Goal: Task Accomplishment & Management: Complete application form

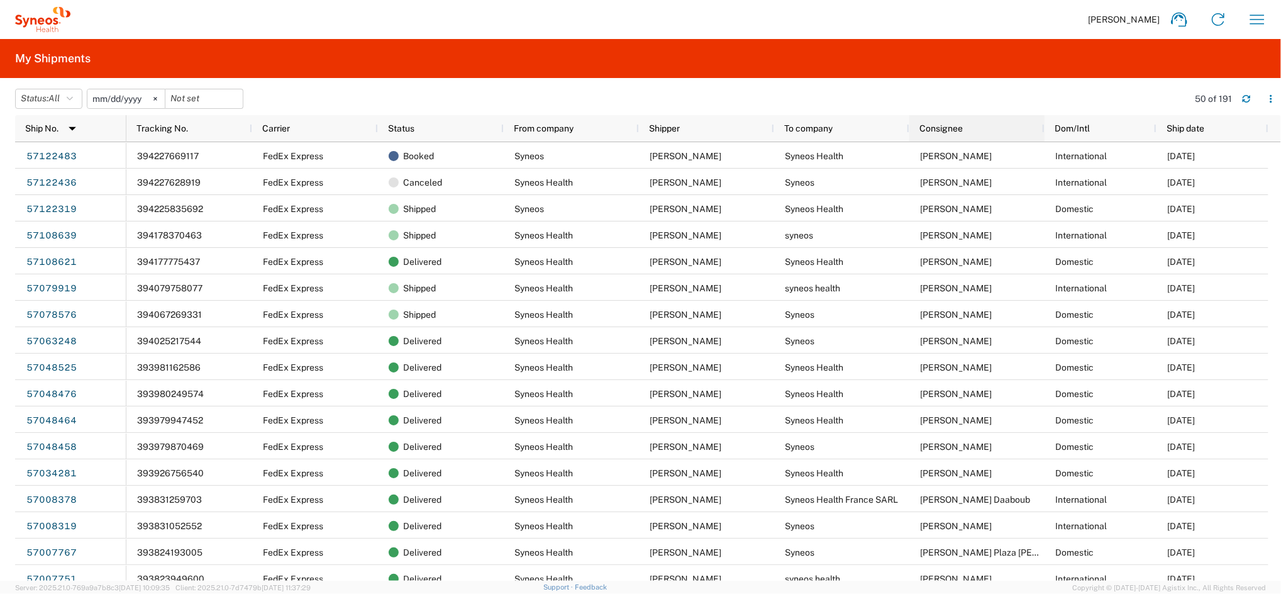
click at [964, 129] on div "Consignee" at bounding box center [979, 128] width 120 height 20
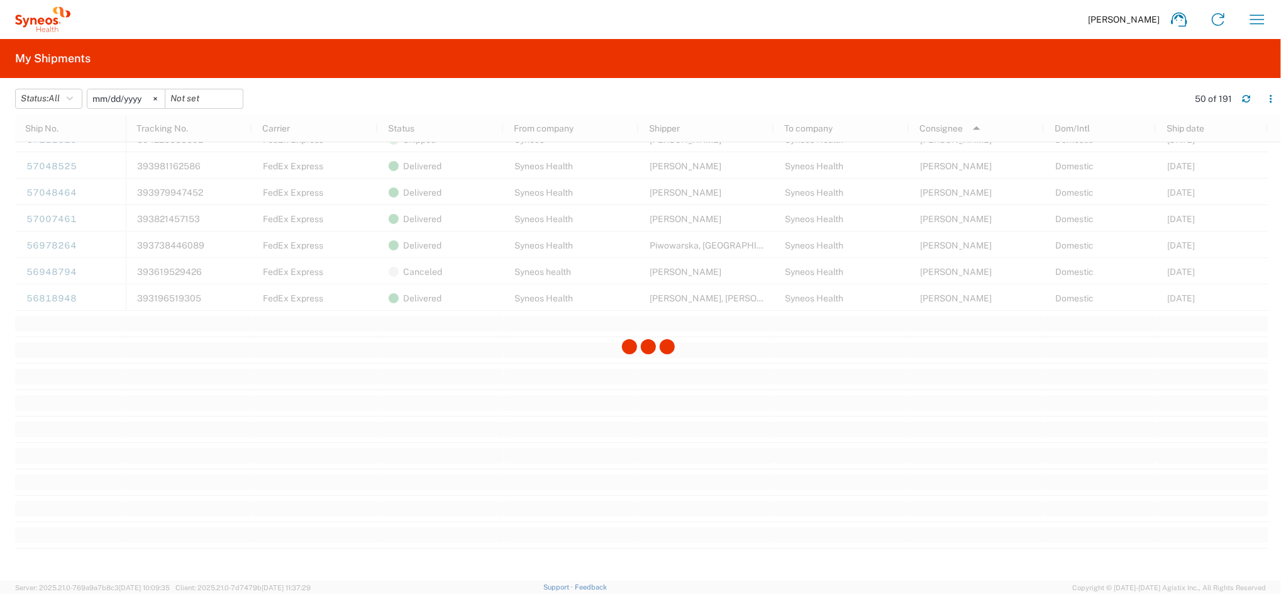
scroll to position [1174, 0]
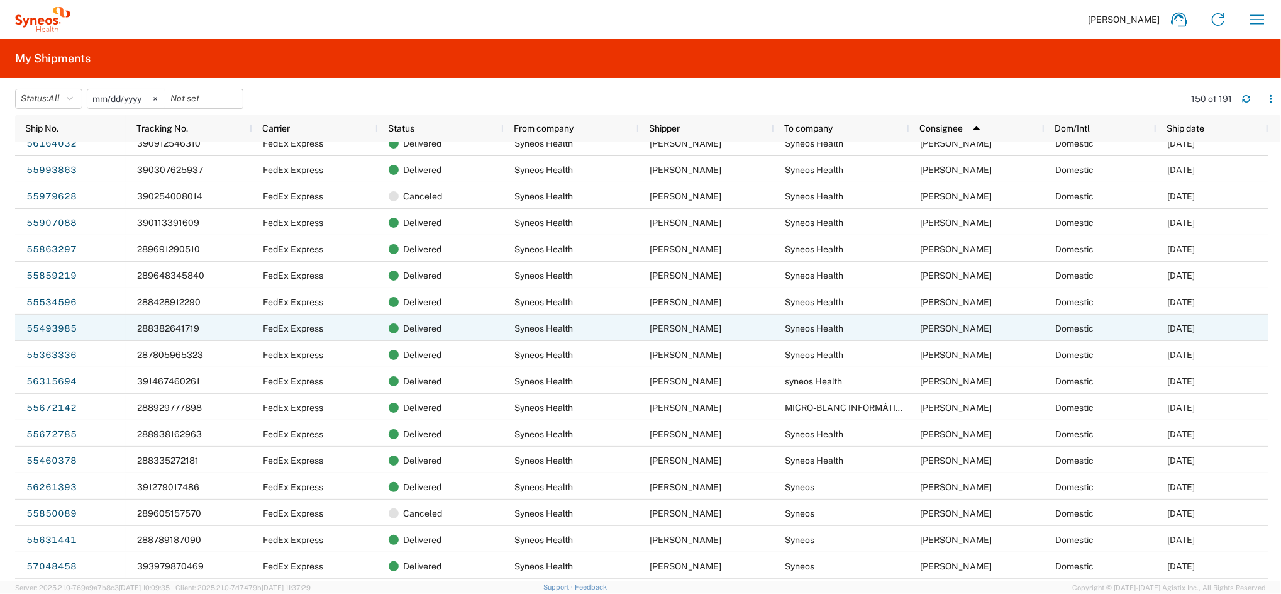
scroll to position [2767, 0]
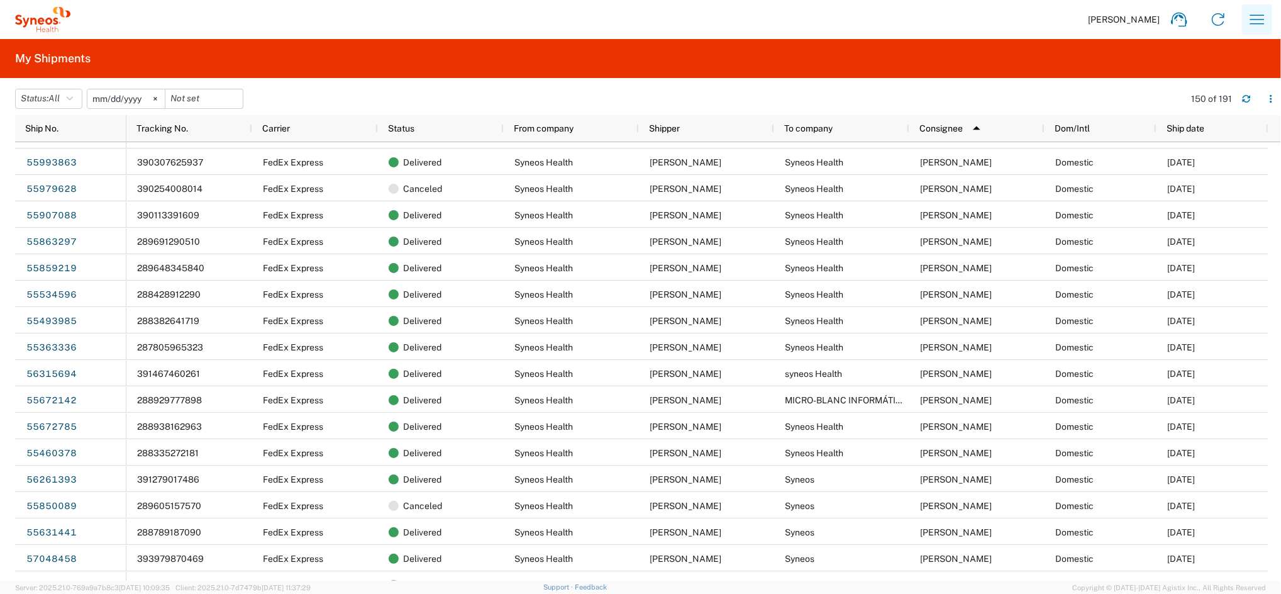
click at [1253, 25] on icon "button" at bounding box center [1257, 19] width 20 height 20
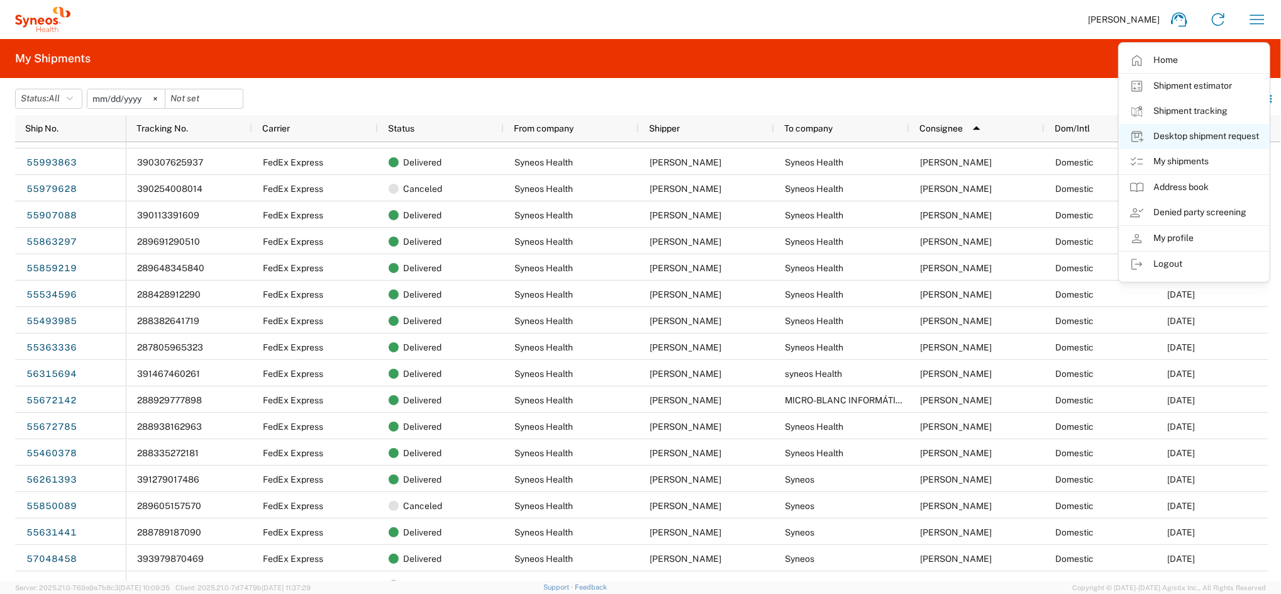
click at [1212, 138] on link "Desktop shipment request" at bounding box center [1194, 136] width 150 height 25
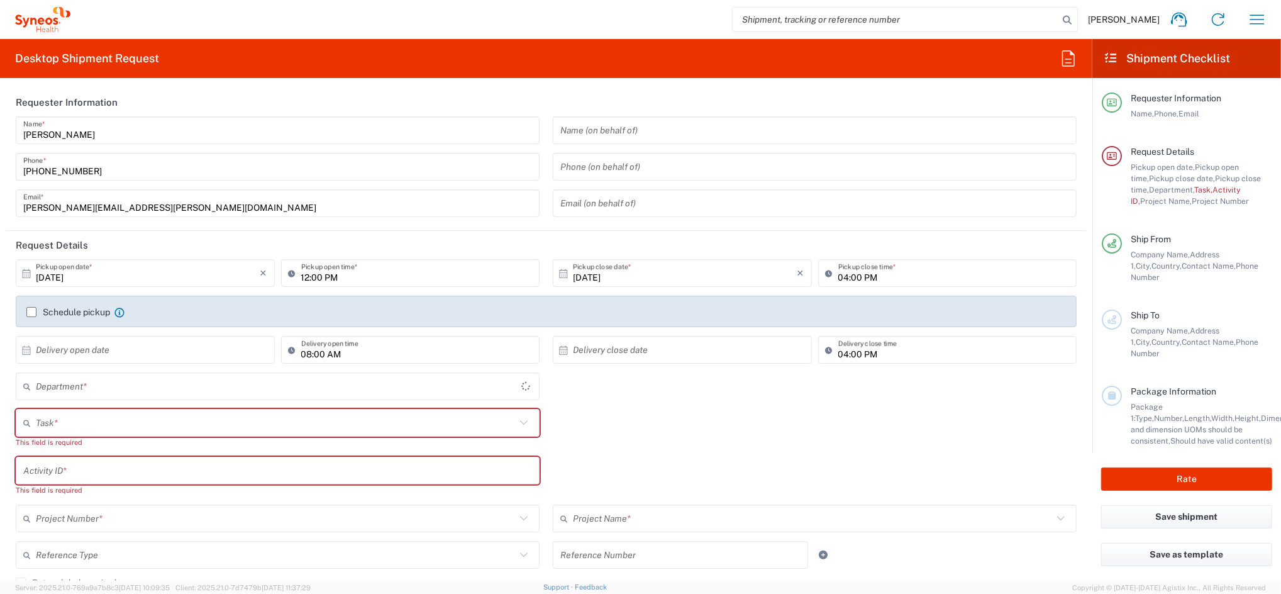
type input "4510"
click at [82, 277] on input "[DATE]" at bounding box center [148, 273] width 225 height 22
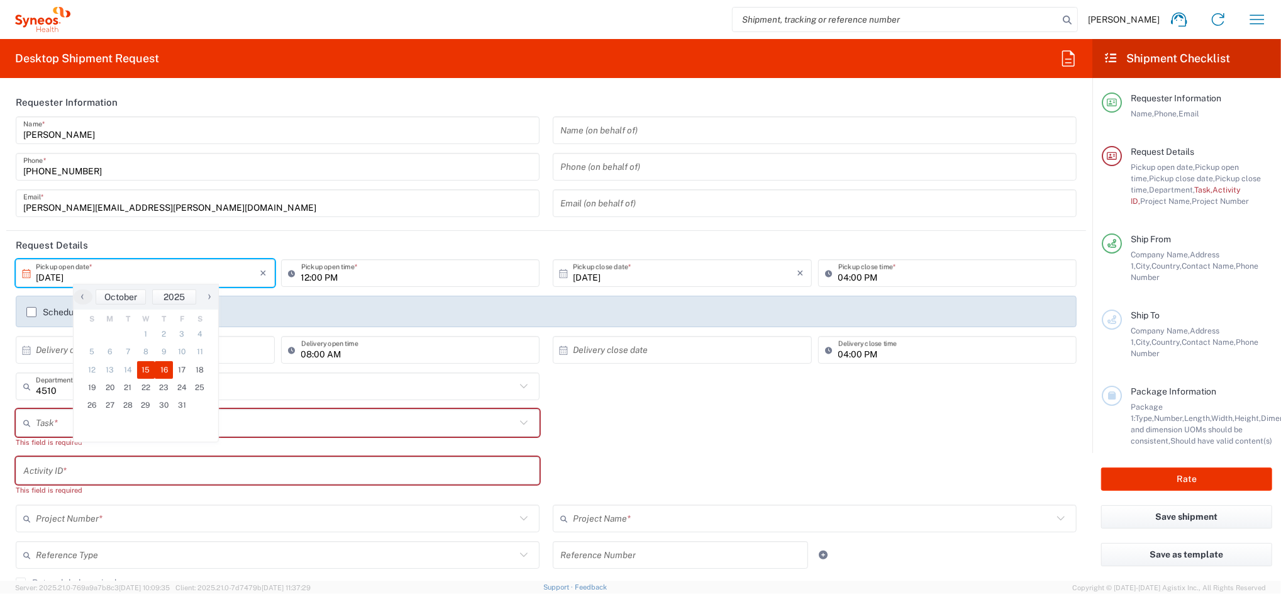
drag, startPoint x: 152, startPoint y: 371, endPoint x: 163, endPoint y: 371, distance: 10.7
click at [163, 371] on span "16" at bounding box center [164, 370] width 18 height 18
type input "[DATE]"
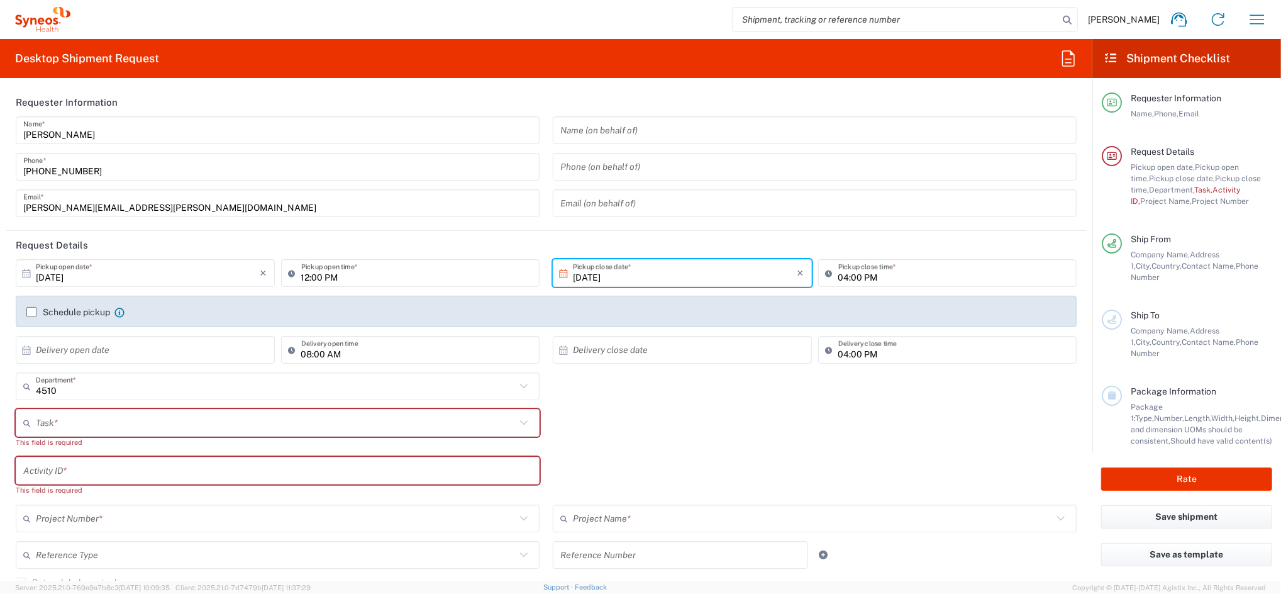
click at [345, 275] on input "12:00 PM" at bounding box center [416, 273] width 231 height 22
type input "10:00 AM"
click at [57, 305] on div "Schedule pickup When scheduling a pickup please be sure to meet the following c…" at bounding box center [546, 311] width 1061 height 31
click at [31, 318] on div "Schedule pickup When scheduling a pickup please be sure to meet the following c…" at bounding box center [546, 316] width 1053 height 20
click at [27, 313] on label "Schedule pickup" at bounding box center [68, 312] width 84 height 10
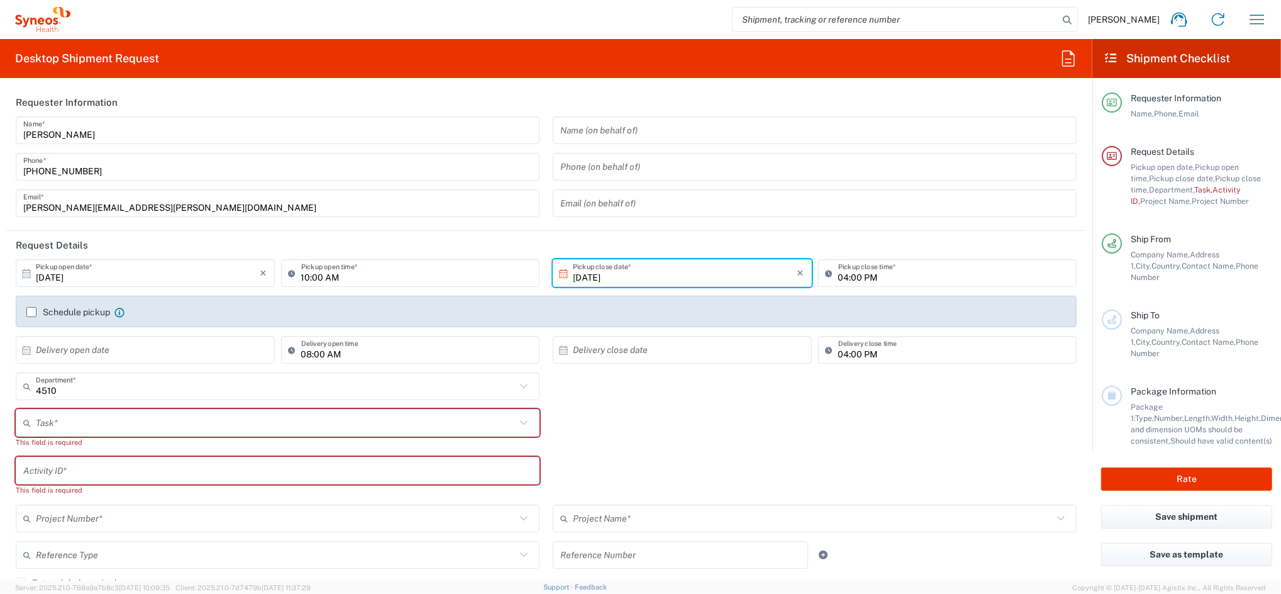
click at [31, 312] on input "Schedule pickup" at bounding box center [31, 312] width 0 height 0
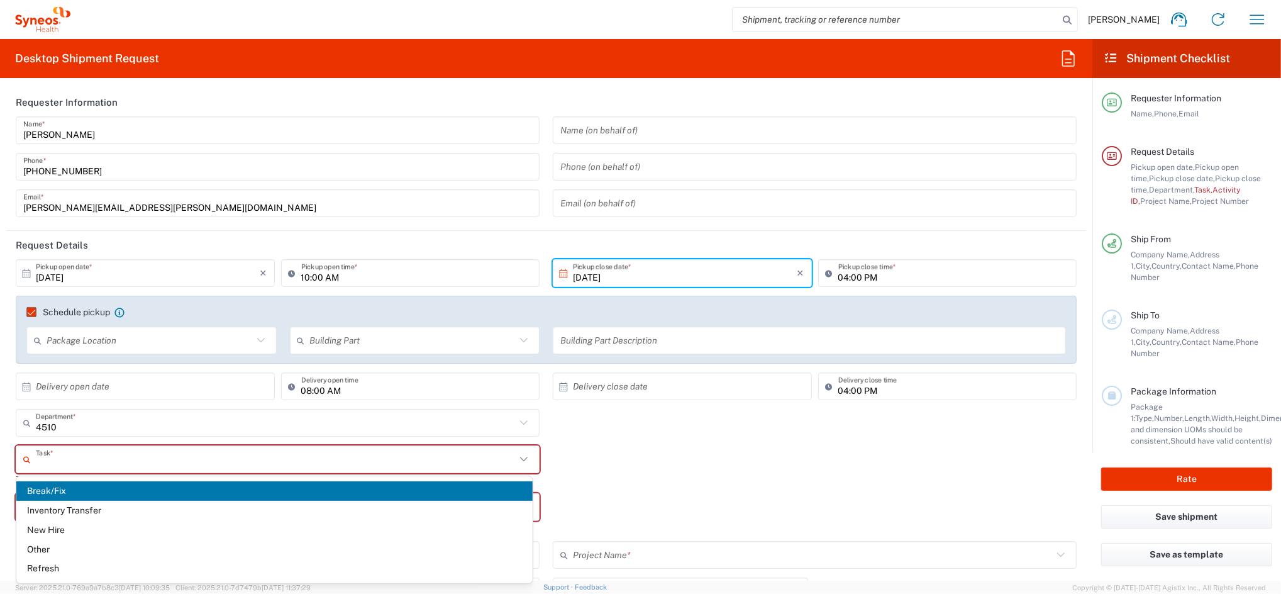
click at [169, 459] on input "text" at bounding box center [276, 459] width 480 height 22
click at [79, 486] on span "Break/Fix" at bounding box center [274, 490] width 516 height 19
type input "Break/Fix"
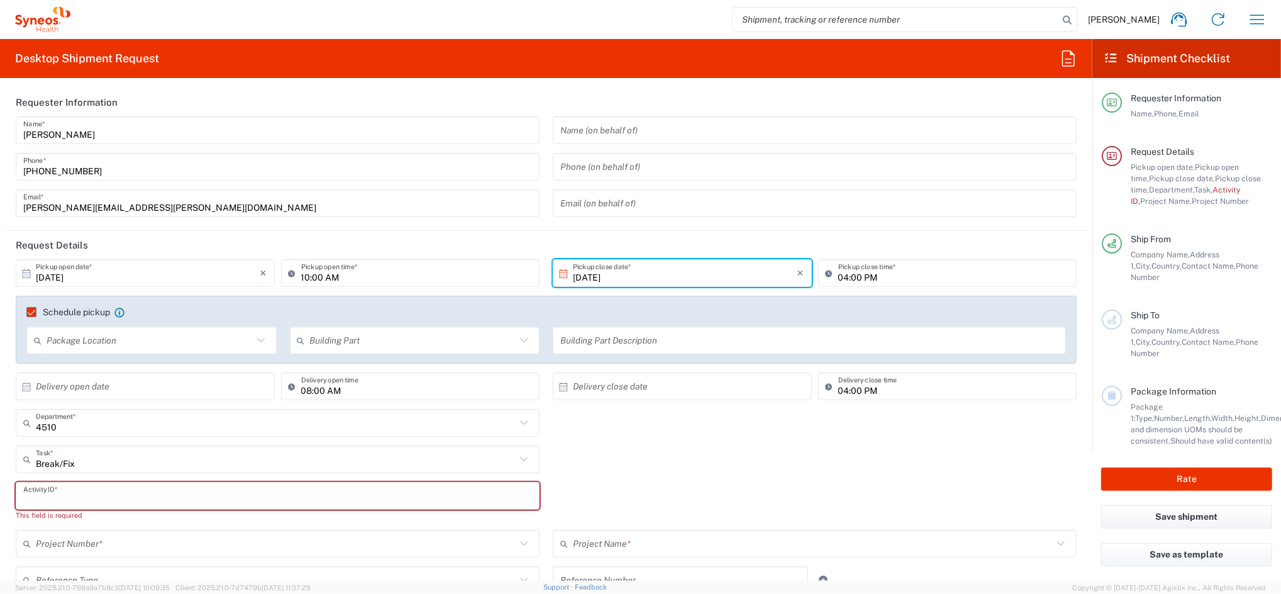
click at [87, 495] on input "text" at bounding box center [277, 496] width 509 height 22
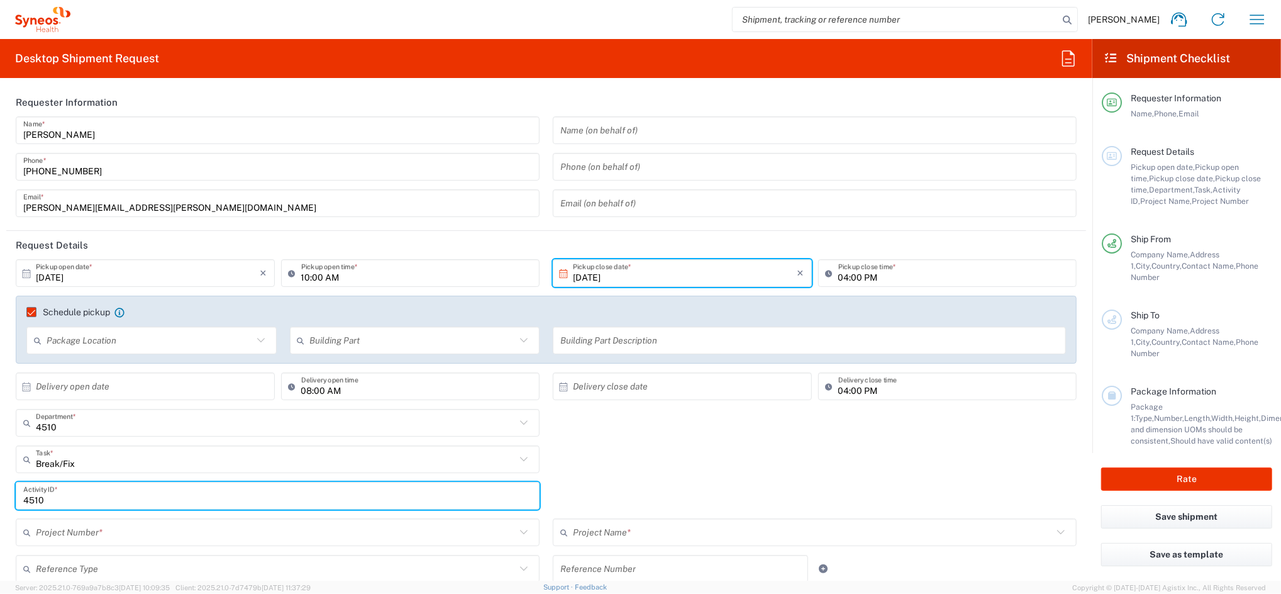
type input "4510"
click at [65, 528] on input "text" at bounding box center [276, 532] width 480 height 22
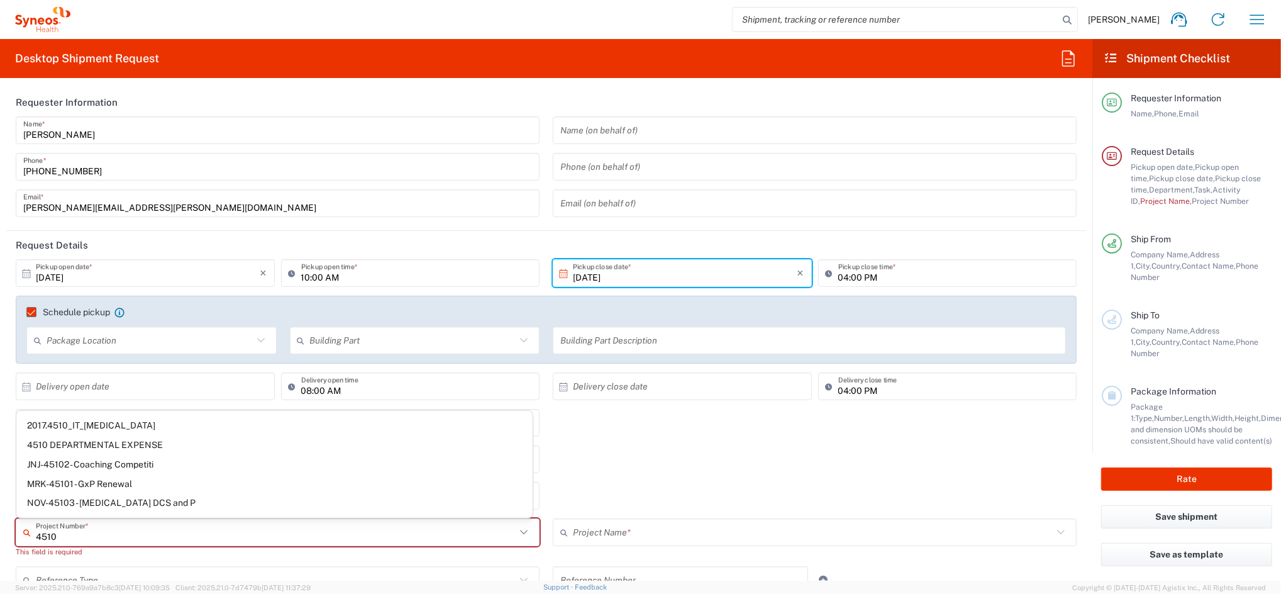
click at [92, 447] on span "4510 DEPARTMENTAL EXPENSE" at bounding box center [274, 444] width 516 height 19
type input "4510 DEPARTMENTAL EXPENSE"
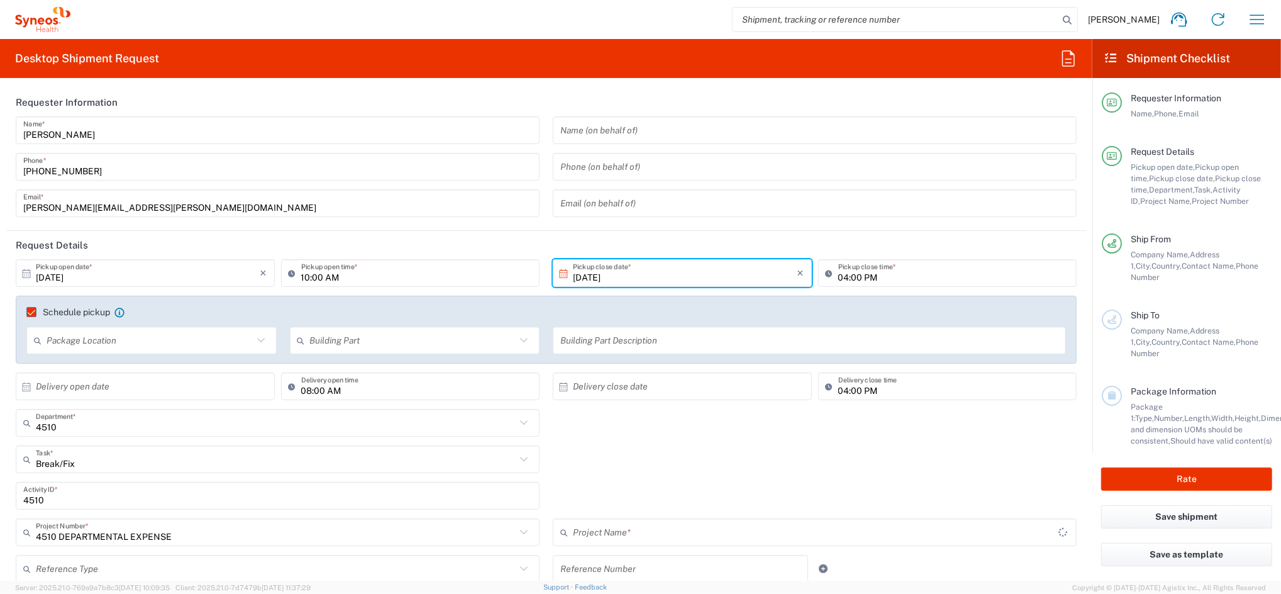
type input "4510 DEPARTMENTAL EXPENSE"
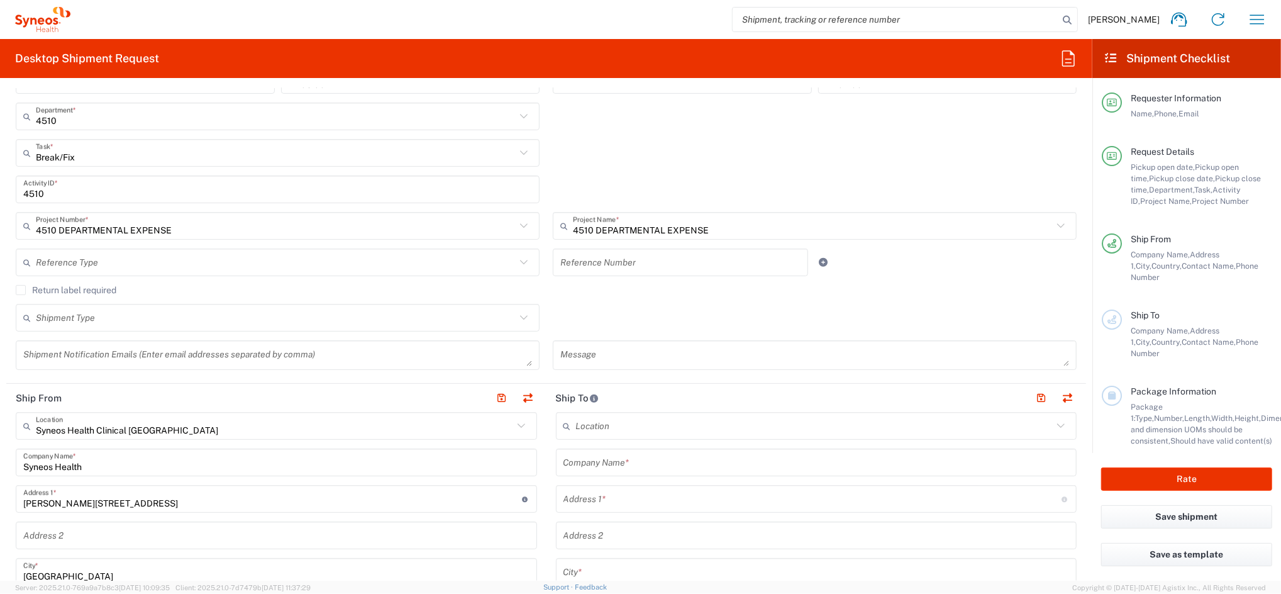
scroll to position [335, 0]
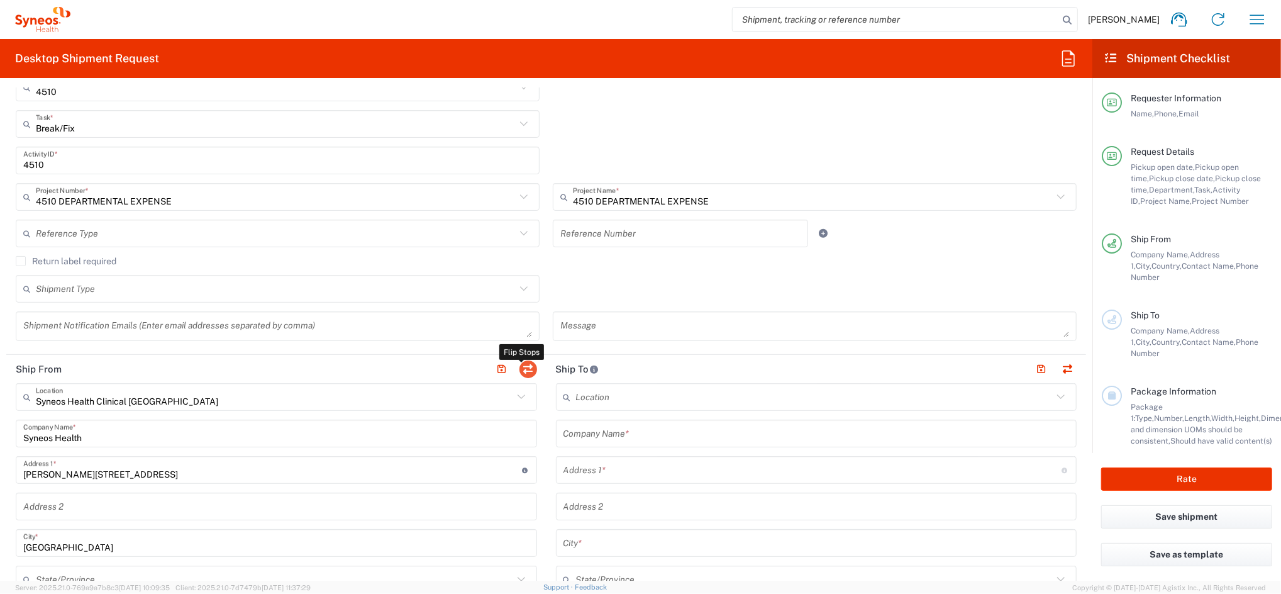
click at [523, 367] on button "button" at bounding box center [528, 369] width 18 height 18
type input "Syneos Health Clinical [GEOGRAPHIC_DATA]"
type input "Syneos Health"
type input "[PERSON_NAME][STREET_ADDRESS]"
type input "[GEOGRAPHIC_DATA]"
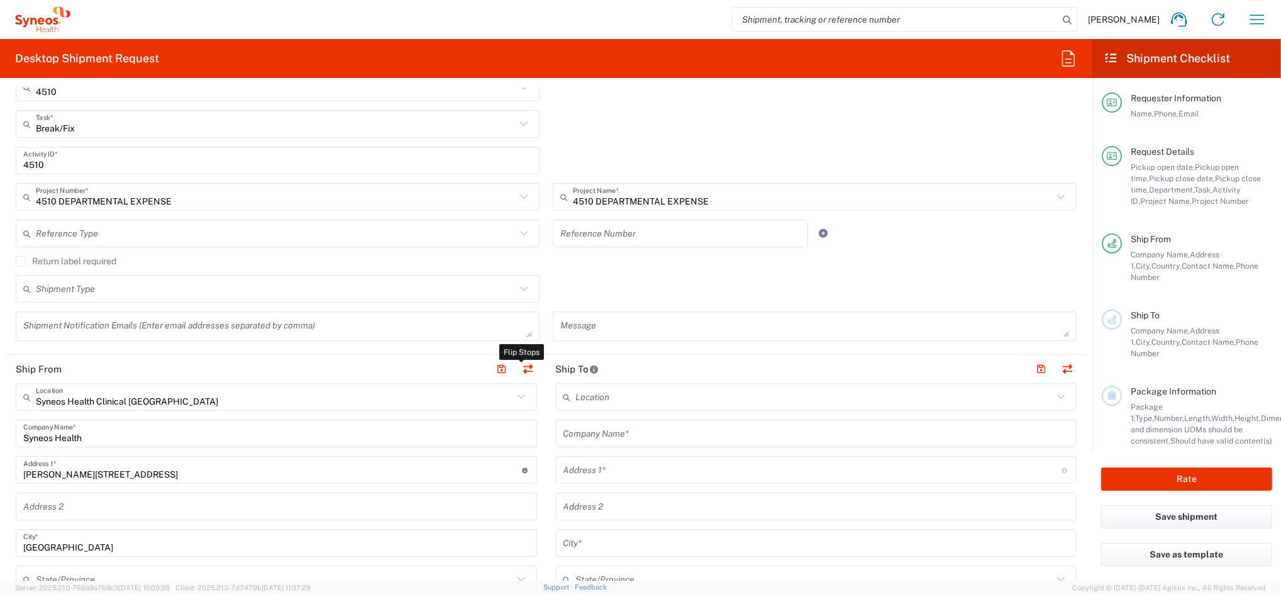
type input "[GEOGRAPHIC_DATA]"
type input "28020"
type input "[PERSON_NAME]"
type input "[PHONE_NUMBER]"
type input "[PERSON_NAME][EMAIL_ADDRESS][PERSON_NAME][DOMAIN_NAME]"
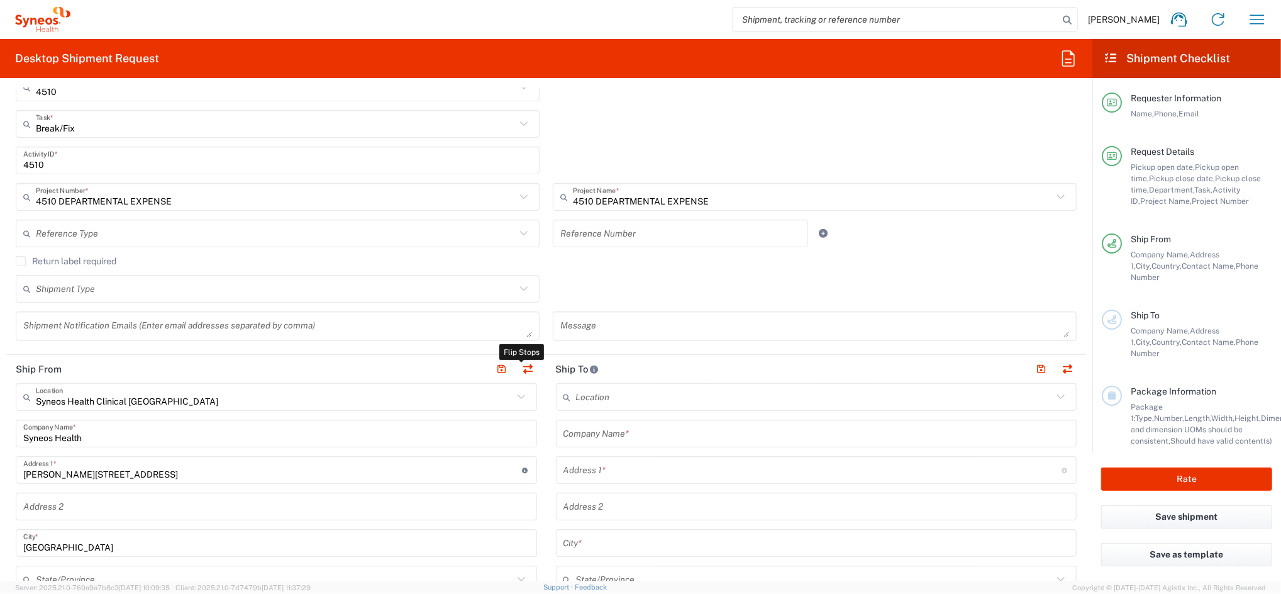
type input "ESB61389227"
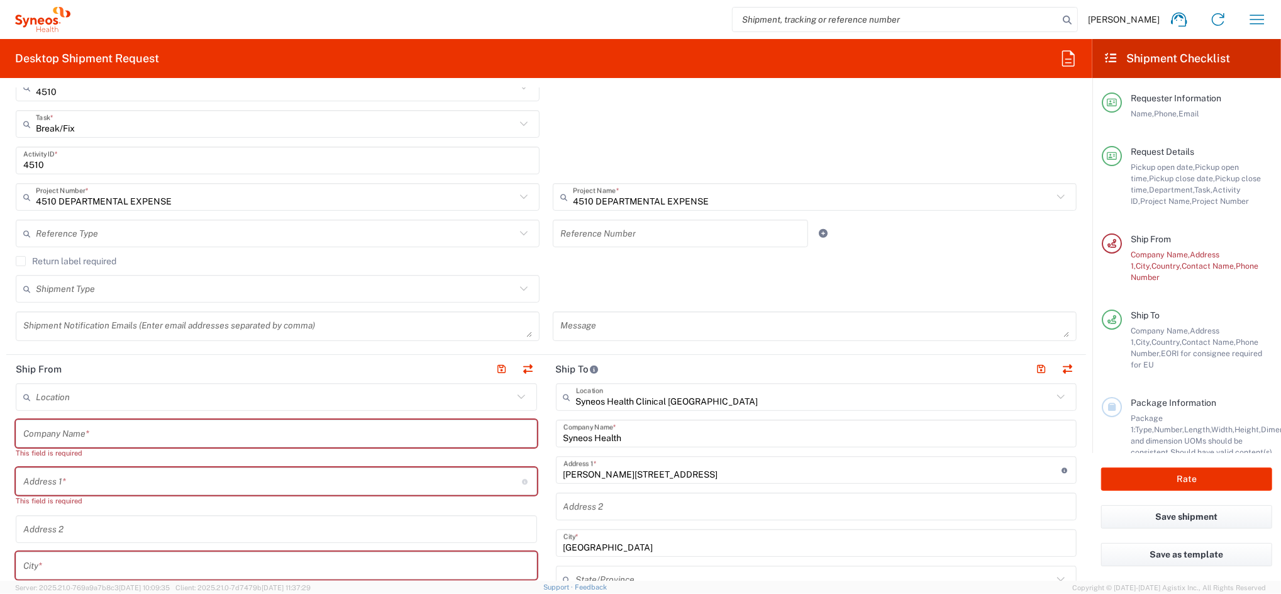
click at [61, 435] on input "text" at bounding box center [276, 434] width 506 height 22
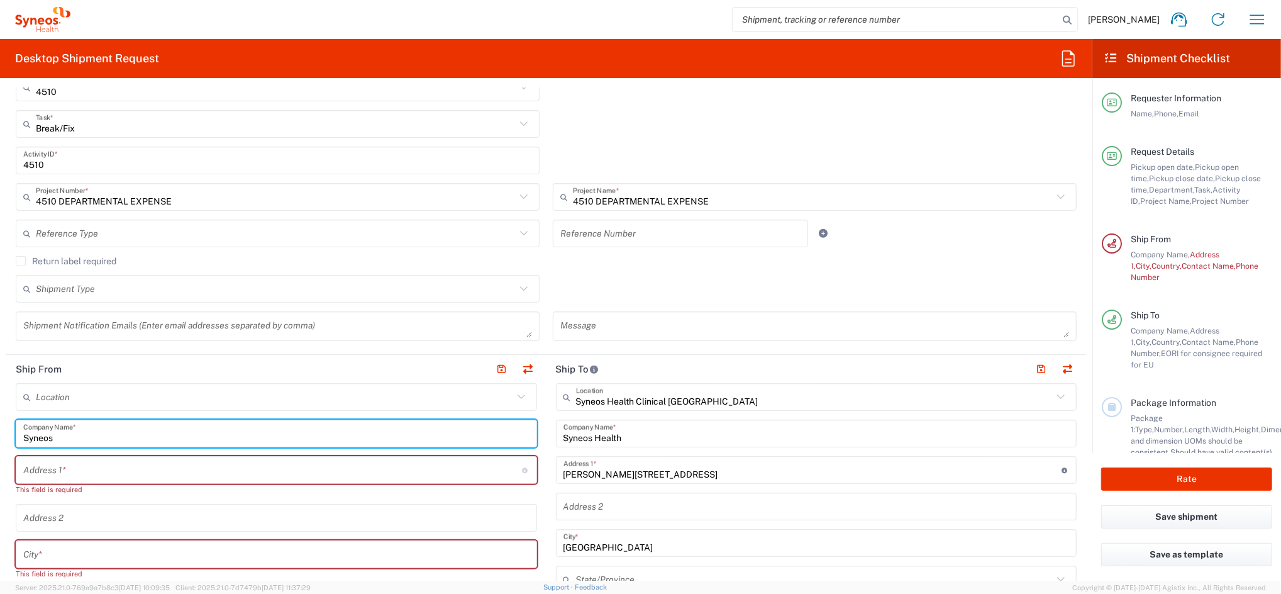
type input "Syneos"
click at [47, 467] on input "text" at bounding box center [272, 470] width 499 height 22
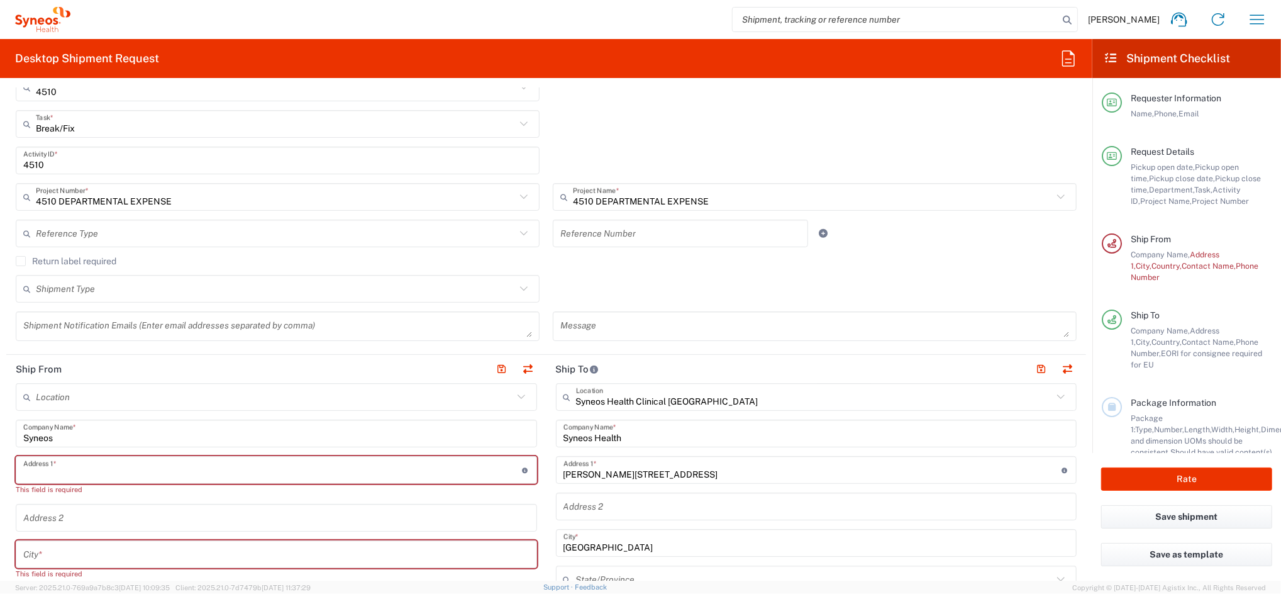
paste input "[STREET_ADDRESS]"
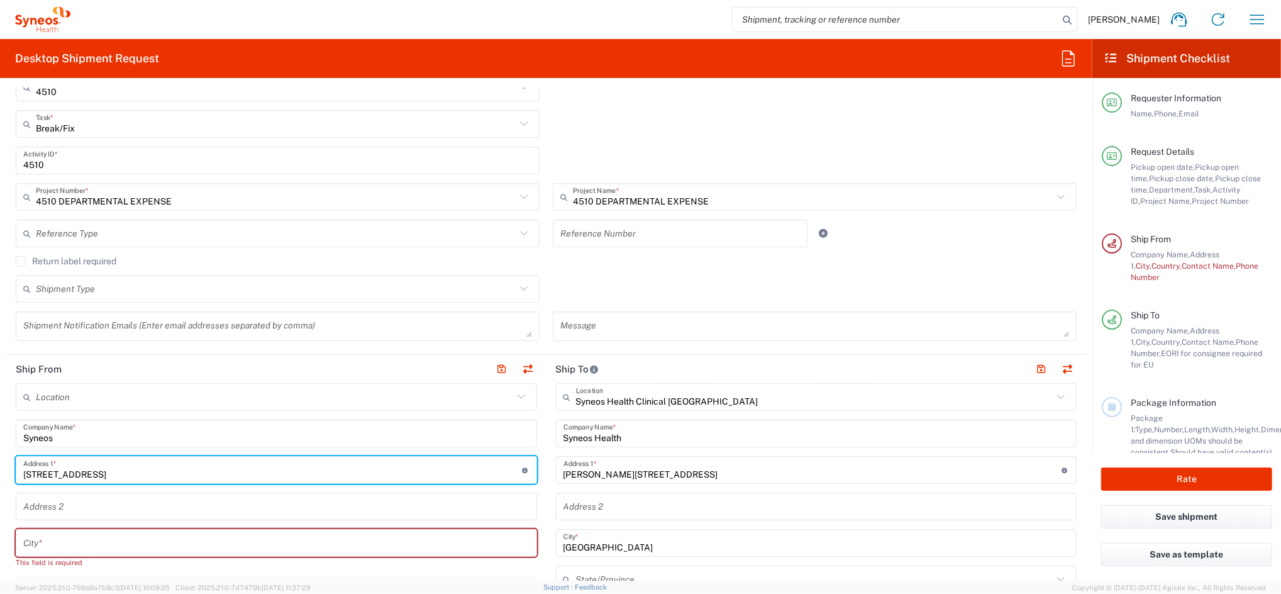
type input "[STREET_ADDRESS]"
click at [52, 545] on input "text" at bounding box center [276, 543] width 506 height 22
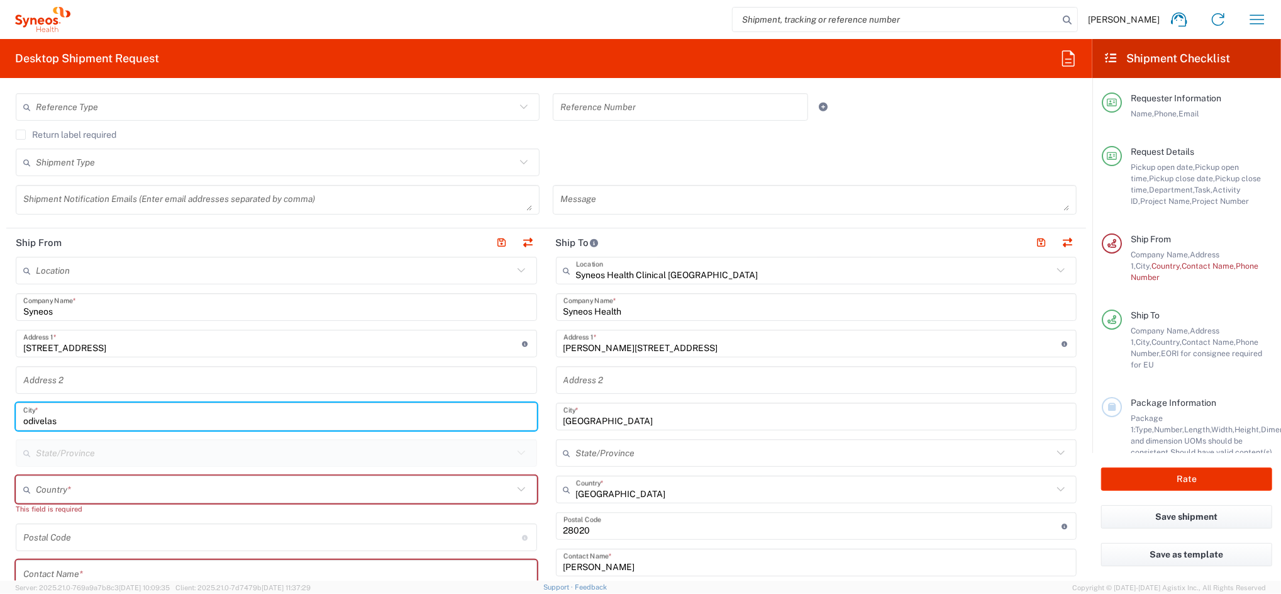
scroll to position [503, 0]
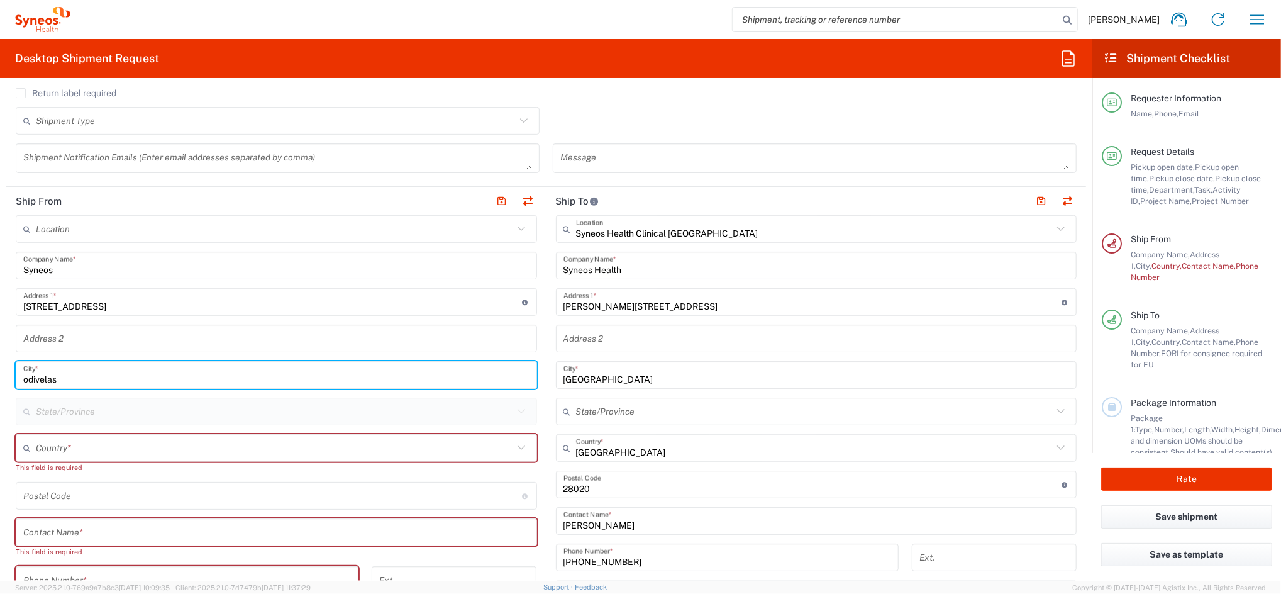
type input "odivelas"
click at [58, 445] on input "text" at bounding box center [274, 448] width 477 height 22
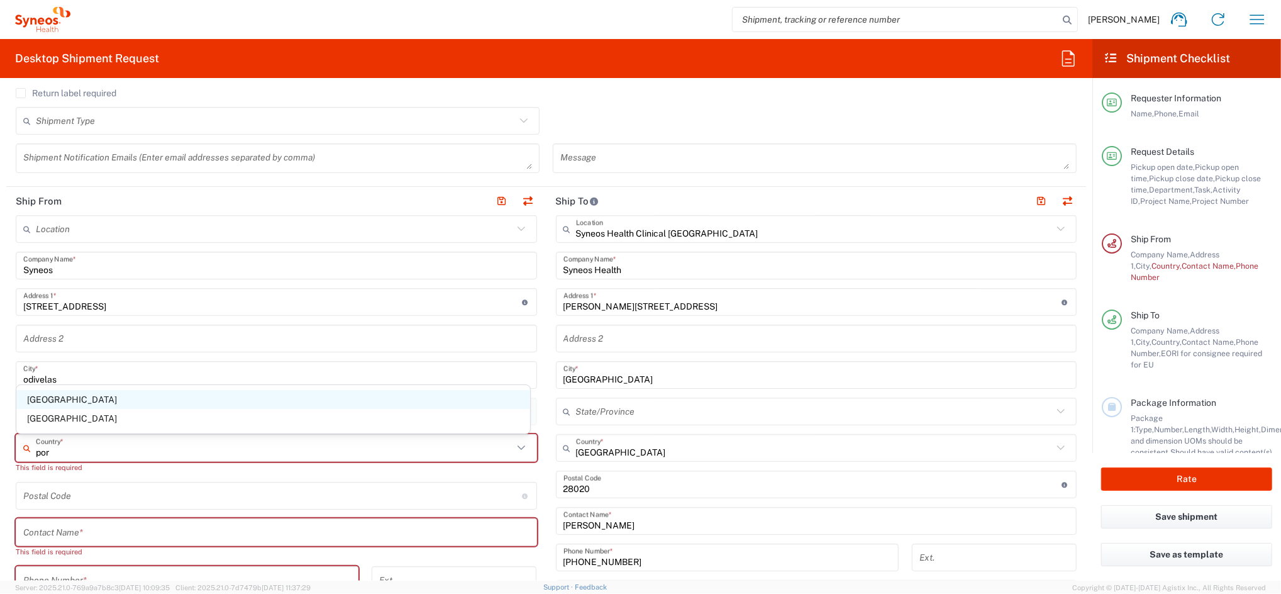
click at [53, 394] on span "[GEOGRAPHIC_DATA]" at bounding box center [273, 399] width 514 height 19
type input "[GEOGRAPHIC_DATA]"
type input "Sender/Shipper"
type input "Delivery Duty Paid"
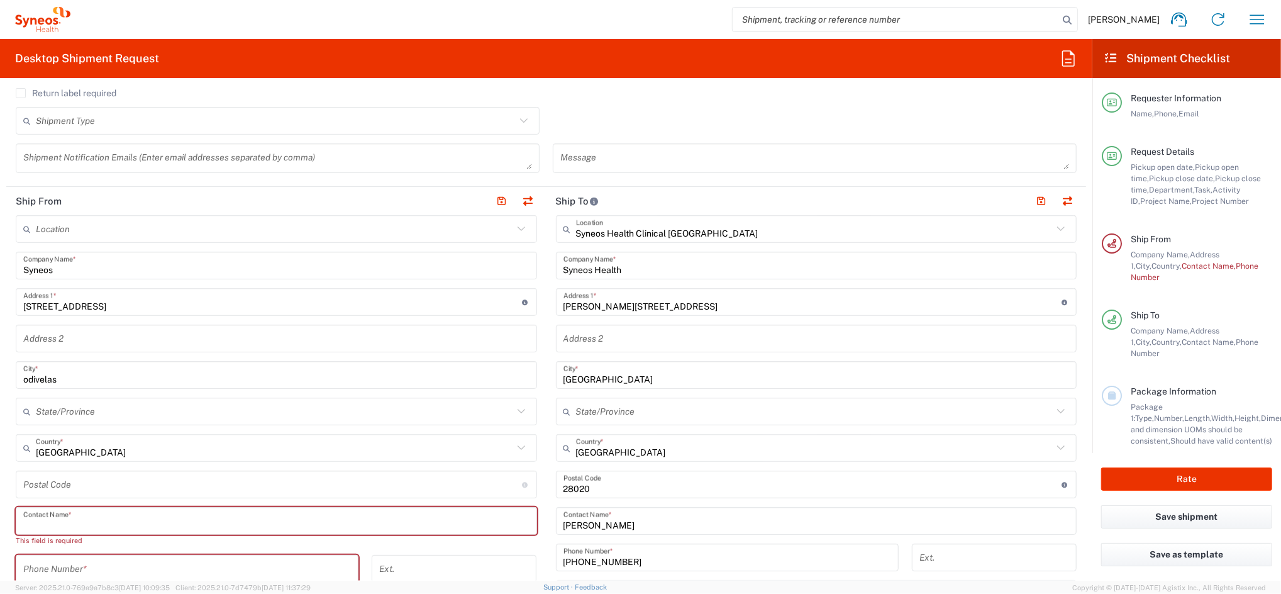
click at [150, 519] on input "text" at bounding box center [276, 521] width 506 height 22
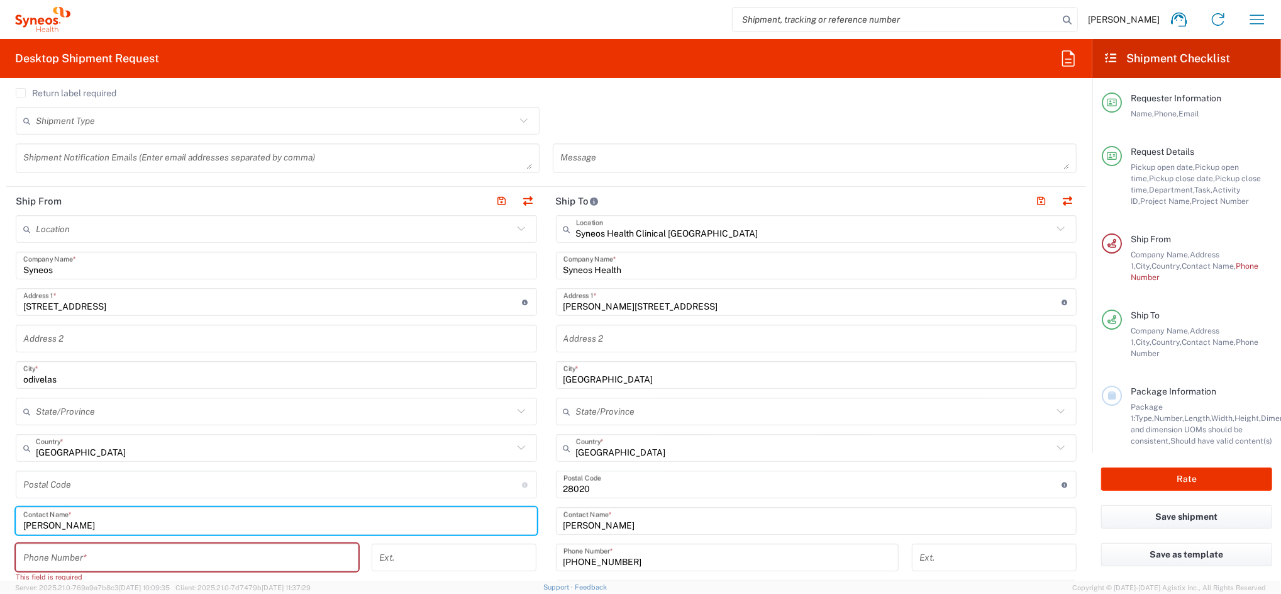
type input "[PERSON_NAME]"
click at [108, 557] on input "tel" at bounding box center [187, 558] width 328 height 22
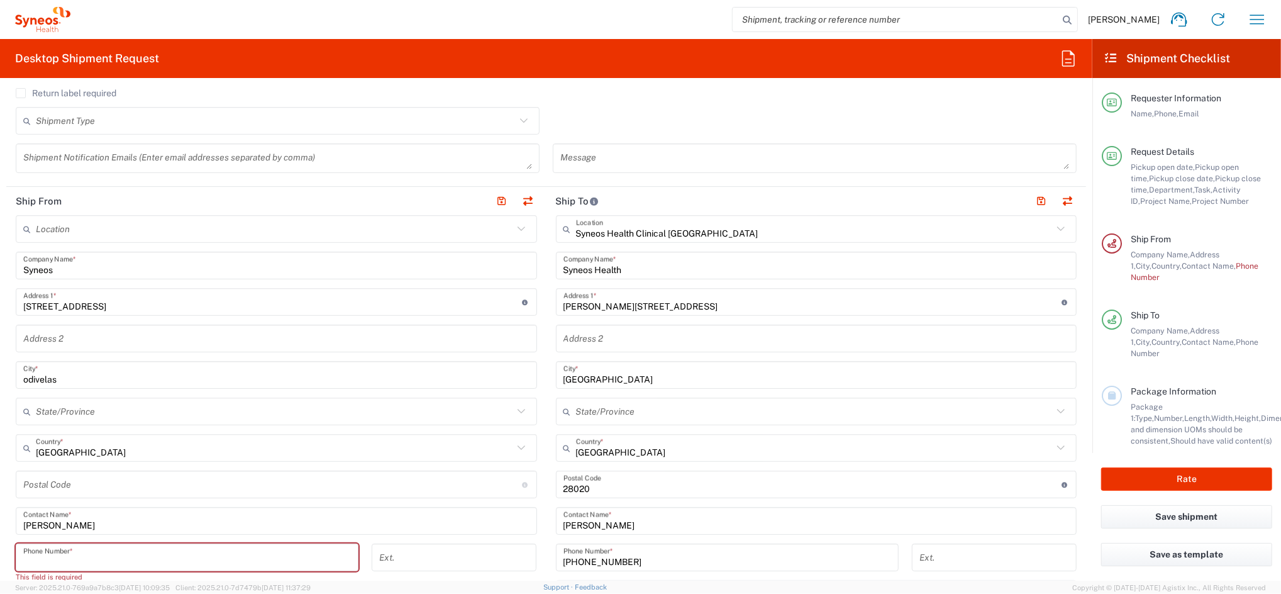
paste input "351 964960185"
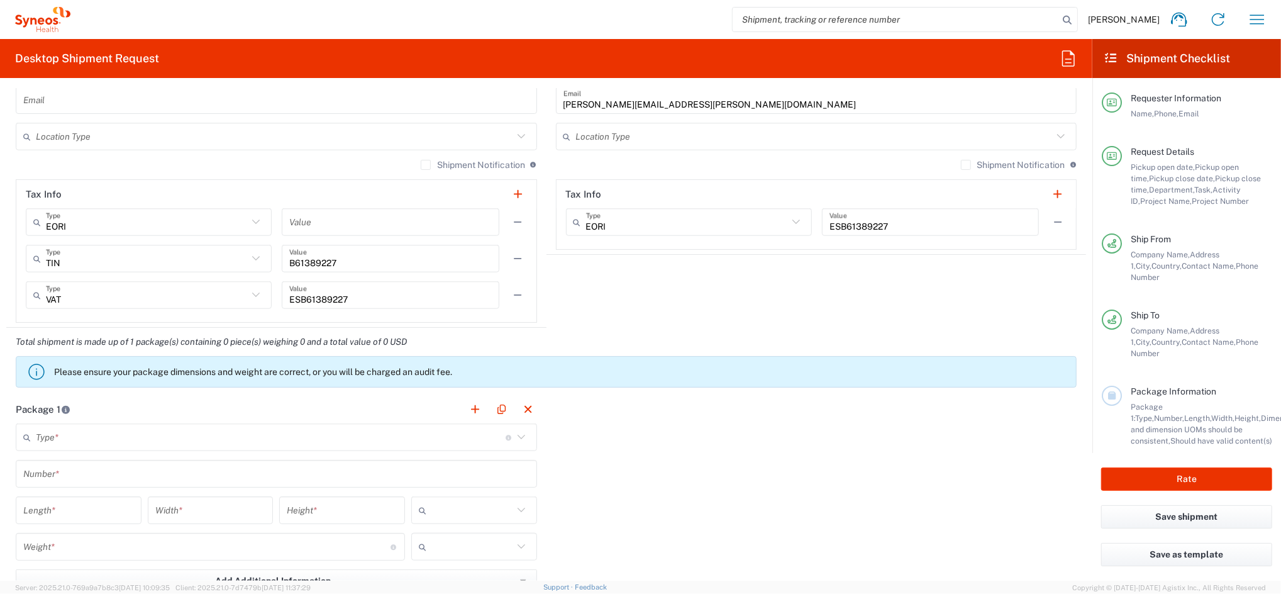
scroll to position [1006, 0]
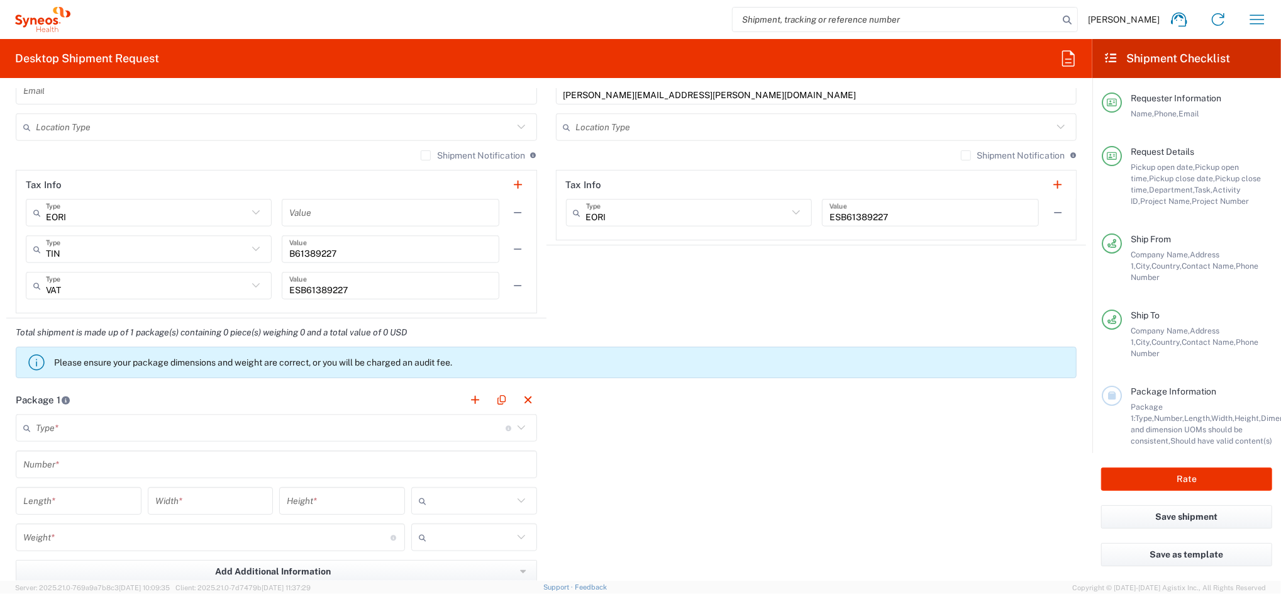
type input "351 964960185"
click at [214, 433] on input "text" at bounding box center [271, 428] width 470 height 22
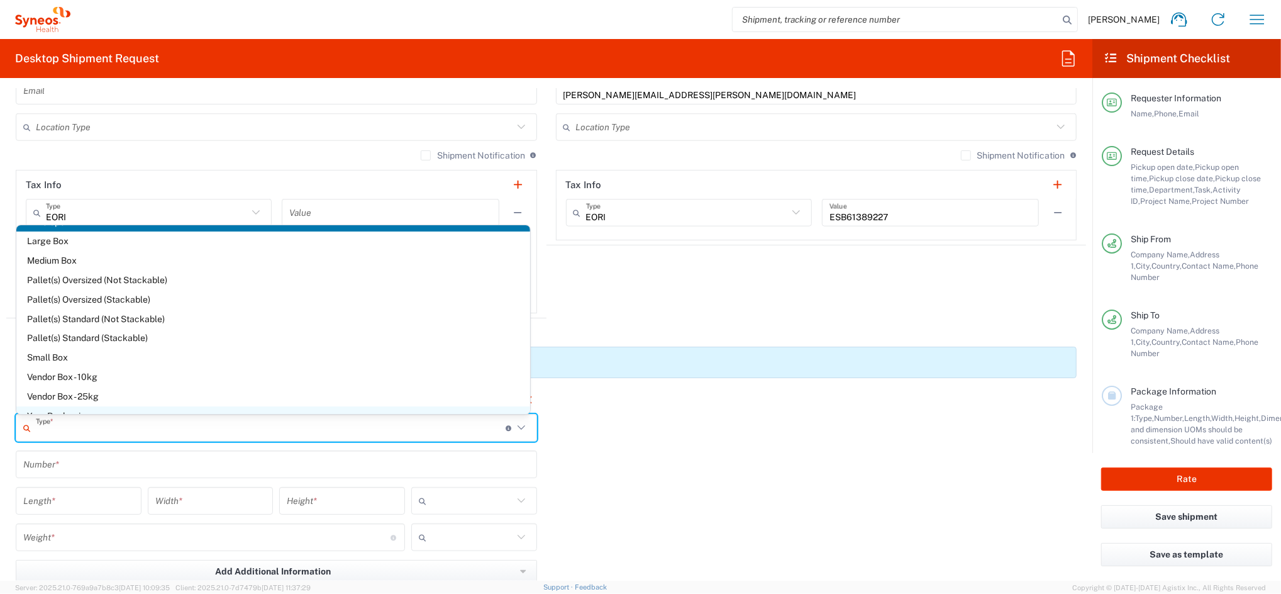
scroll to position [35, 0]
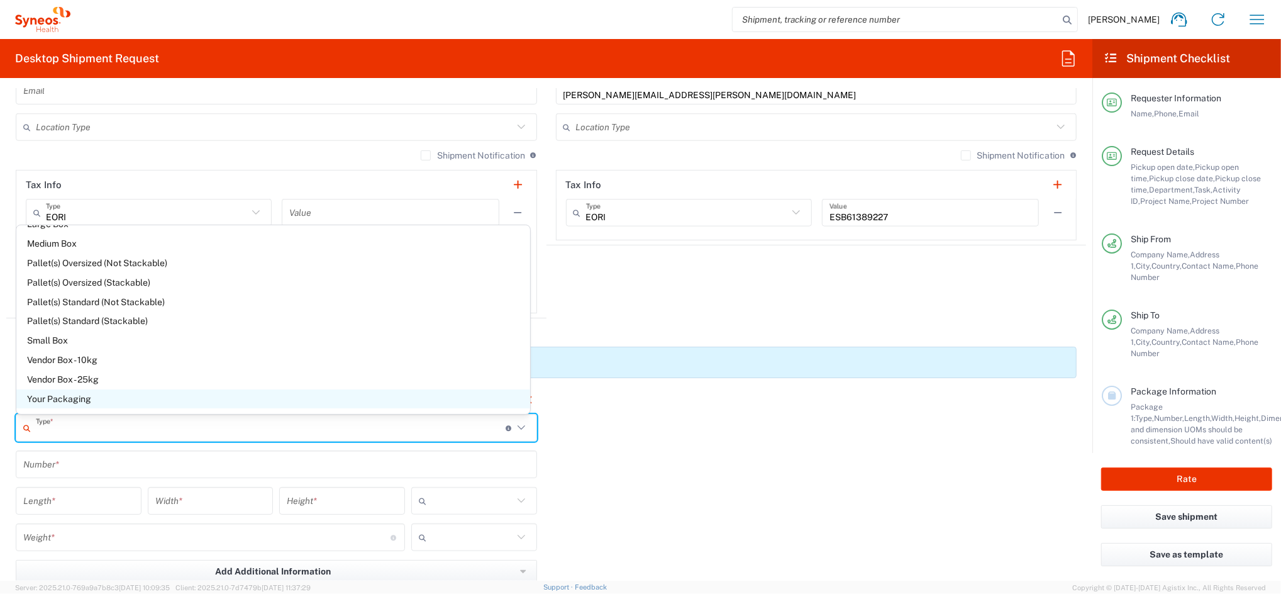
click at [81, 397] on span "Your Packaging" at bounding box center [273, 398] width 514 height 19
type input "Your Packaging"
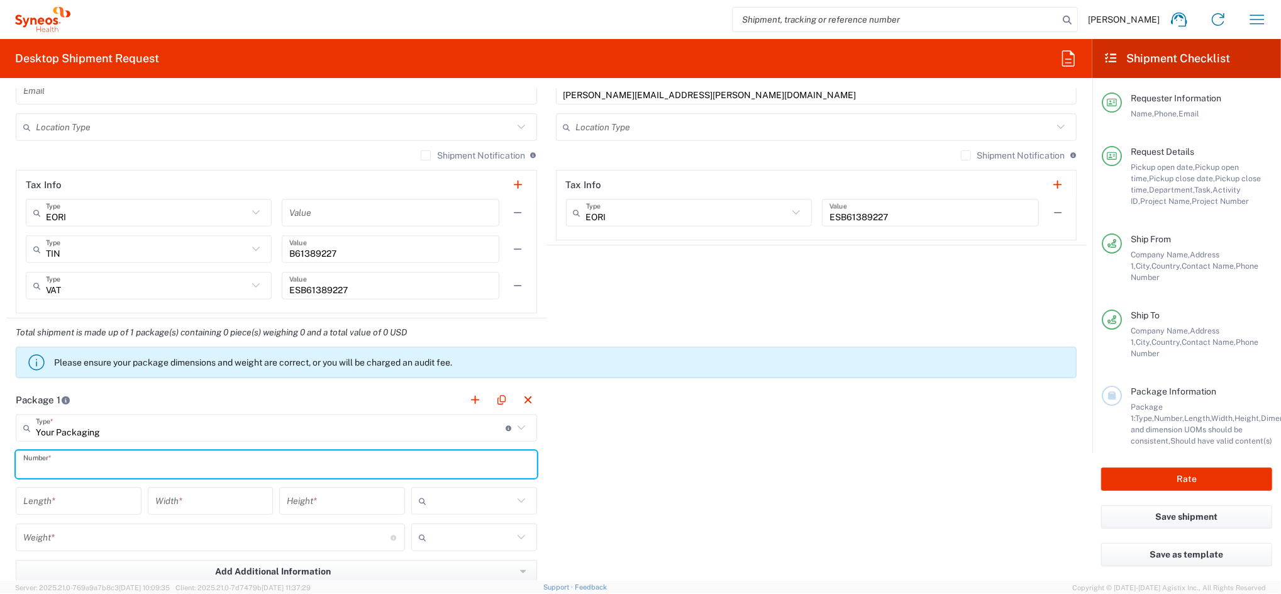
click at [102, 463] on input "text" at bounding box center [276, 464] width 506 height 22
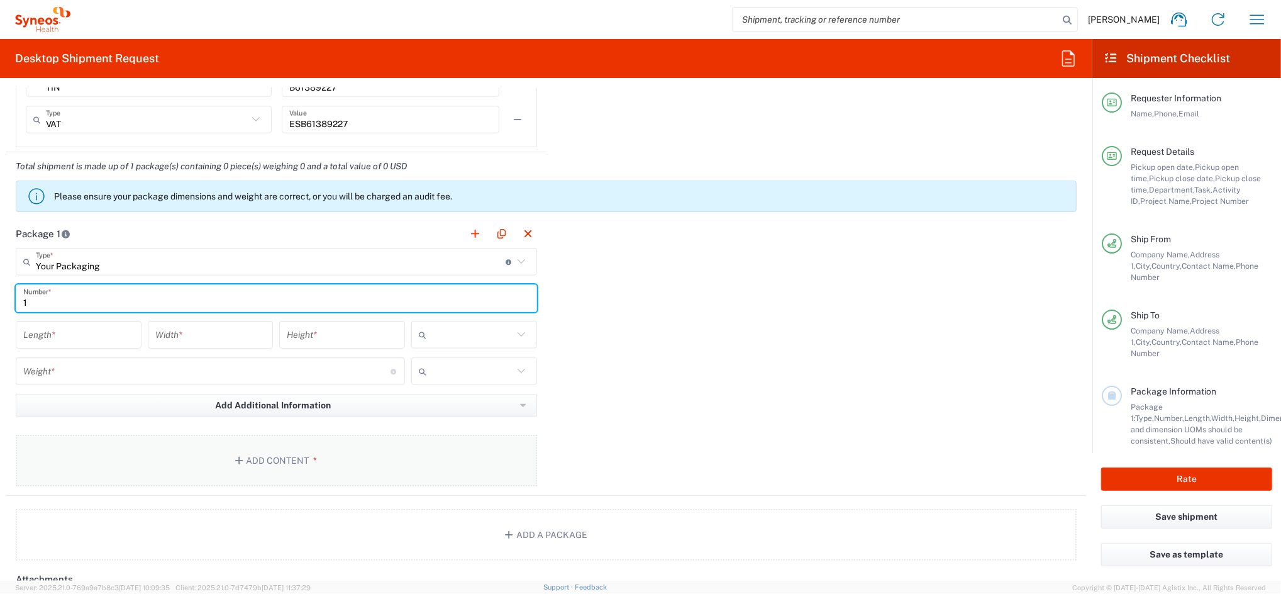
scroll to position [1174, 0]
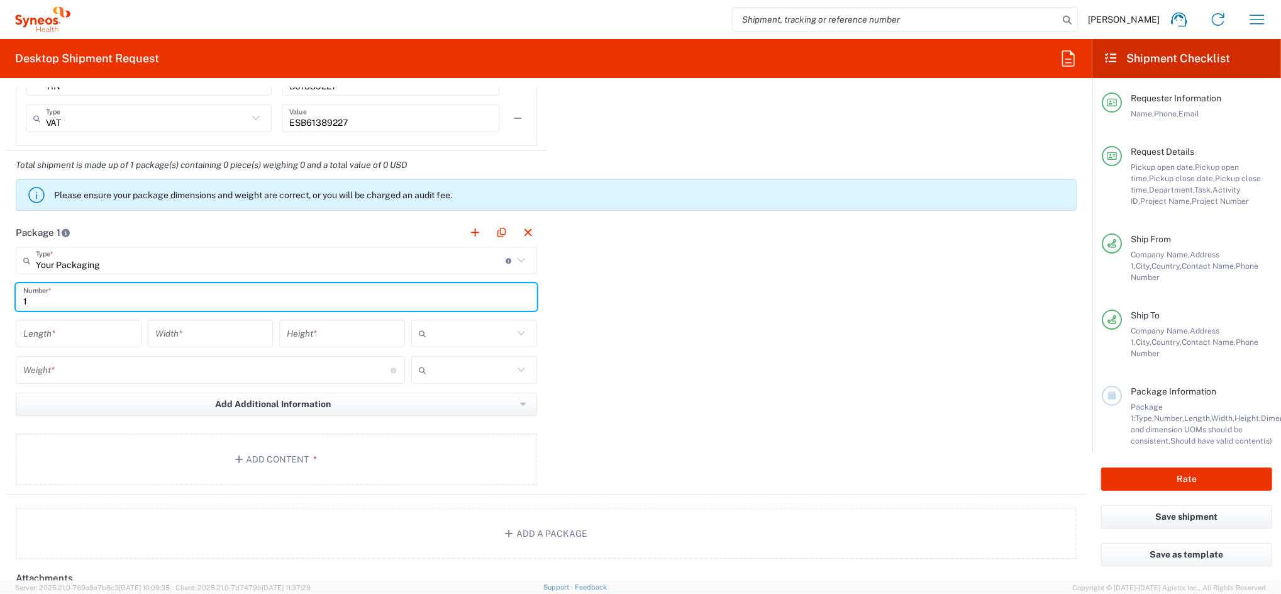
type input "1"
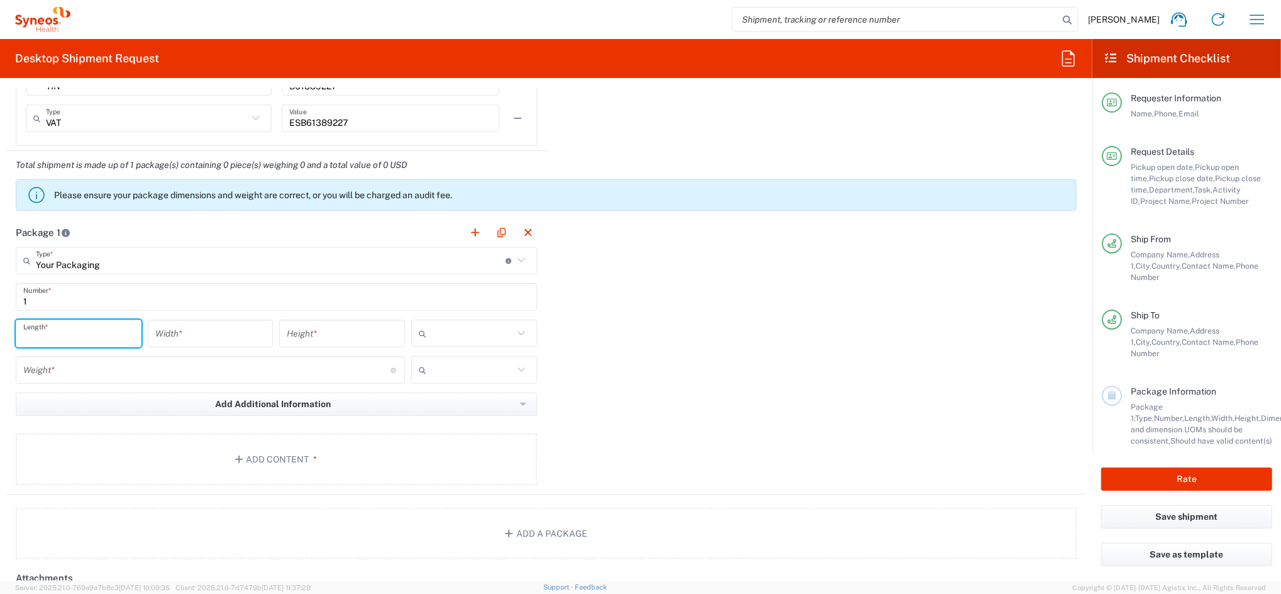
click at [75, 342] on input "number" at bounding box center [78, 334] width 111 height 22
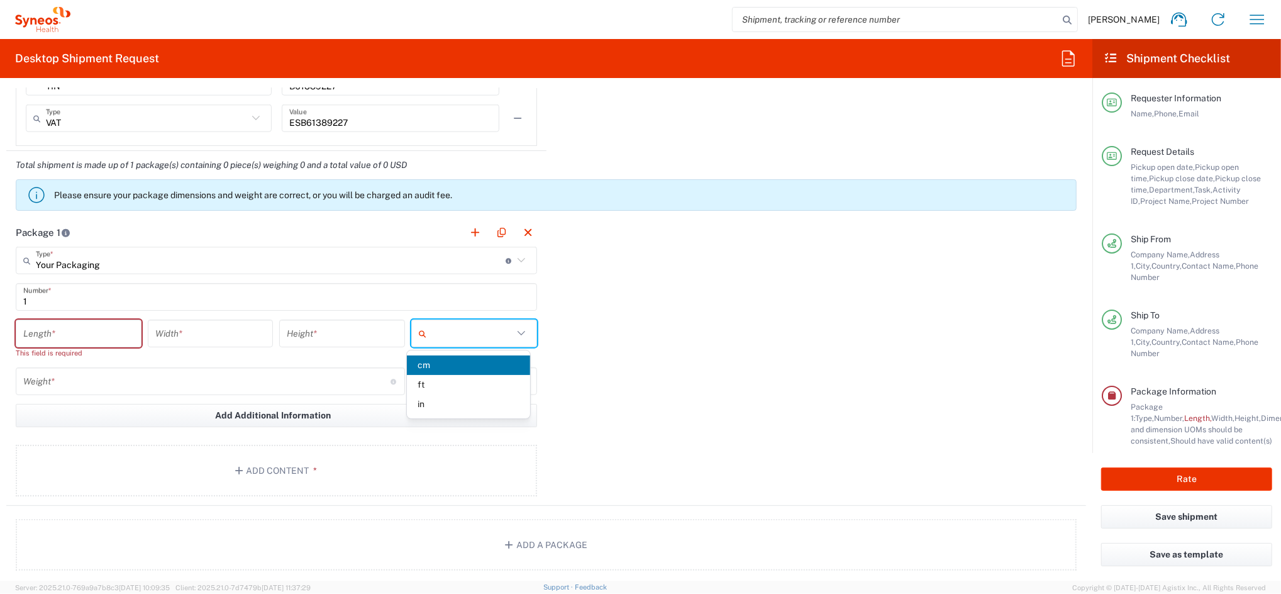
click at [436, 330] on input "text" at bounding box center [472, 333] width 82 height 20
click at [441, 368] on span "cm" at bounding box center [468, 364] width 123 height 19
type input "cm"
click at [103, 329] on input "number" at bounding box center [78, 334] width 111 height 22
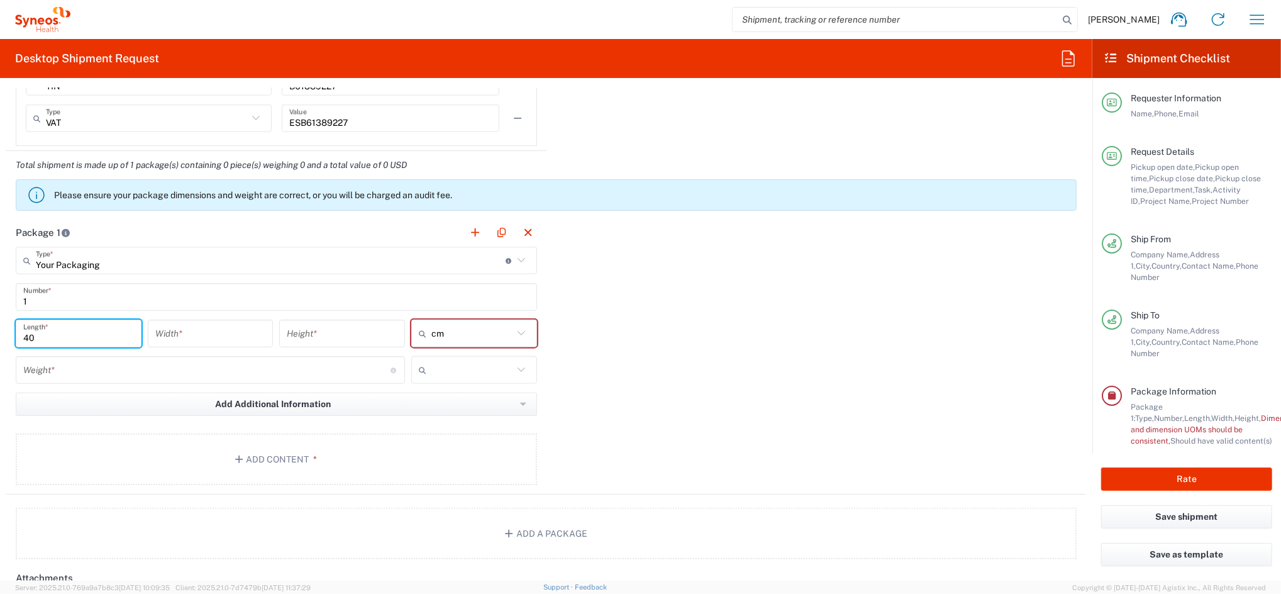
type input "40"
type input "50"
type input "15"
click at [143, 369] on input "number" at bounding box center [206, 370] width 367 height 22
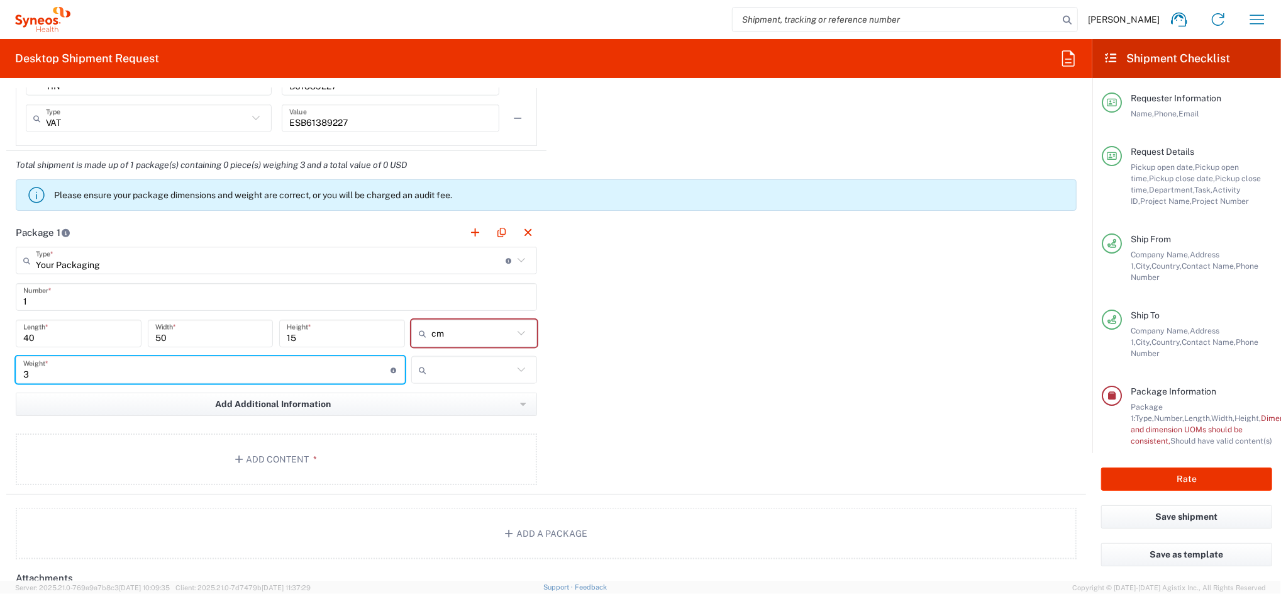
type input "3"
click at [440, 370] on input "text" at bounding box center [472, 370] width 82 height 20
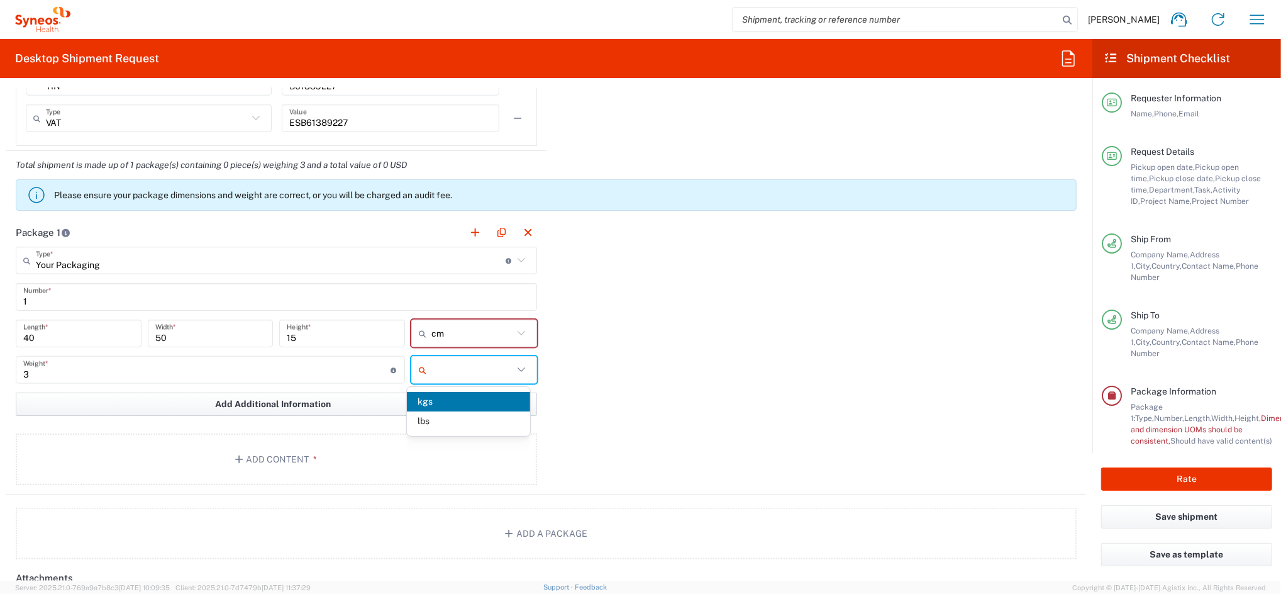
click at [430, 401] on span "kgs" at bounding box center [468, 401] width 123 height 19
type input "kgs"
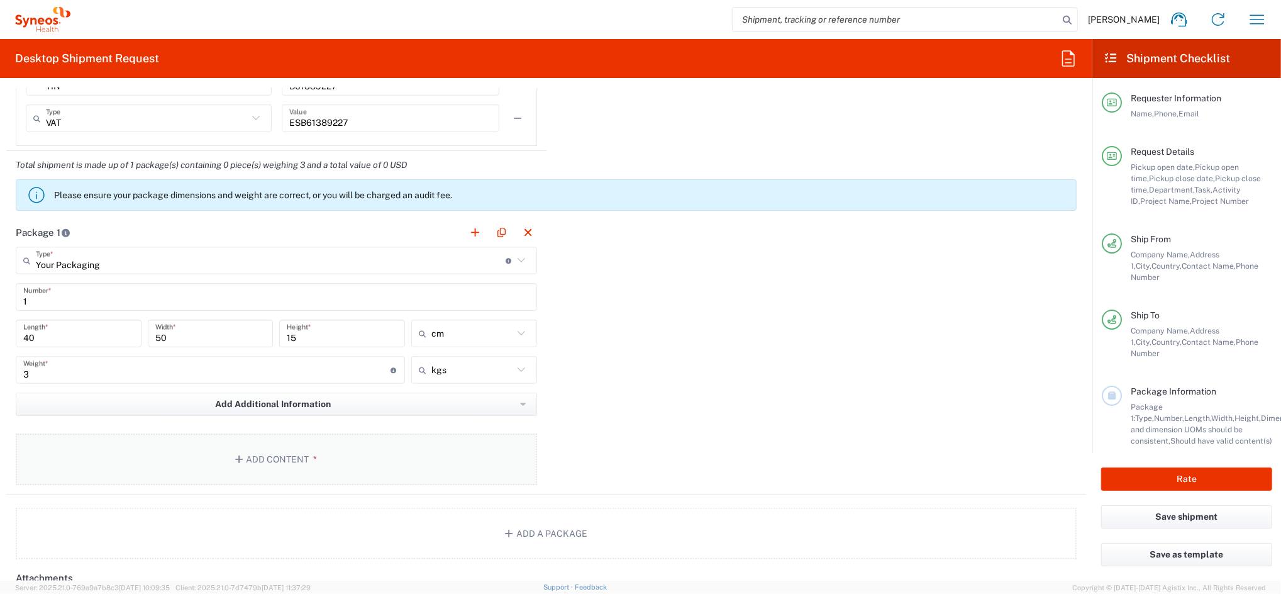
click at [313, 445] on button "Add Content *" at bounding box center [276, 459] width 521 height 52
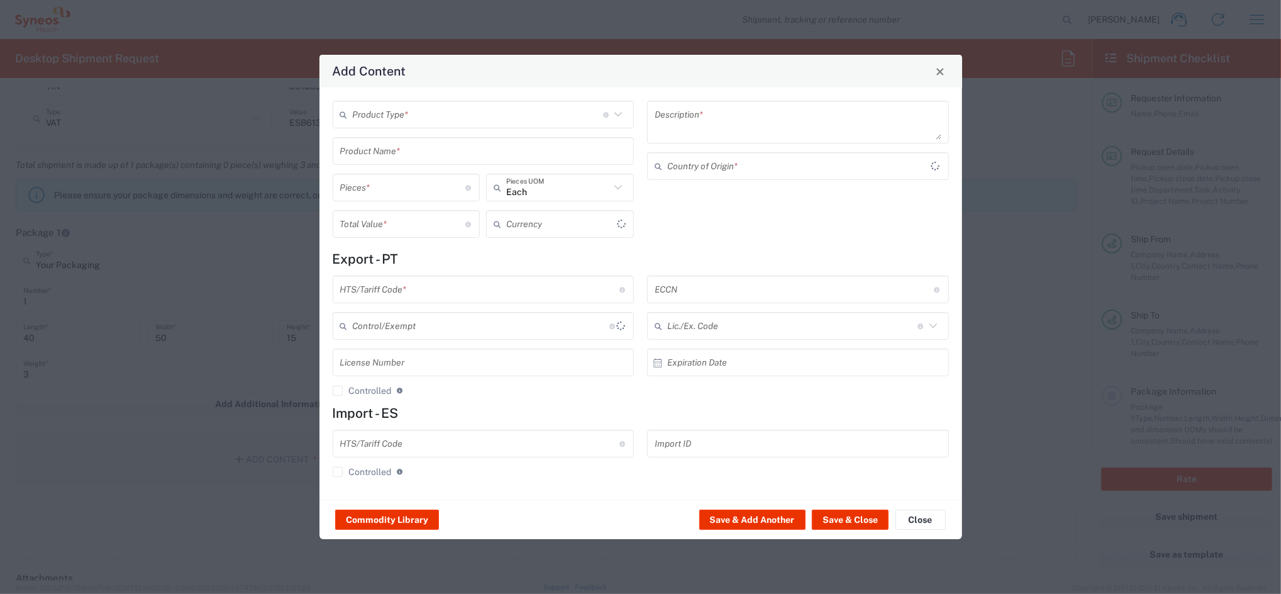
type input "US Dollar"
click at [433, 118] on input "text" at bounding box center [478, 115] width 250 height 22
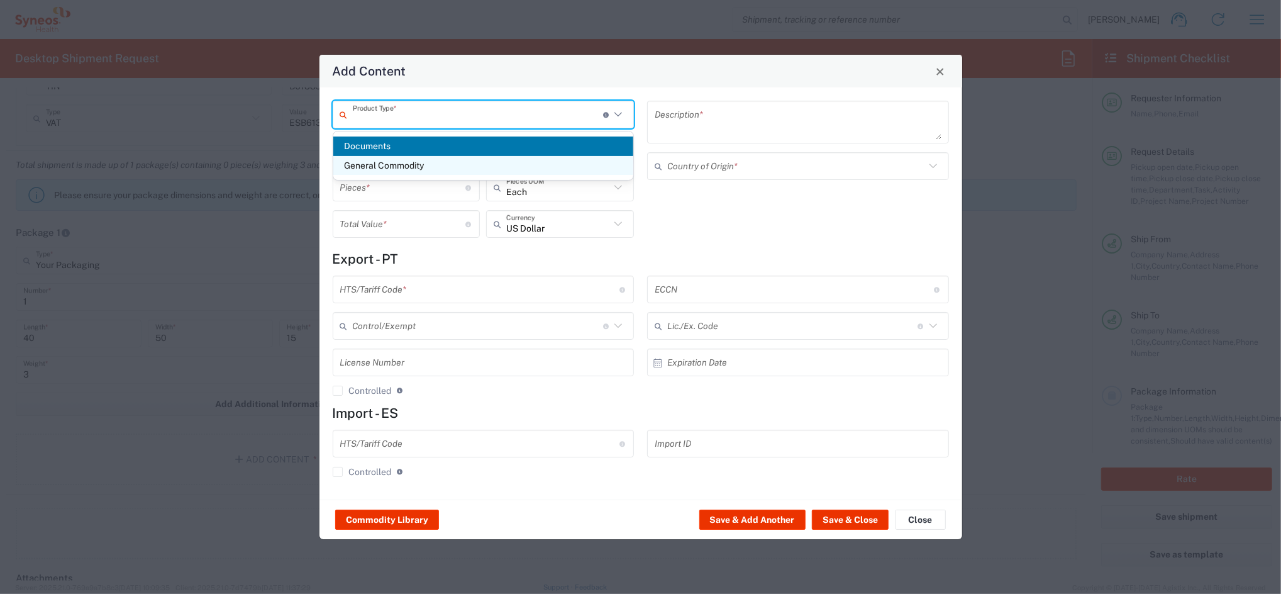
click at [410, 162] on span "General Commodity" at bounding box center [483, 165] width 300 height 19
type input "General Commodity"
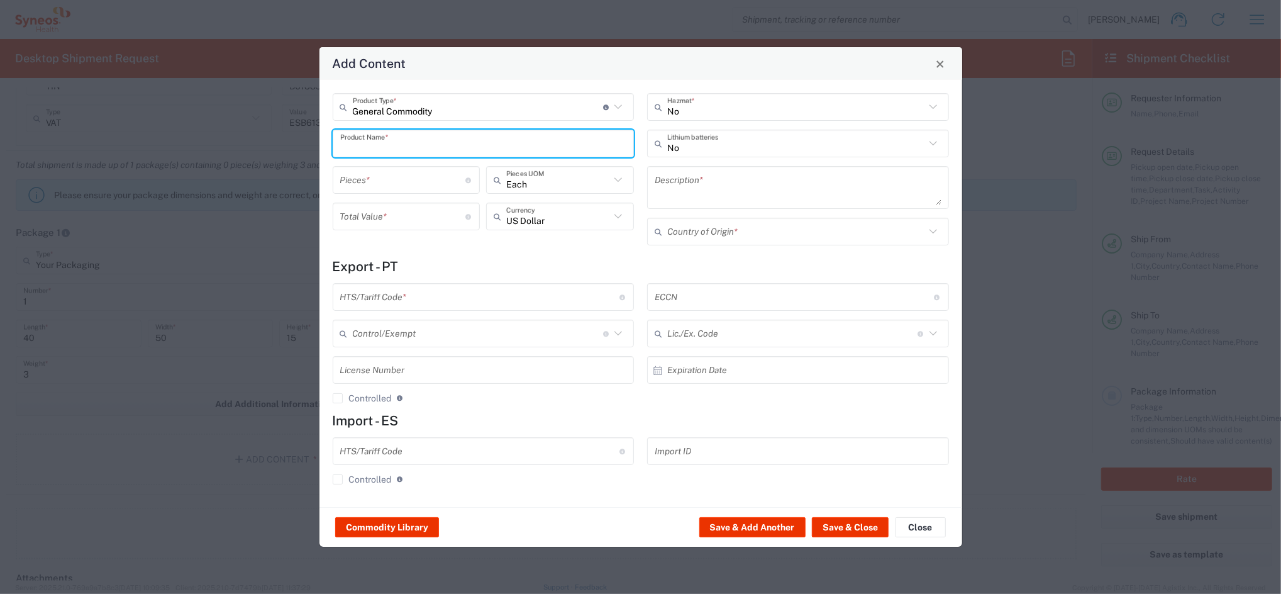
click at [392, 150] on input "text" at bounding box center [483, 144] width 287 height 22
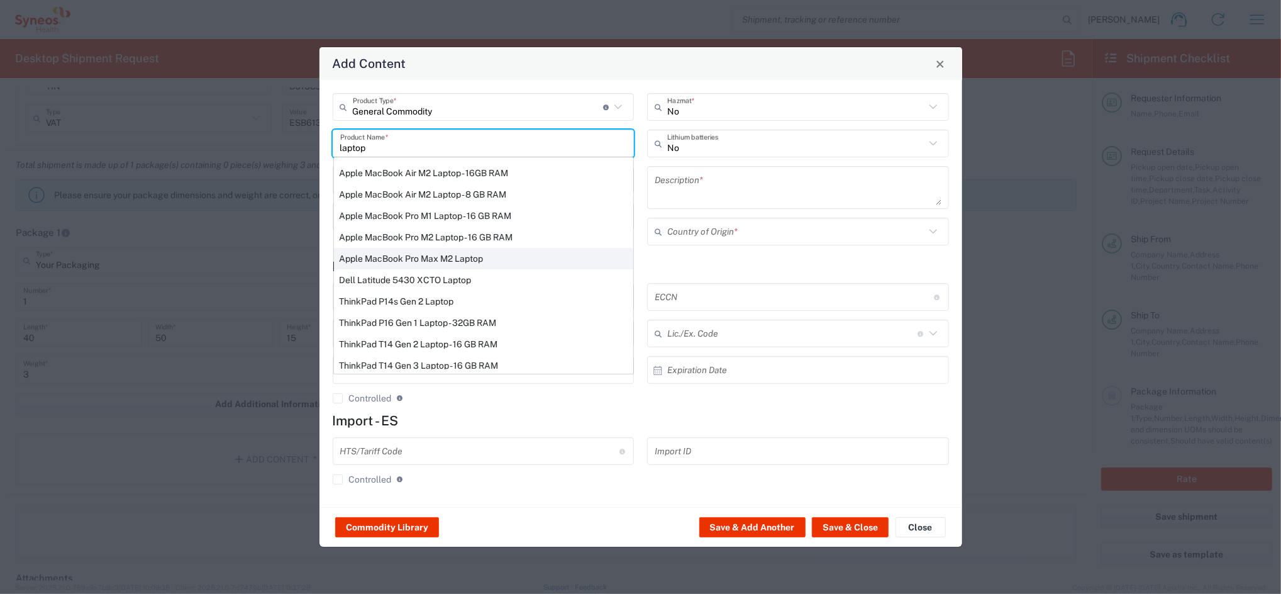
scroll to position [84, 0]
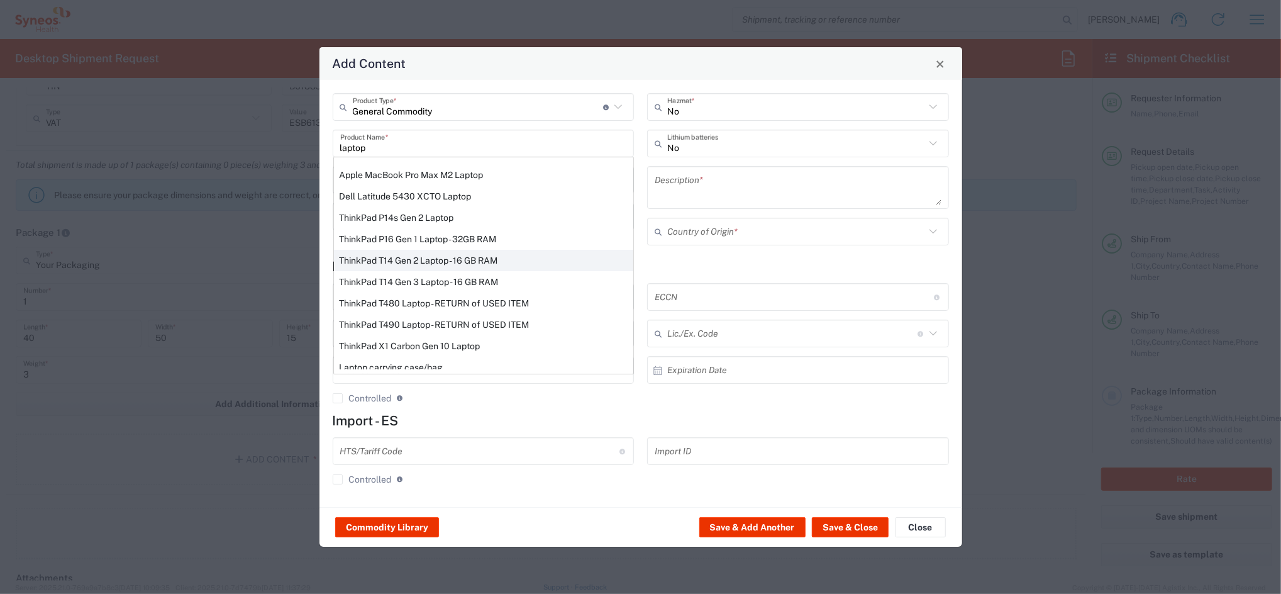
click at [421, 259] on div "ThinkPad T14 Gen 2 Laptop - 16 GB RAM" at bounding box center [483, 260] width 299 height 21
type input "ThinkPad T14 Gen 2 Laptop - 16 GB RAM"
type input "1"
type textarea "Intel Core i7-1156G7 vProÂ® Processor - 14"- 16 GB RAM - 512 GB SSD"
type input "[GEOGRAPHIC_DATA]"
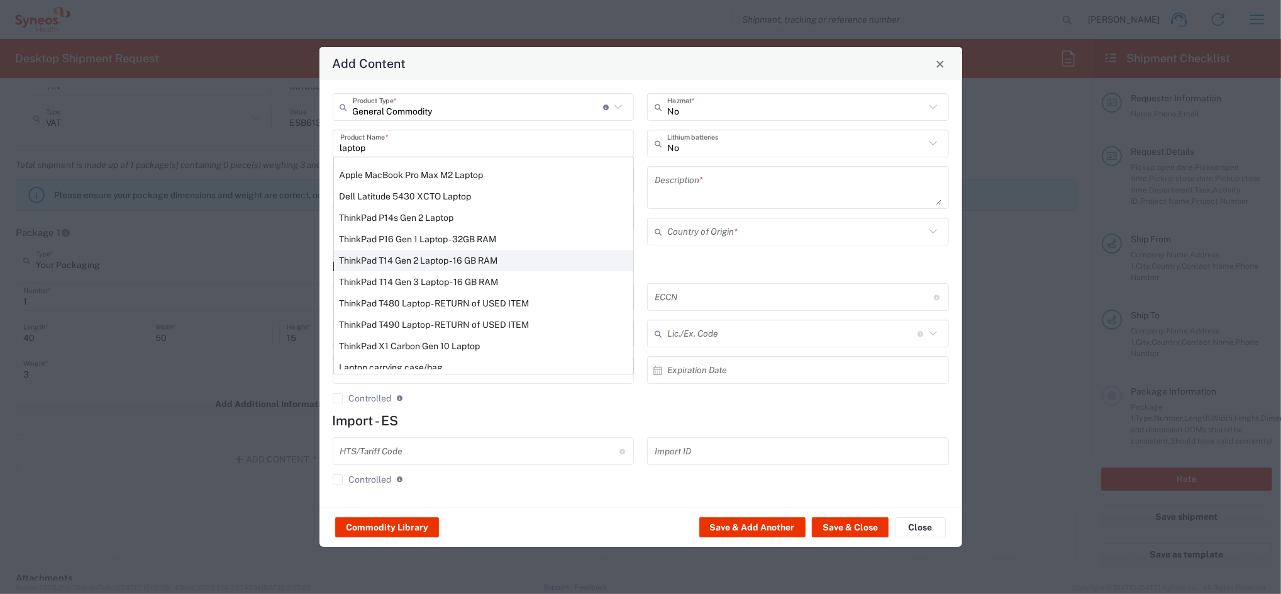
type input "8471300100"
type input "BIS"
type input "5A992.c"
type input "Yes"
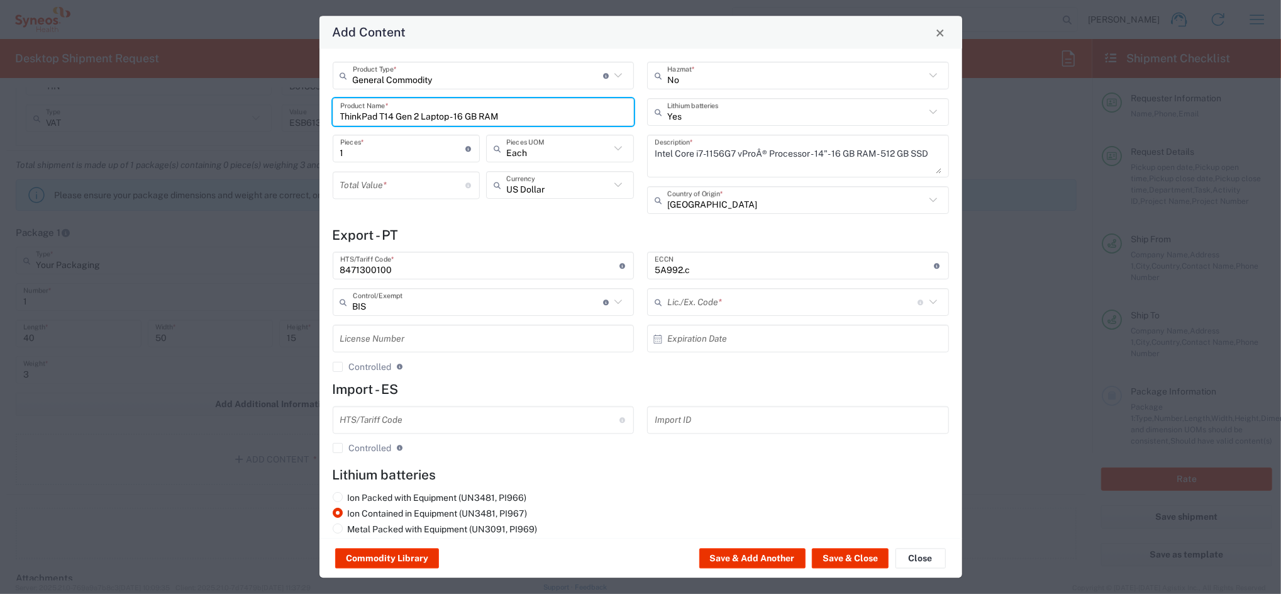
type input "NLR - No License Required"
click at [401, 188] on input "number" at bounding box center [403, 185] width 126 height 22
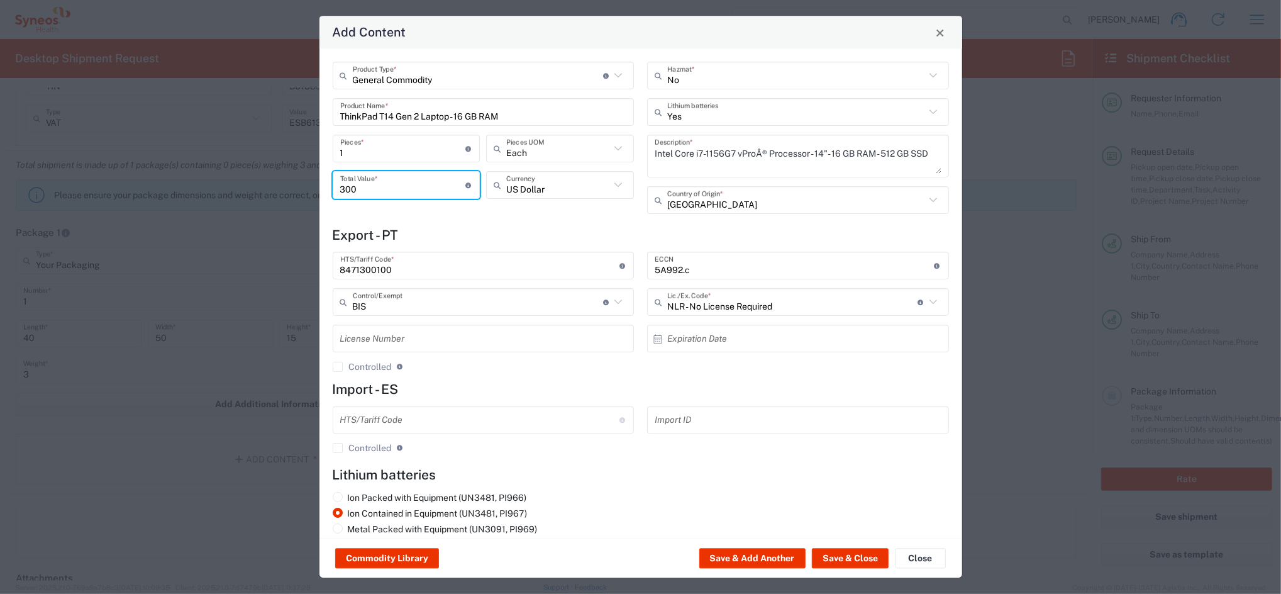
type input "300"
click at [611, 185] on icon at bounding box center [618, 185] width 16 height 16
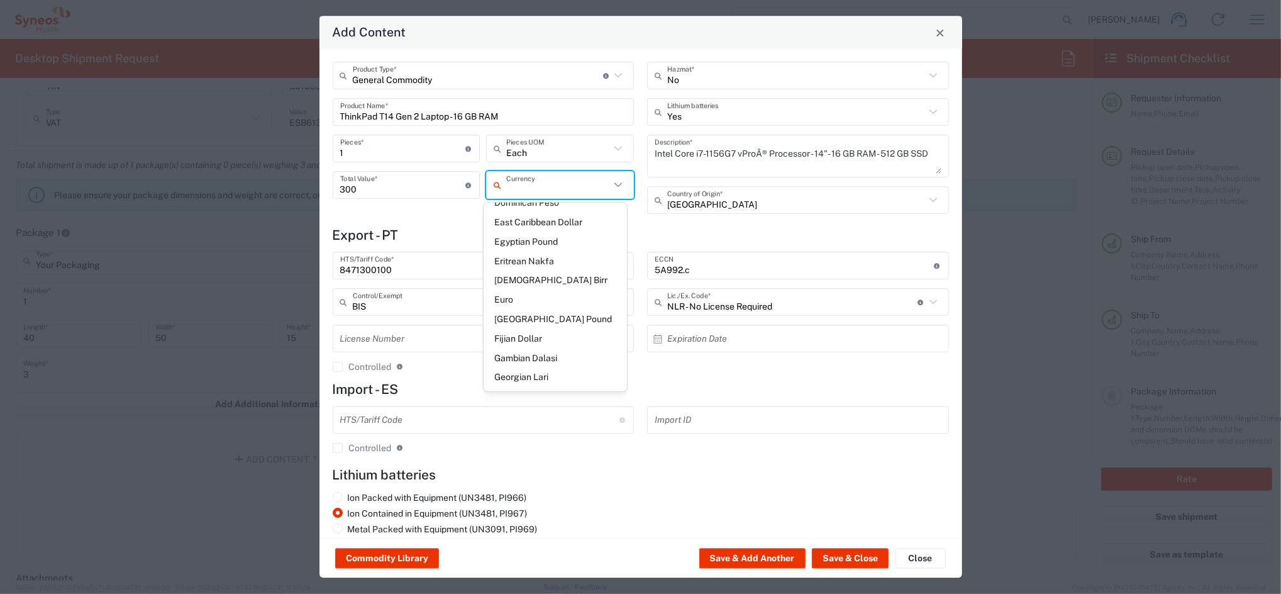
scroll to position [1006, 0]
click at [506, 286] on span "Euro" at bounding box center [555, 295] width 143 height 19
type input "Euro"
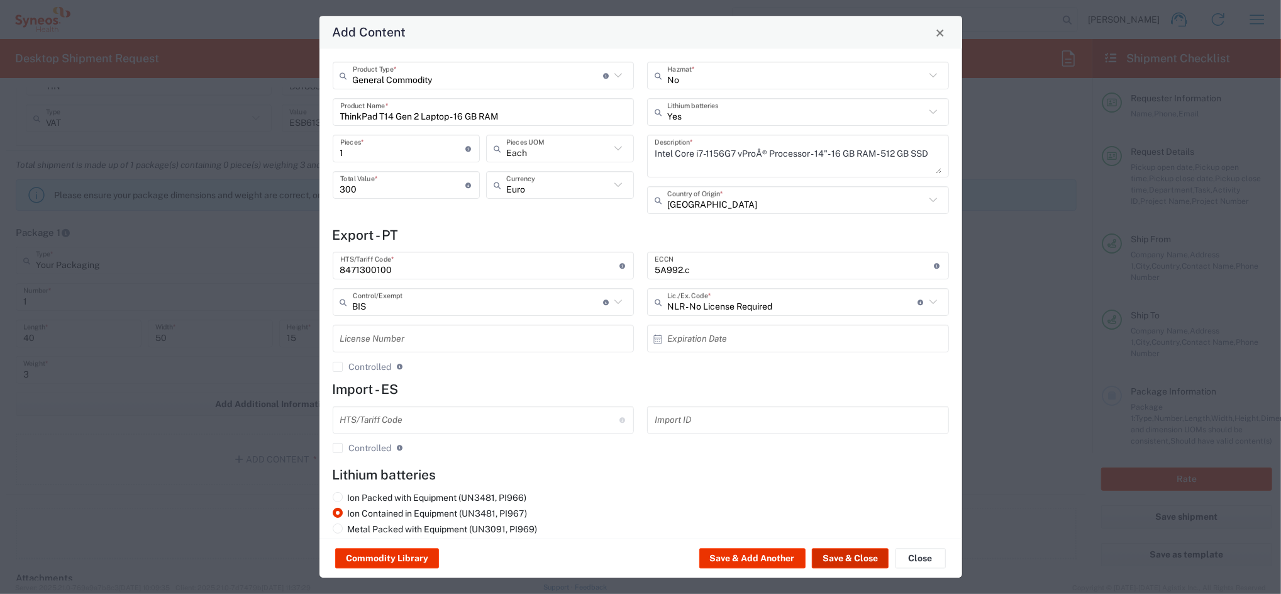
click at [852, 557] on button "Save & Close" at bounding box center [850, 558] width 77 height 20
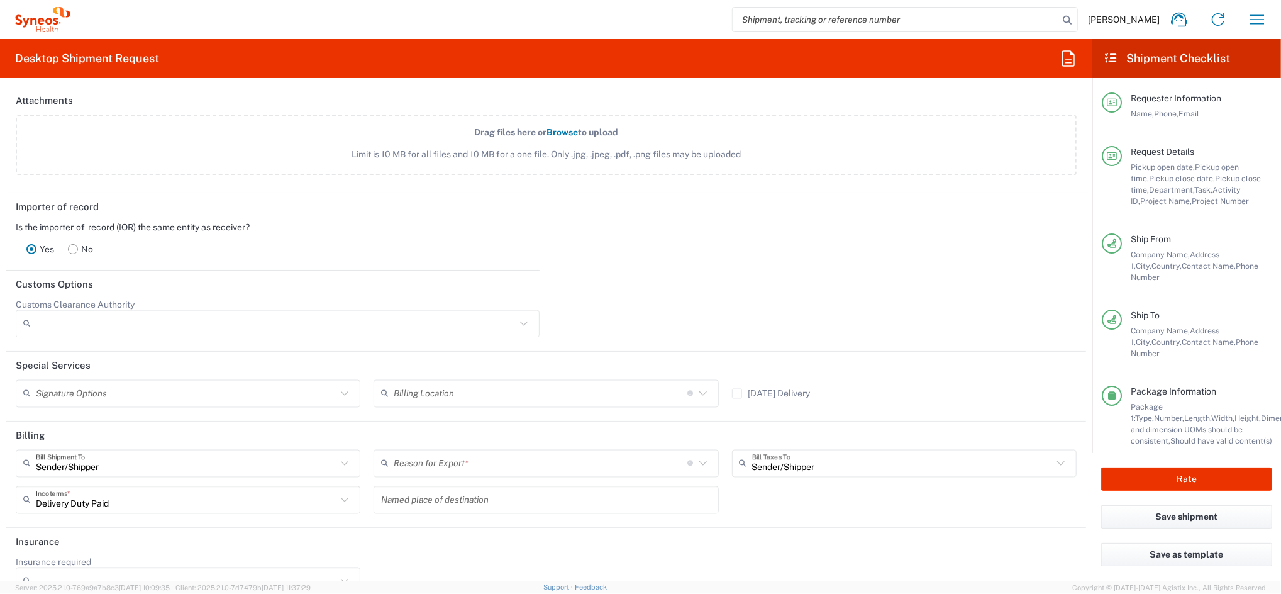
scroll to position [1750, 0]
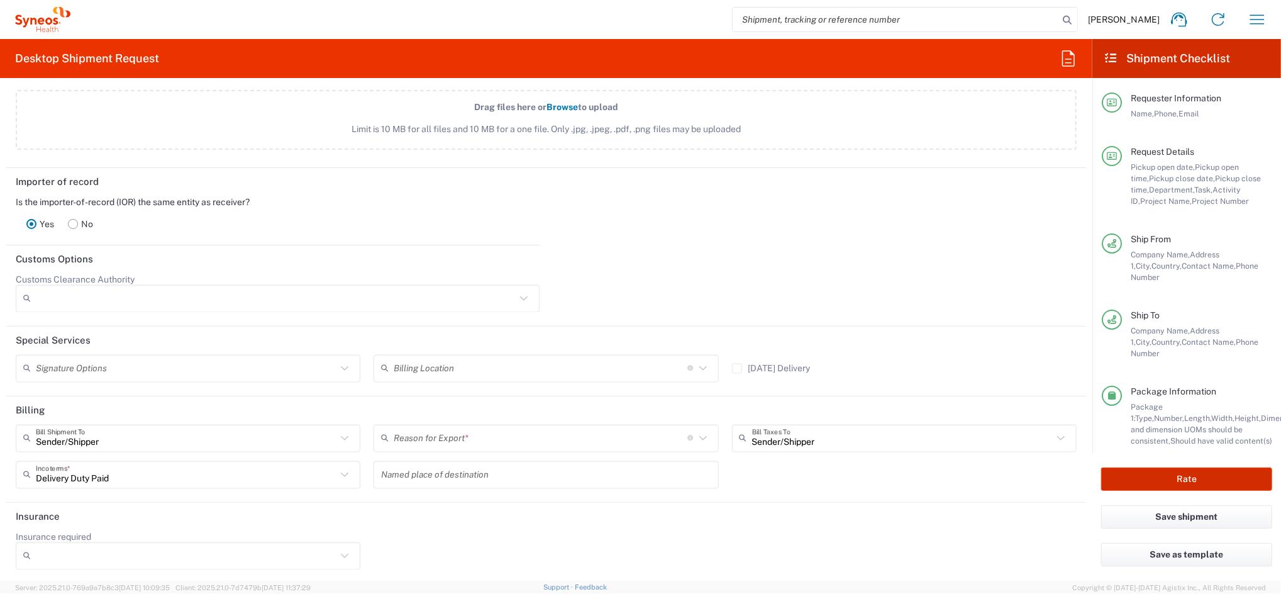
click at [1175, 479] on button "Rate" at bounding box center [1186, 478] width 171 height 23
type input "4510"
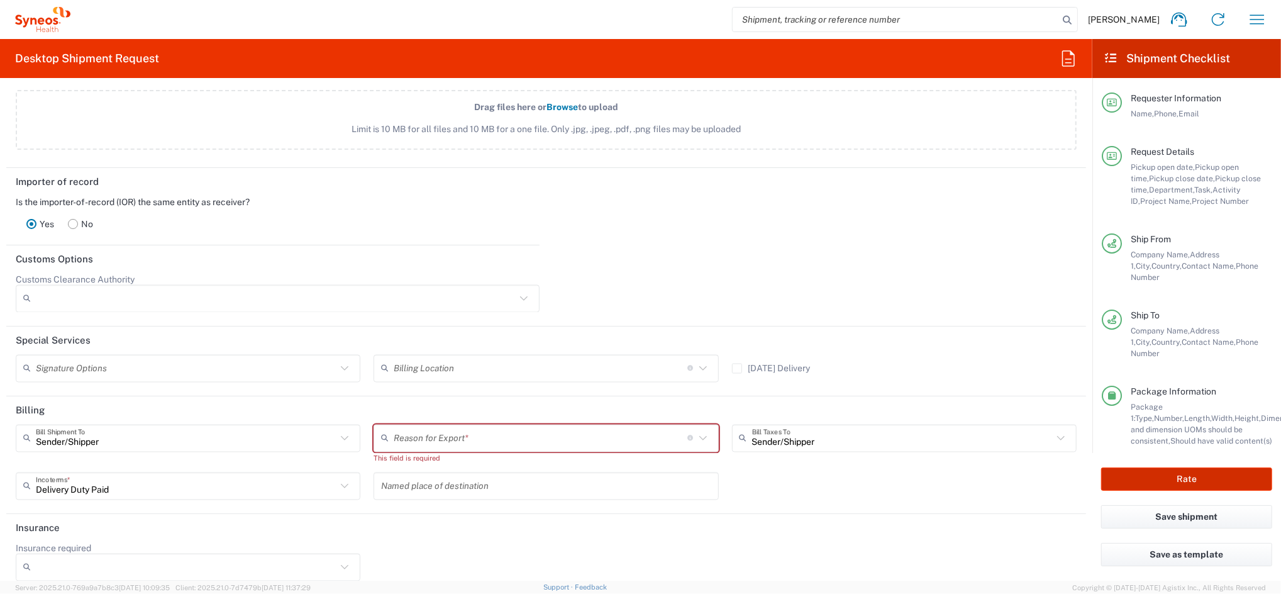
type input "4510 DEPARTMENTAL EXPENSE"
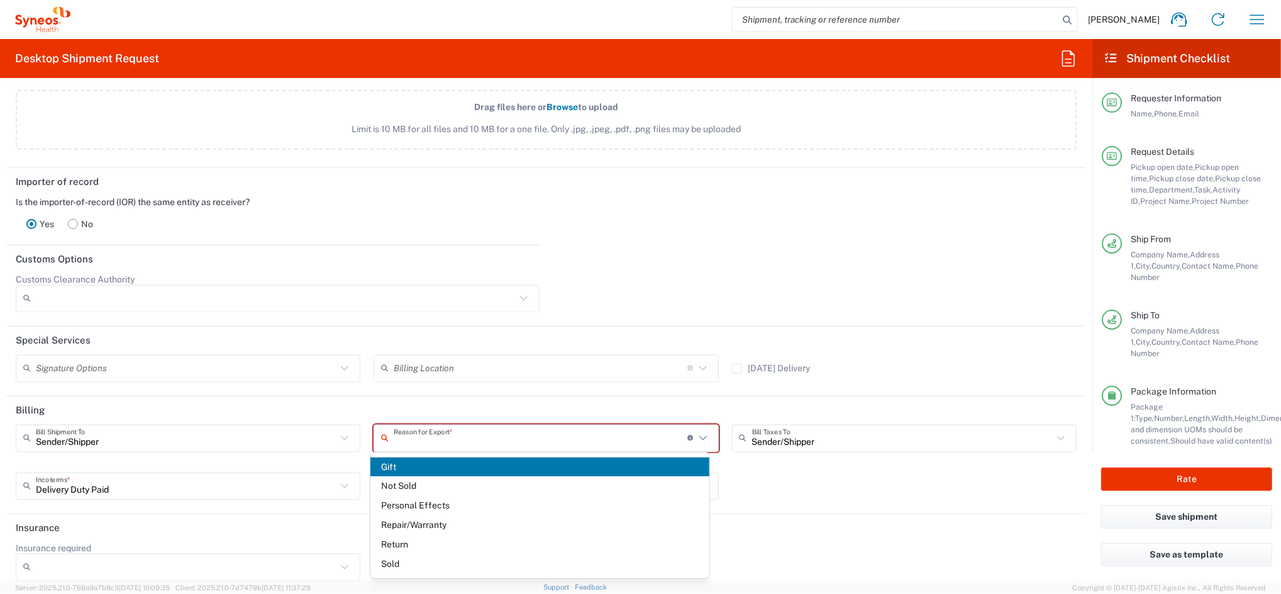
click at [585, 438] on input "text" at bounding box center [541, 438] width 294 height 22
click at [437, 521] on span "Repair/Warranty" at bounding box center [540, 524] width 340 height 19
type input "Repair/Warranty"
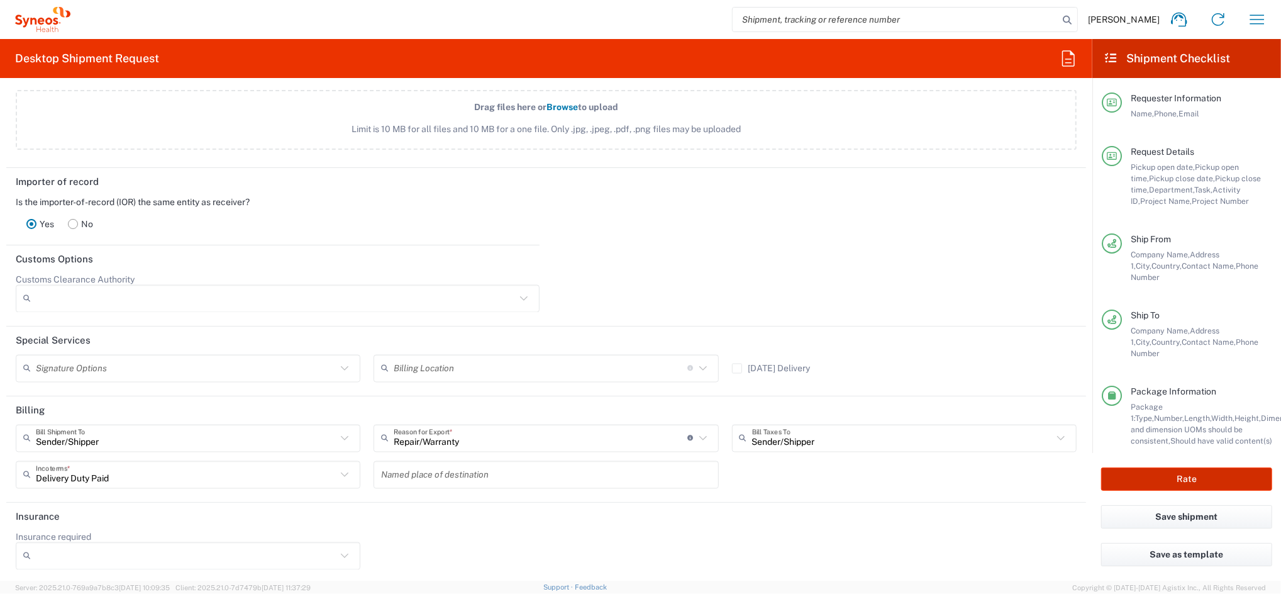
click at [1136, 470] on button "Rate" at bounding box center [1186, 478] width 171 height 23
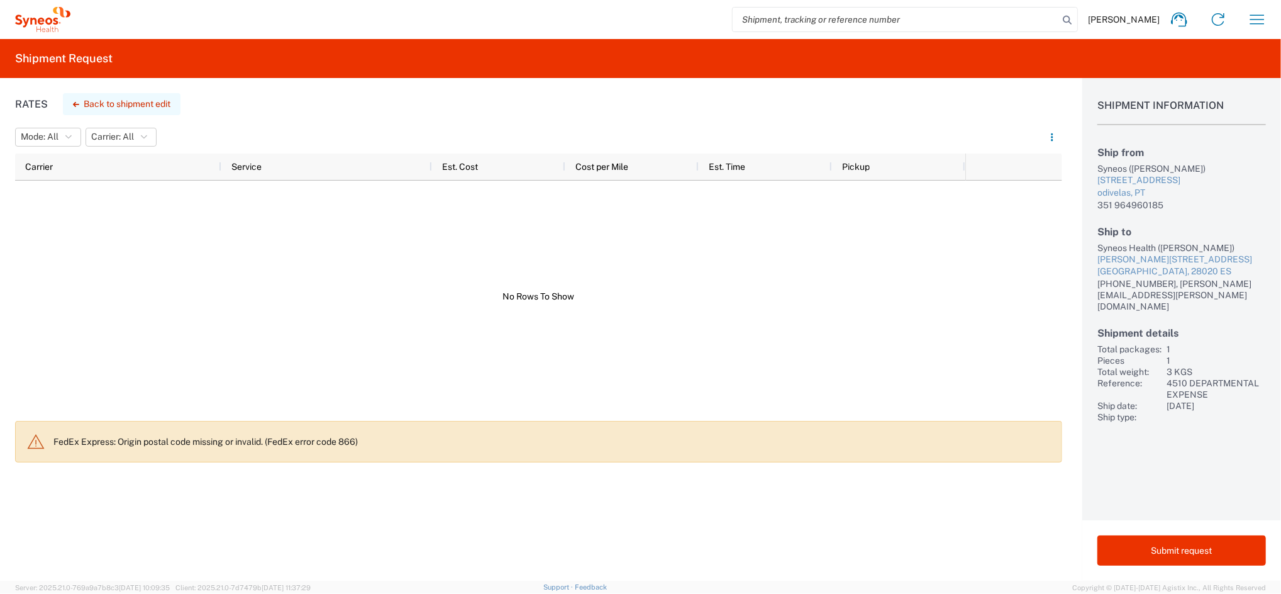
click at [121, 99] on button "Back to shipment edit" at bounding box center [122, 104] width 118 height 22
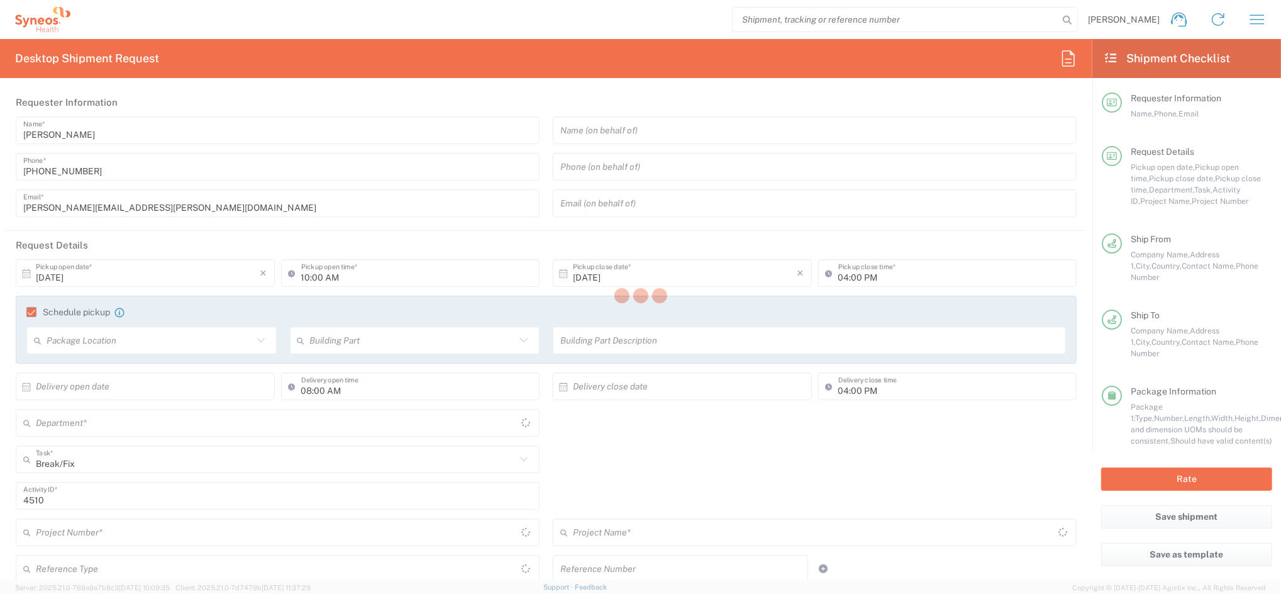
type input "Your Packaging"
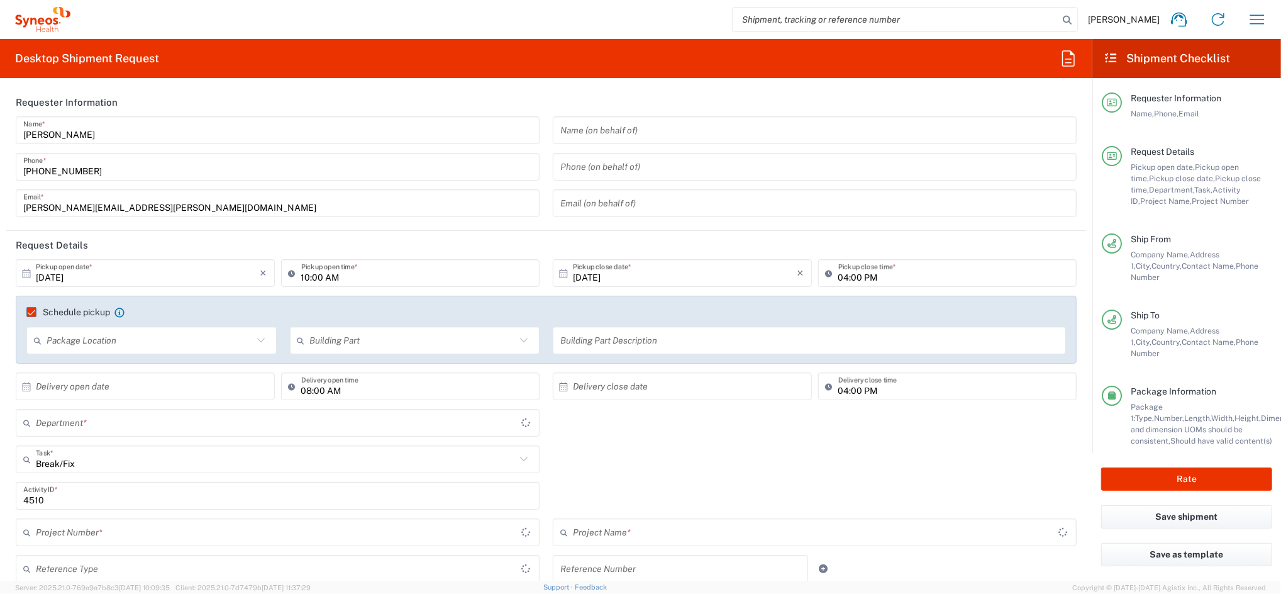
type input "4510"
type input "4510 DEPARTMENTAL EXPENSE"
type input "Delivery Duty Paid"
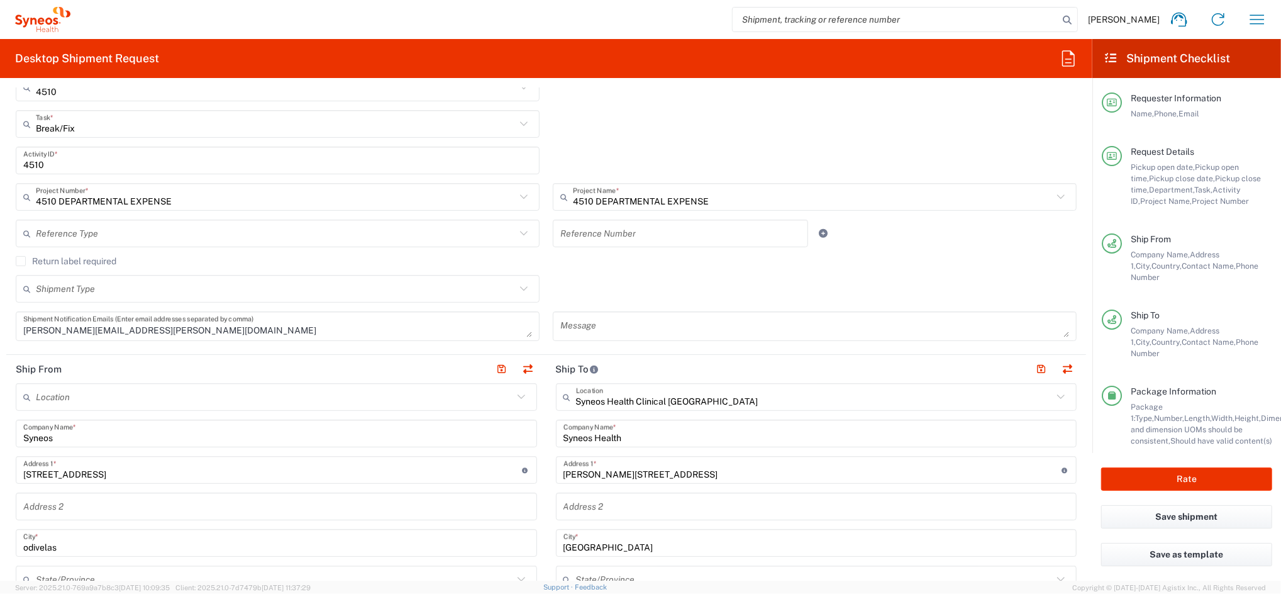
scroll to position [503, 0]
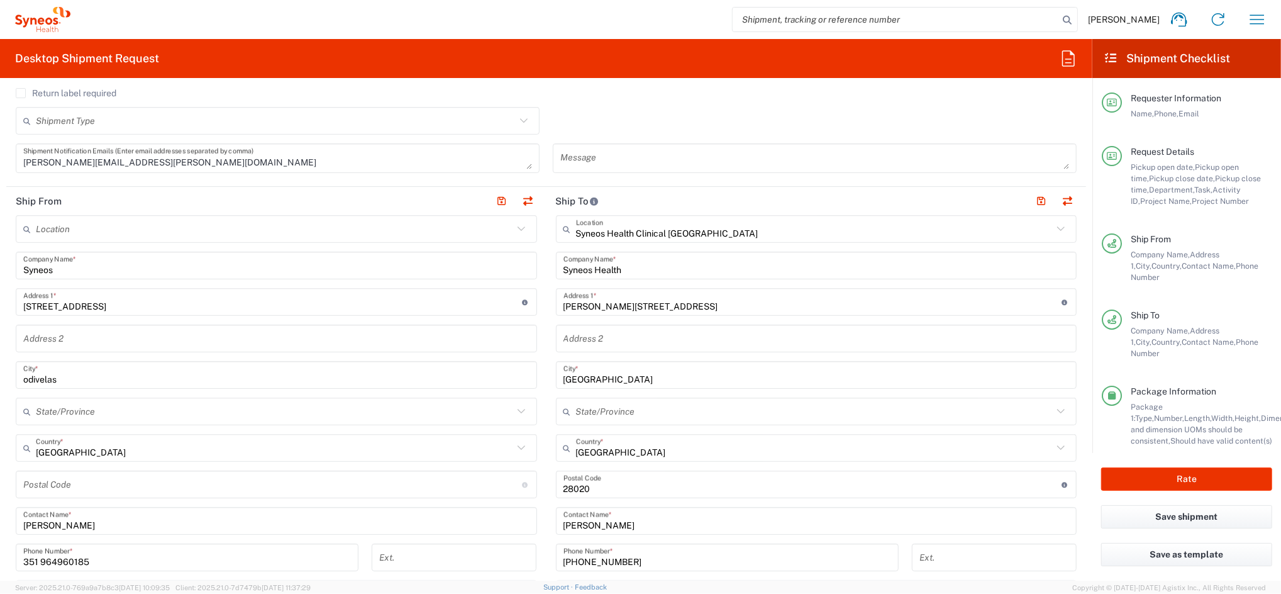
click at [171, 306] on input "[STREET_ADDRESS]" at bounding box center [272, 302] width 499 height 22
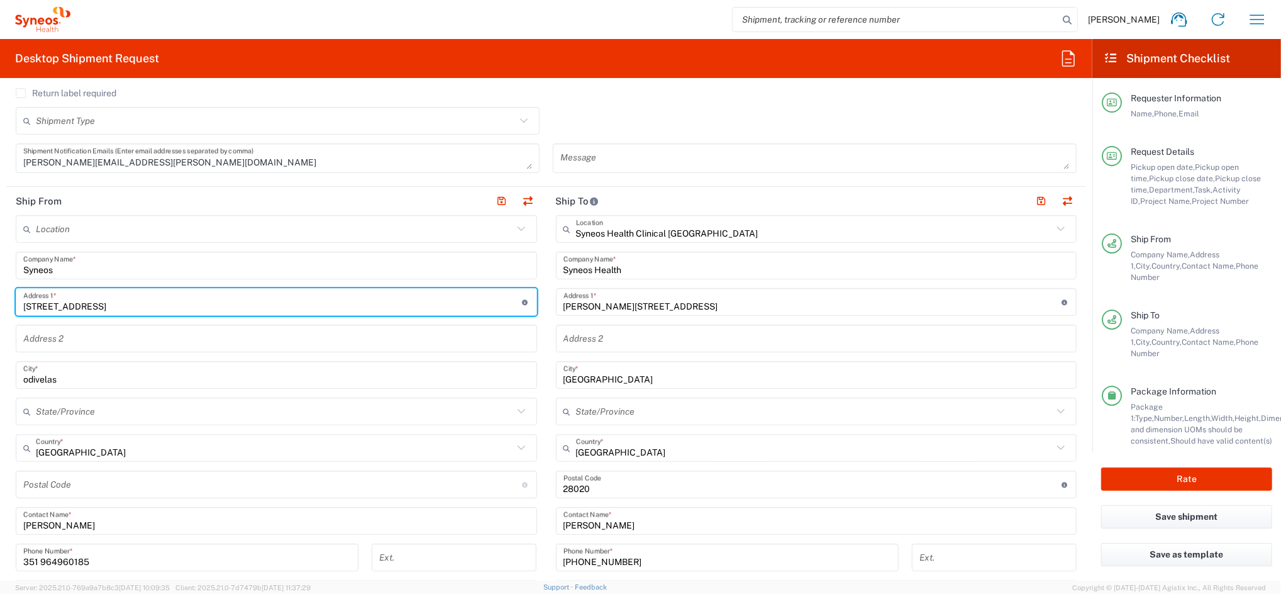
drag, startPoint x: 172, startPoint y: 306, endPoint x: 131, endPoint y: 305, distance: 41.5
click at [131, 305] on input "[STREET_ADDRESS]" at bounding box center [272, 302] width 499 height 22
click at [102, 480] on input "undefined" at bounding box center [272, 485] width 499 height 22
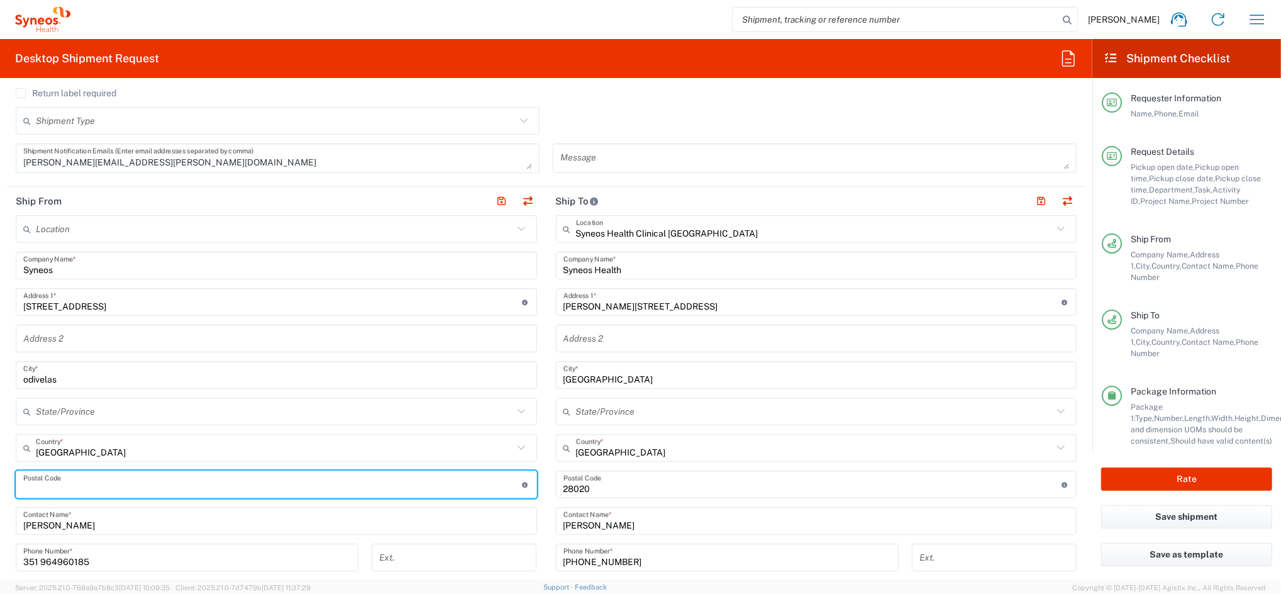
paste input "2620-206"
type input "2620-206"
click at [1210, 484] on button "Rate" at bounding box center [1186, 478] width 171 height 23
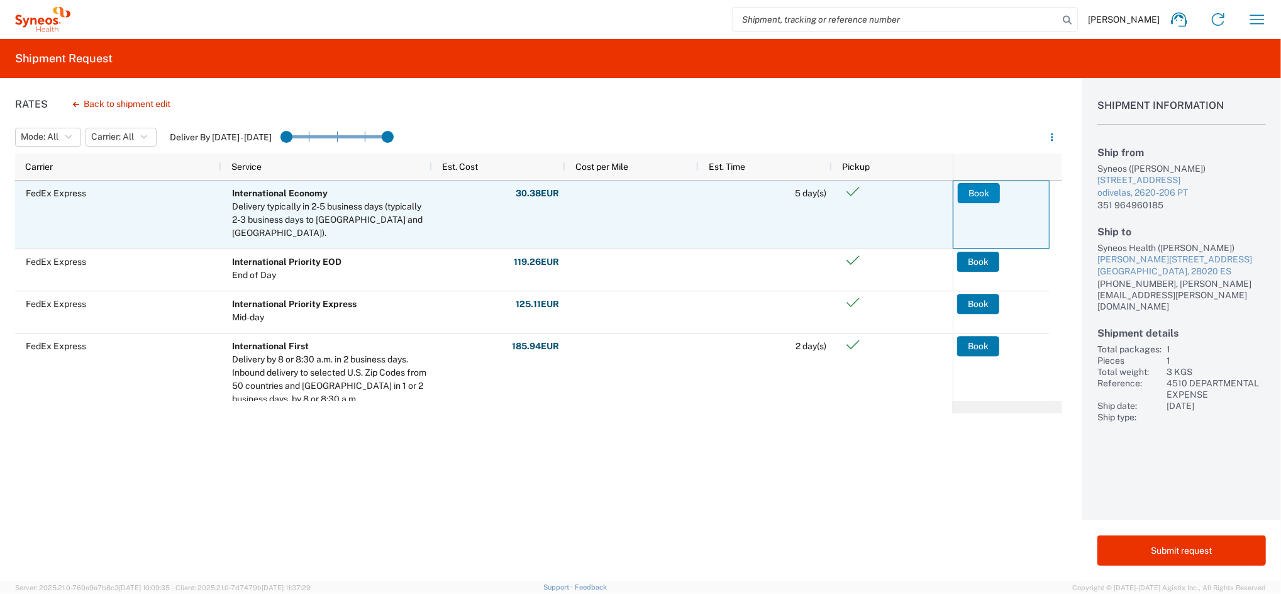
click at [977, 189] on button "Book" at bounding box center [979, 193] width 42 height 20
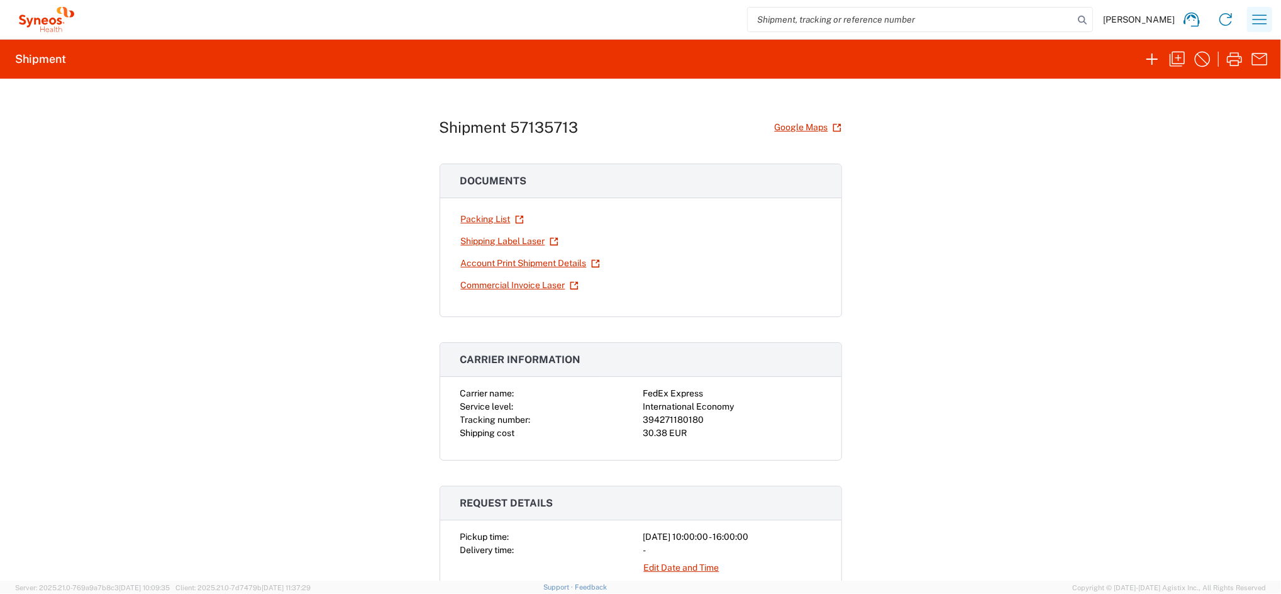
click at [1262, 21] on icon "button" at bounding box center [1260, 19] width 20 height 20
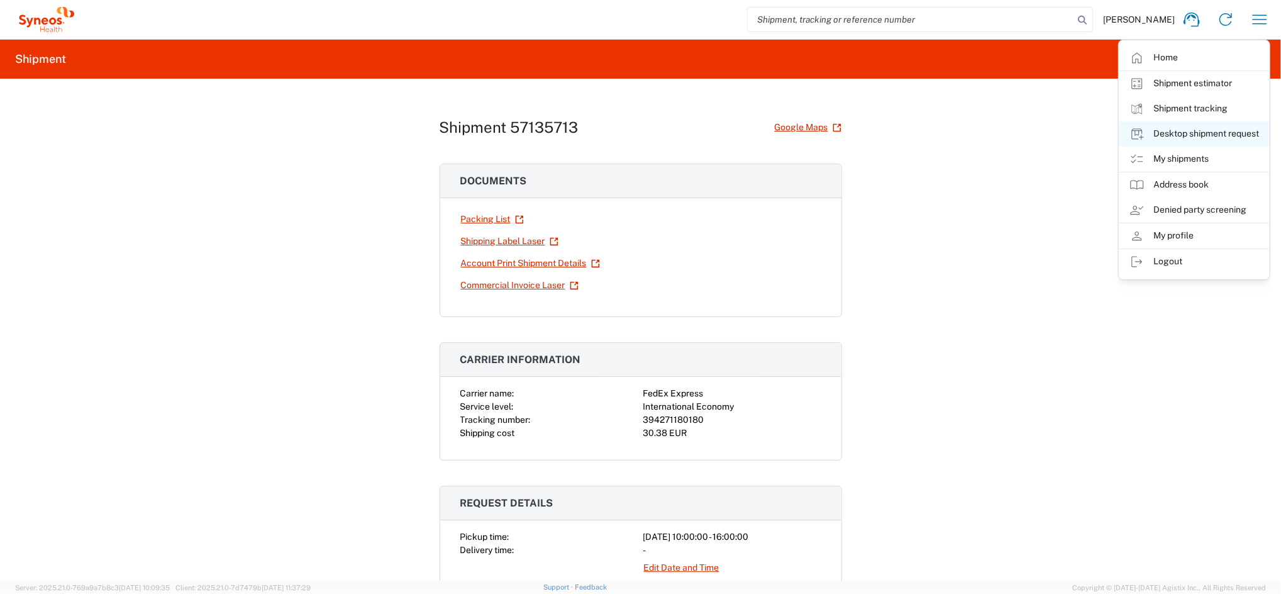
click at [1196, 132] on link "Desktop shipment request" at bounding box center [1194, 133] width 150 height 25
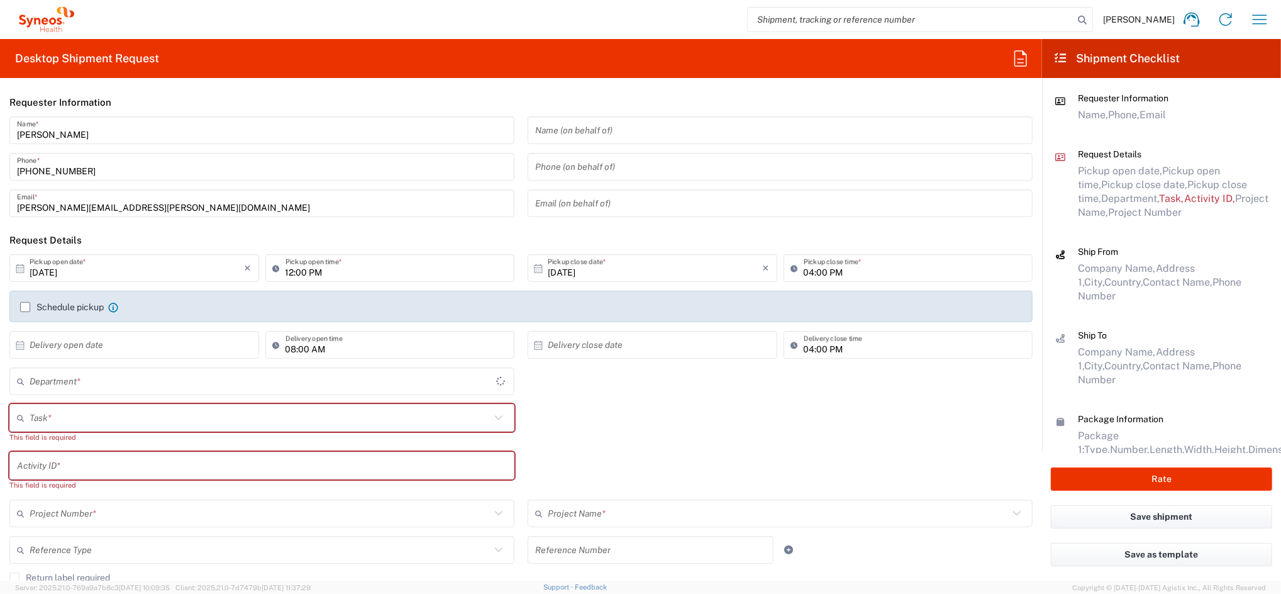
type input "4510"
click at [286, 270] on input "12:00 PM" at bounding box center [397, 268] width 222 height 22
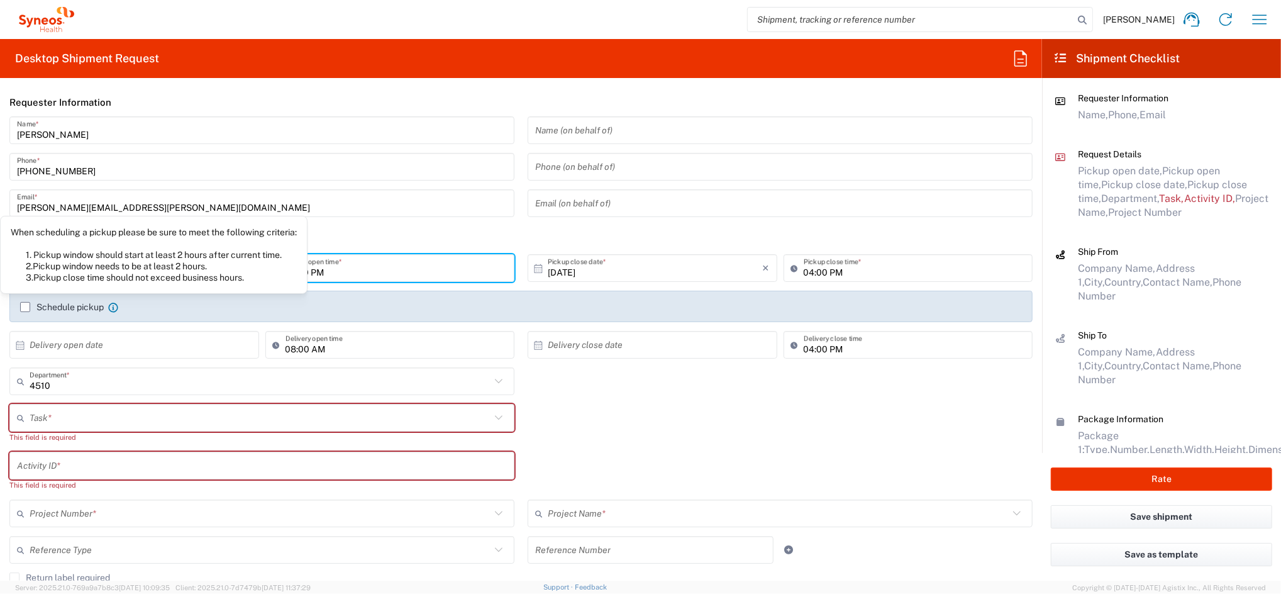
type input "02:00 PM"
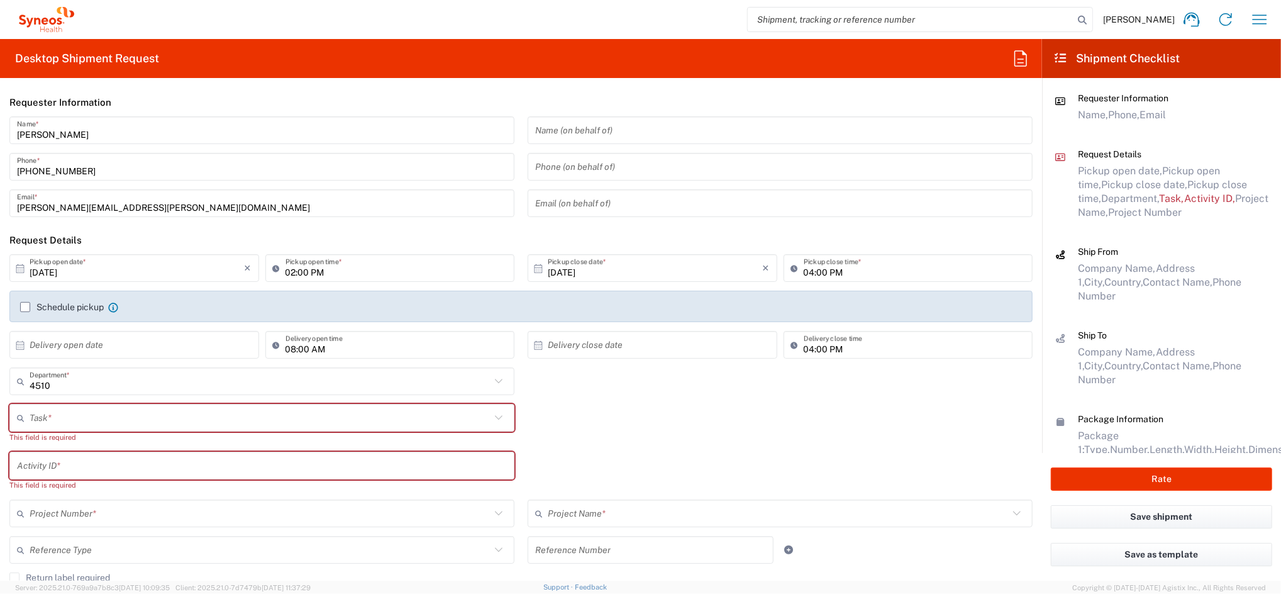
click at [67, 309] on label "Schedule pickup" at bounding box center [62, 307] width 84 height 10
click at [25, 307] on input "Schedule pickup" at bounding box center [25, 307] width 0 height 0
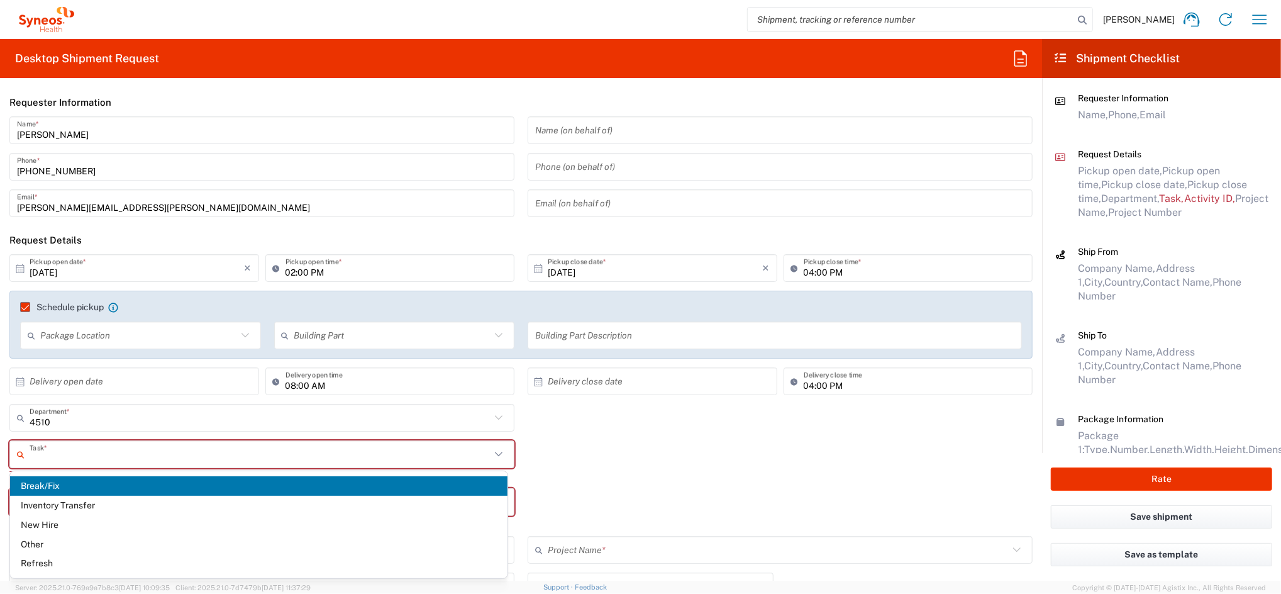
click at [65, 457] on input "text" at bounding box center [260, 454] width 461 height 22
click at [67, 538] on span "Other" at bounding box center [258, 544] width 497 height 19
type input "Other"
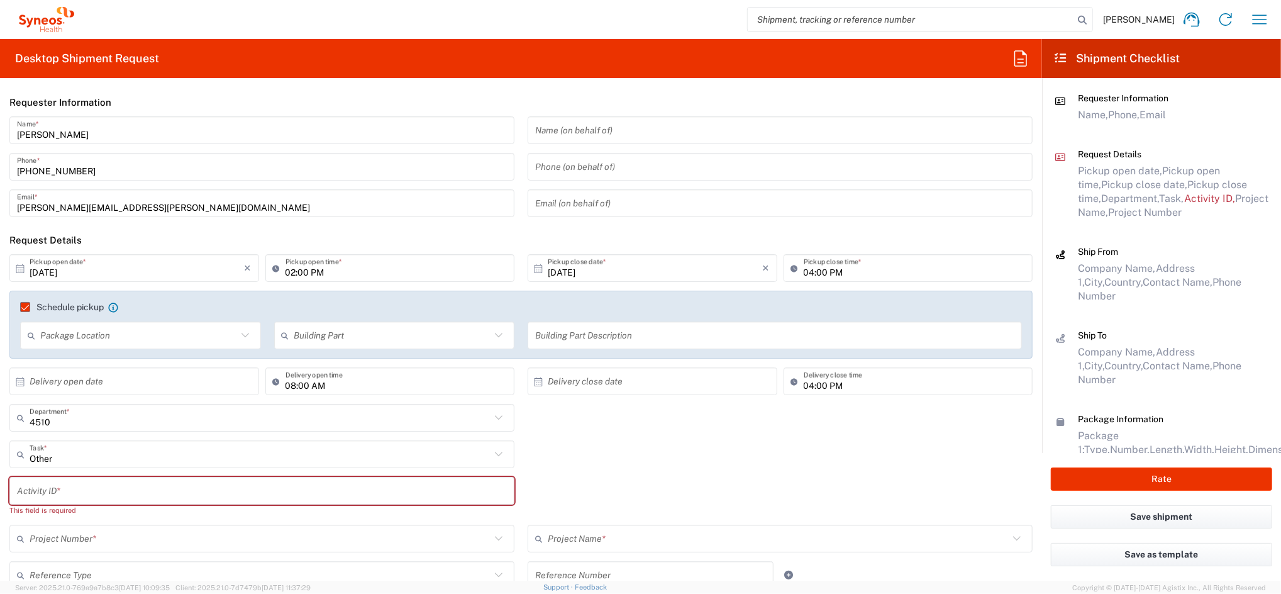
click at [74, 491] on input "text" at bounding box center [262, 491] width 490 height 22
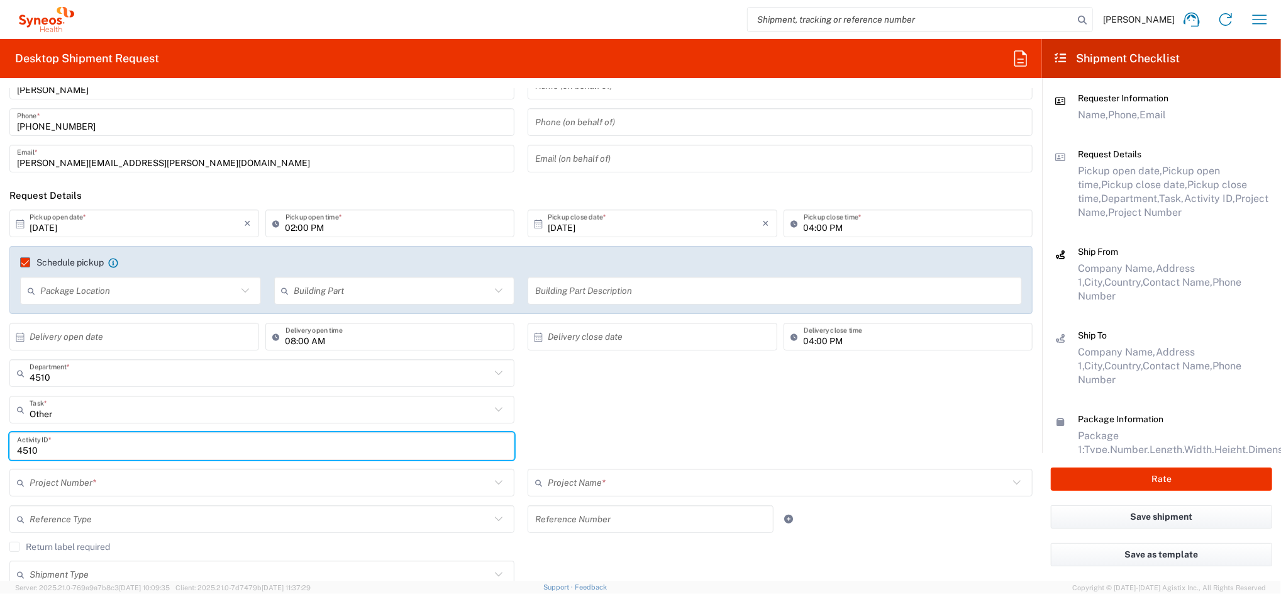
scroll to position [84, 0]
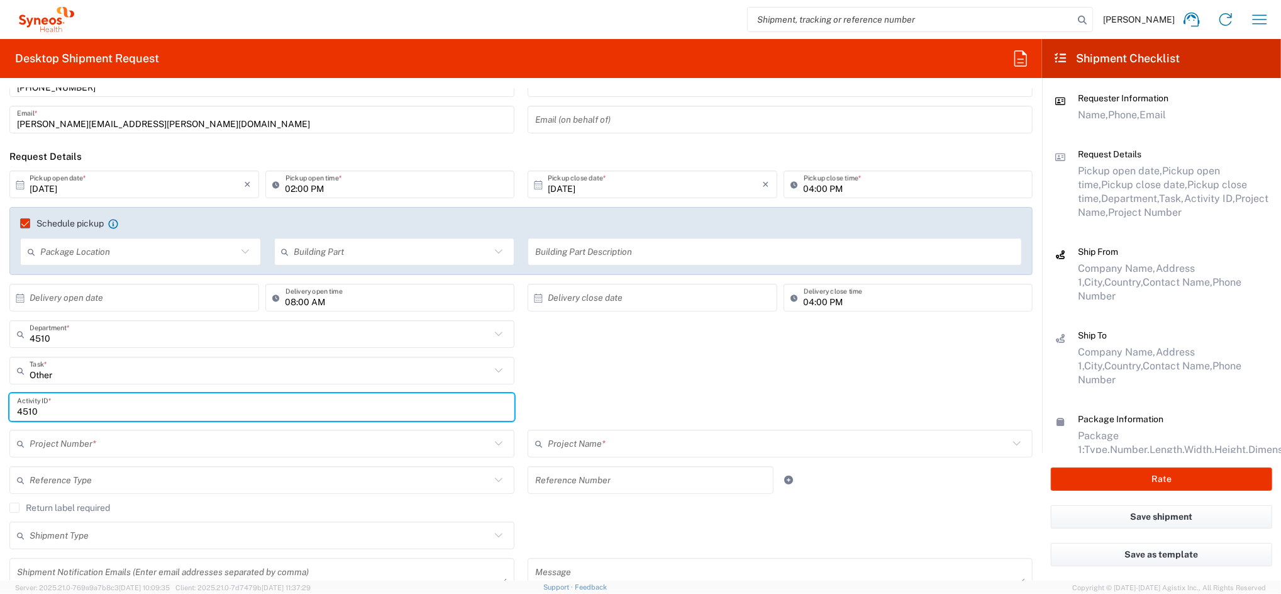
type input "4510"
click at [71, 441] on input "text" at bounding box center [260, 444] width 461 height 22
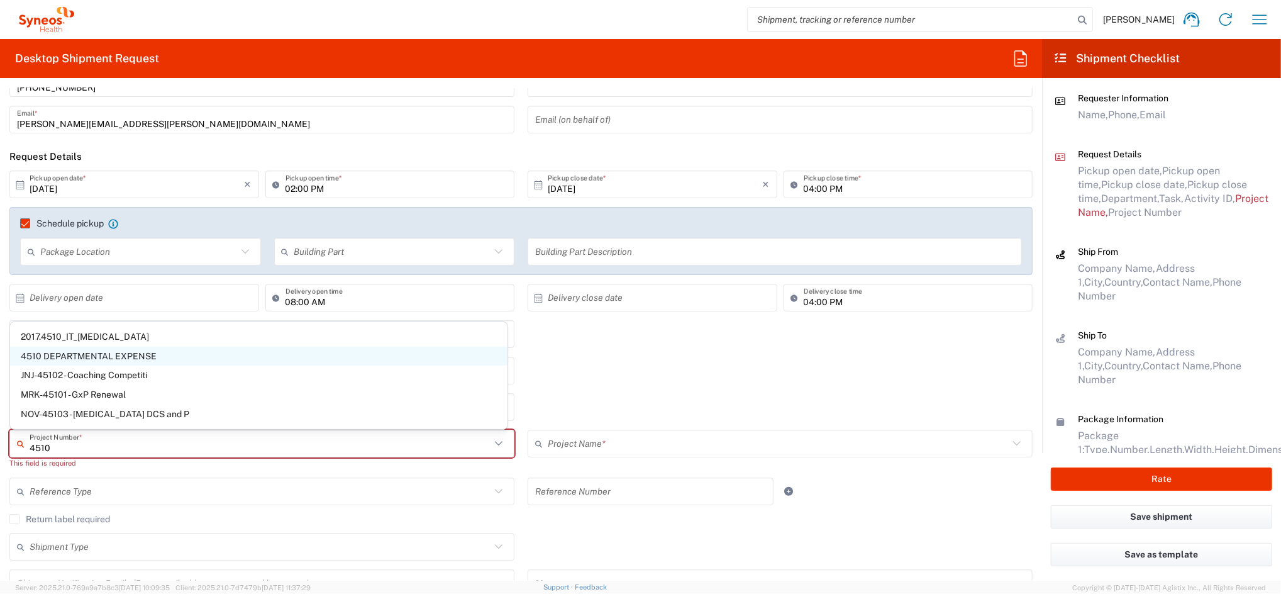
click at [96, 350] on span "4510 DEPARTMENTAL EXPENSE" at bounding box center [258, 356] width 497 height 19
type input "4510 DEPARTMENTAL EXPENSE"
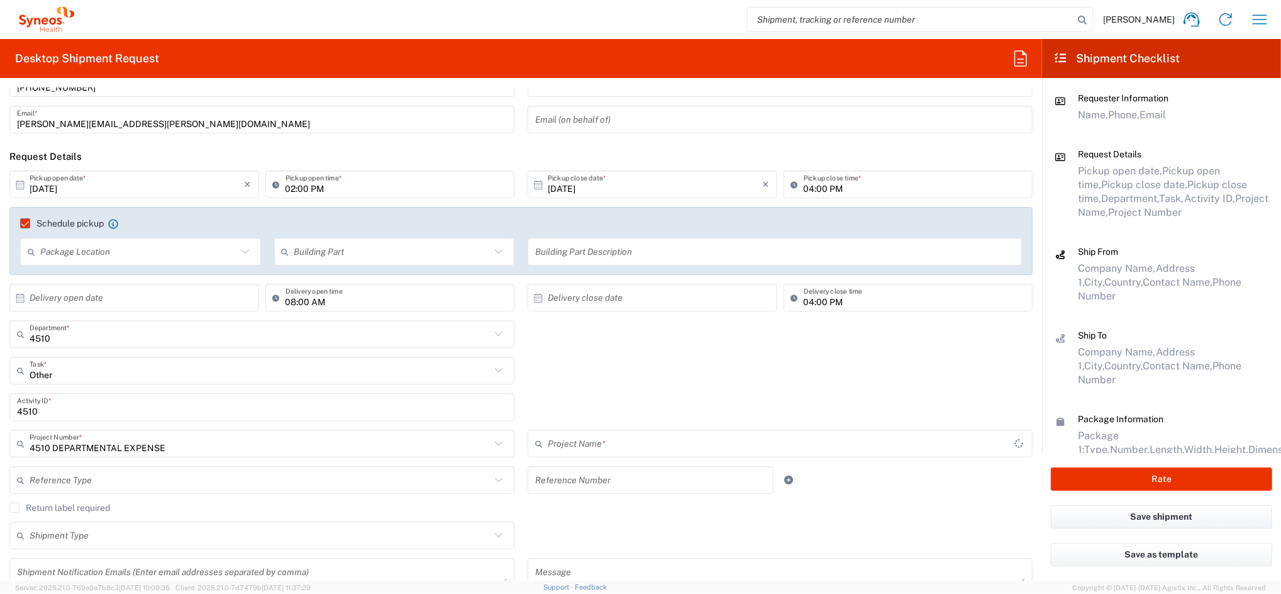
type input "4510 DEPARTMENTAL EXPENSE"
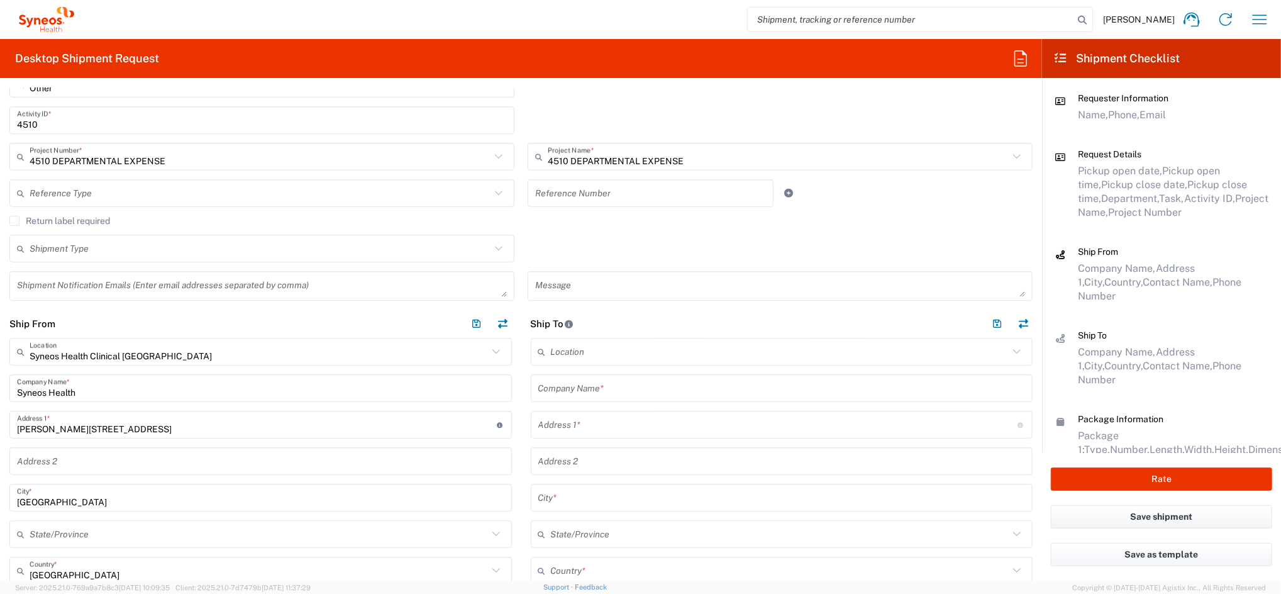
scroll to position [503, 0]
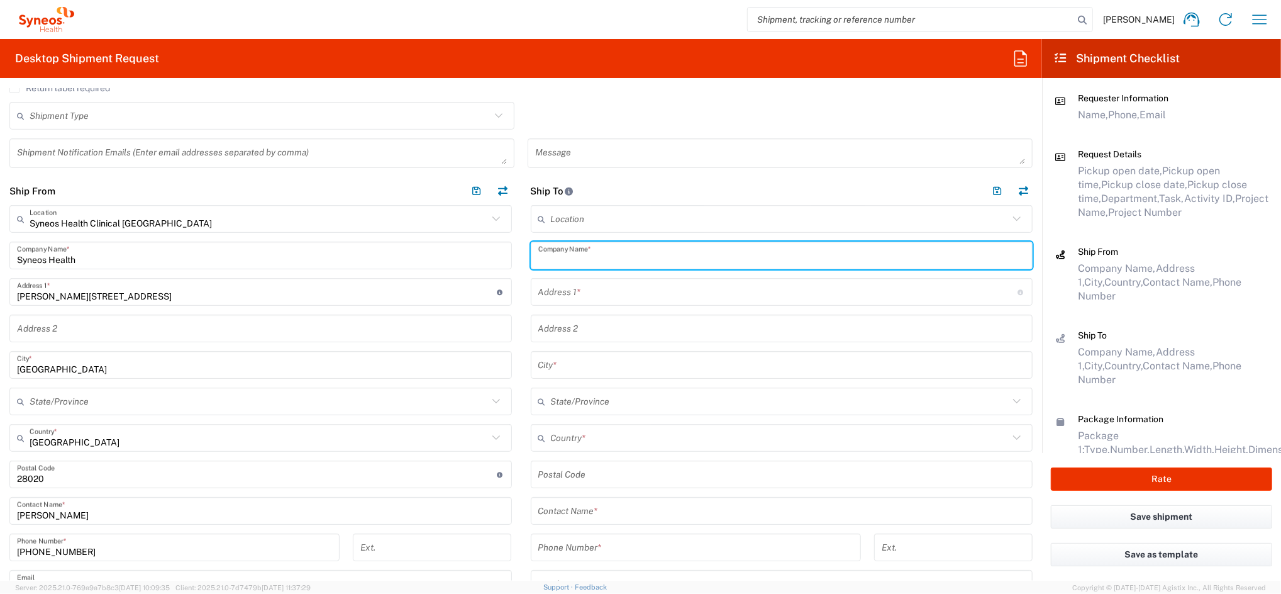
click at [569, 259] on input "text" at bounding box center [781, 256] width 487 height 22
type input "Syenos"
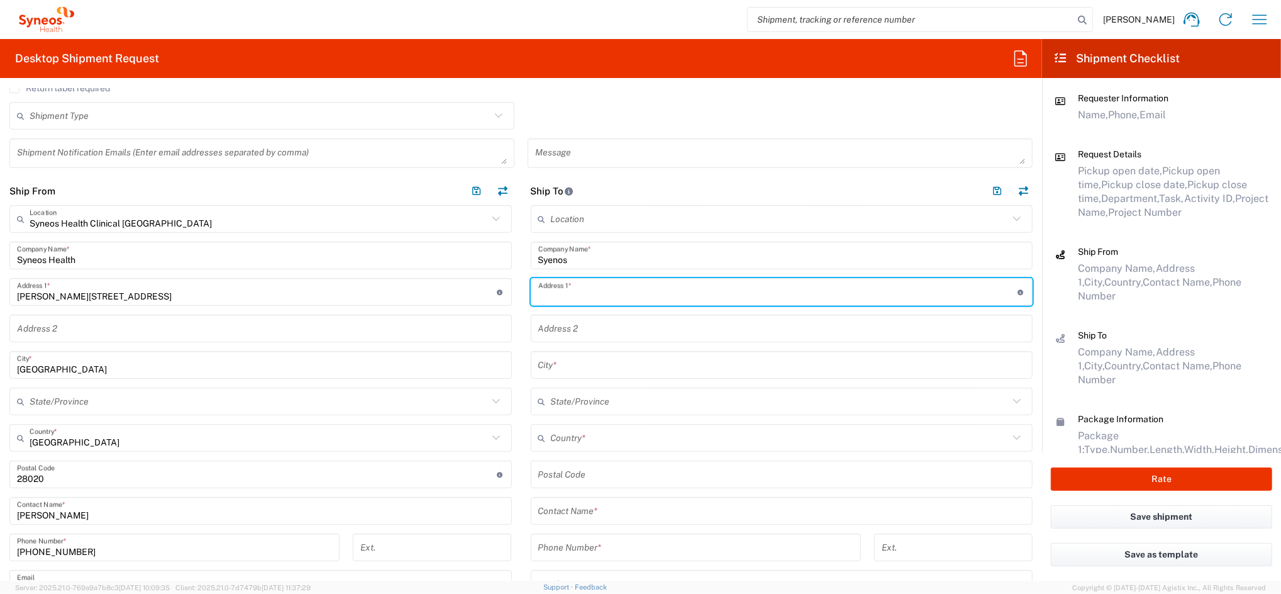
click at [562, 299] on input "text" at bounding box center [778, 292] width 480 height 22
paste input "[STREET_ADDRESS][PERSON_NAME]. Portal I, 8ºB. 28016 [GEOGRAPHIC_DATA]"
drag, startPoint x: 688, startPoint y: 294, endPoint x: 809, endPoint y: 305, distance: 121.9
click at [809, 305] on div "[STREET_ADDRESS][PERSON_NAME]. Portal I, 8ºB. 28016 Madrid Address 1 * For cros…" at bounding box center [782, 292] width 503 height 28
type input "[STREET_ADDRESS][PERSON_NAME]. Portal I, 8ºB."
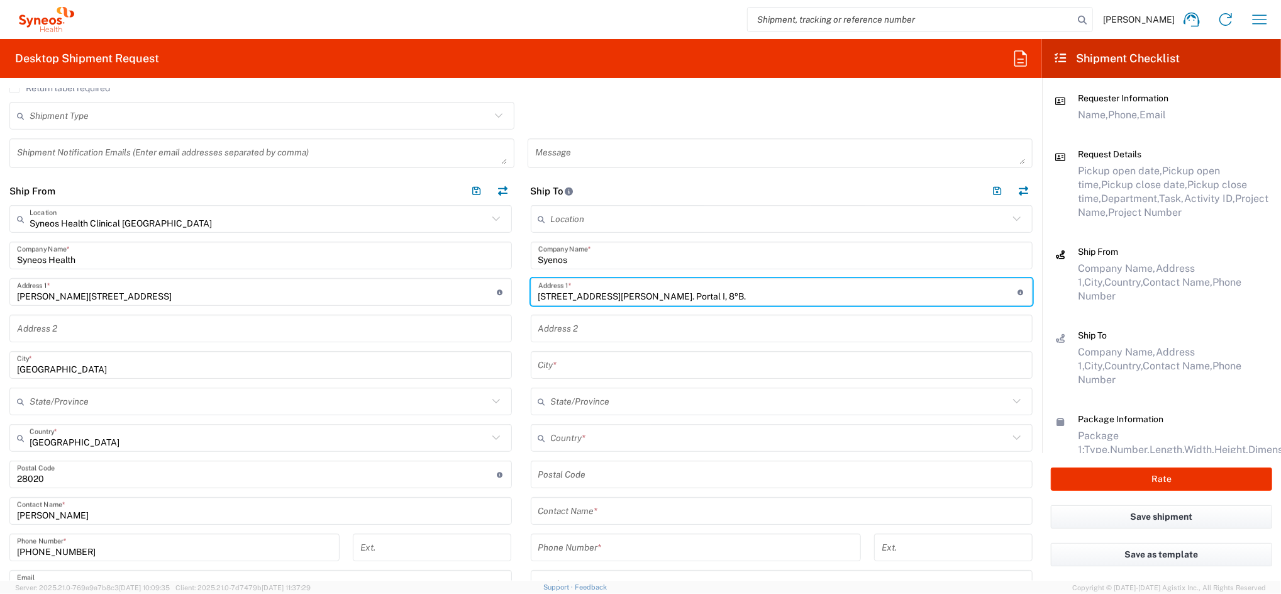
click at [565, 471] on input "undefined" at bounding box center [781, 475] width 487 height 22
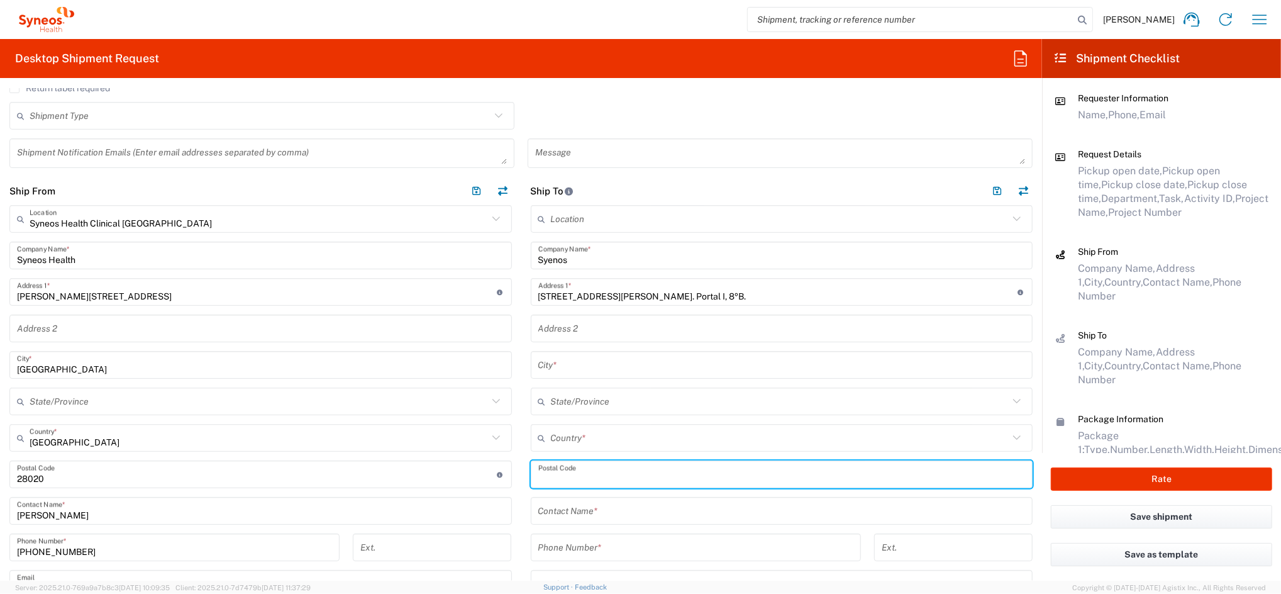
paste input "28016 [GEOGRAPHIC_DATA]"
drag, startPoint x: 557, startPoint y: 474, endPoint x: 736, endPoint y: 486, distance: 179.0
click at [708, 484] on input "undefined" at bounding box center [781, 475] width 487 height 22
type input "28016"
click at [594, 440] on input "text" at bounding box center [780, 438] width 458 height 22
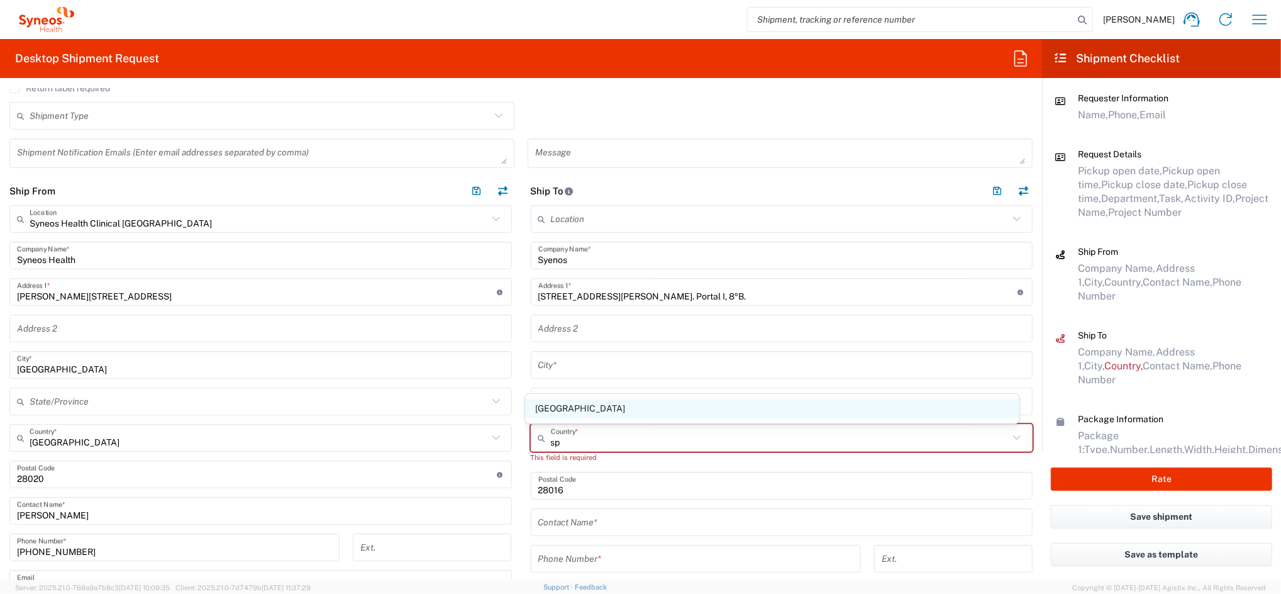
click at [555, 406] on span "[GEOGRAPHIC_DATA]" at bounding box center [772, 408] width 495 height 19
type input "[GEOGRAPHIC_DATA]"
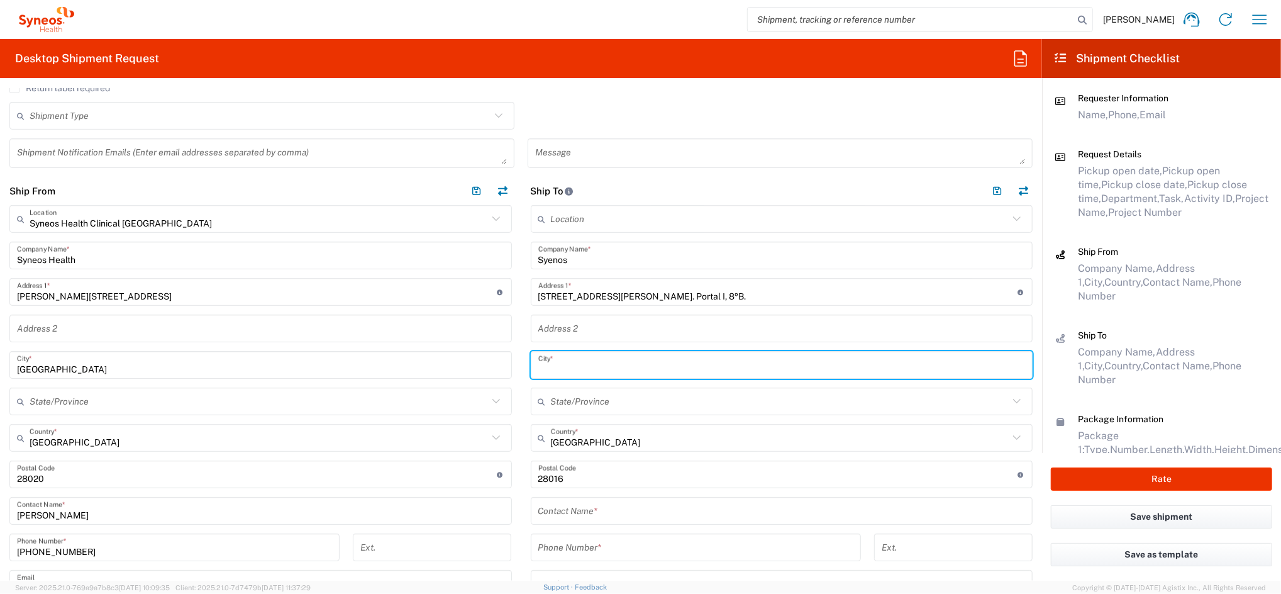
click at [554, 365] on input "text" at bounding box center [781, 365] width 487 height 22
type input "[GEOGRAPHIC_DATA]"
click at [579, 510] on input "text" at bounding box center [781, 511] width 487 height 22
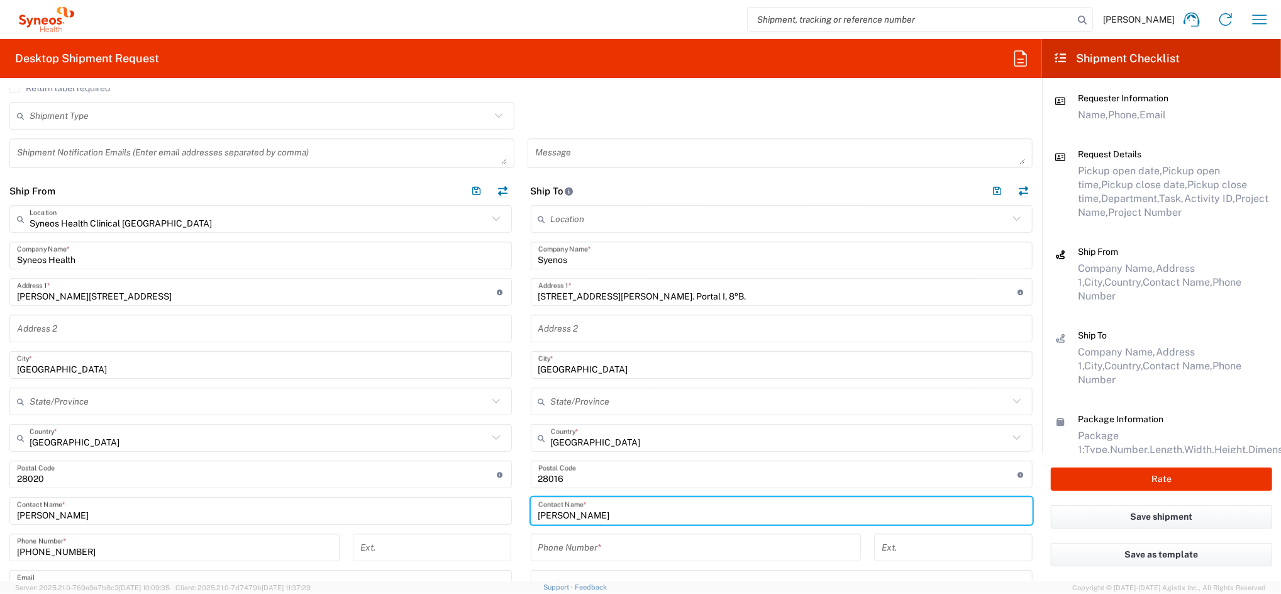
type input "[PERSON_NAME]"
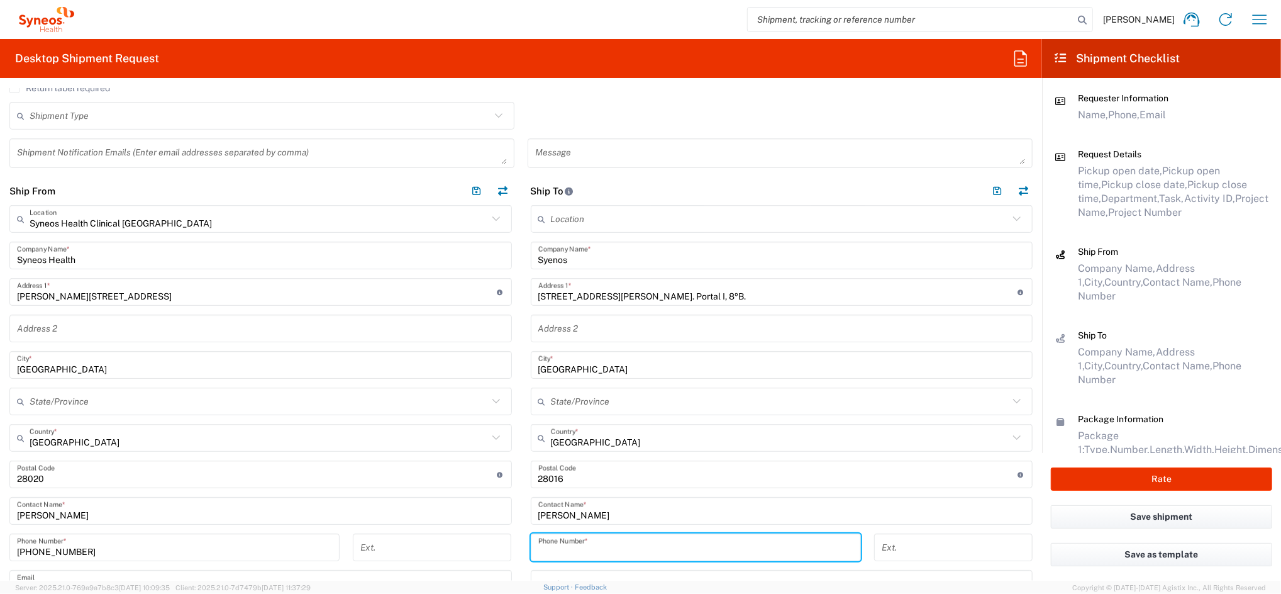
click at [547, 547] on input "tel" at bounding box center [695, 547] width 315 height 22
paste input "+34 (910) 524456"
drag, startPoint x: 548, startPoint y: 550, endPoint x: 440, endPoint y: 550, distance: 107.5
click at [455, 555] on div "Ship From Syneos Health Clinical [GEOGRAPHIC_DATA] Location Syneos Health Clini…" at bounding box center [521, 489] width 1042 height 624
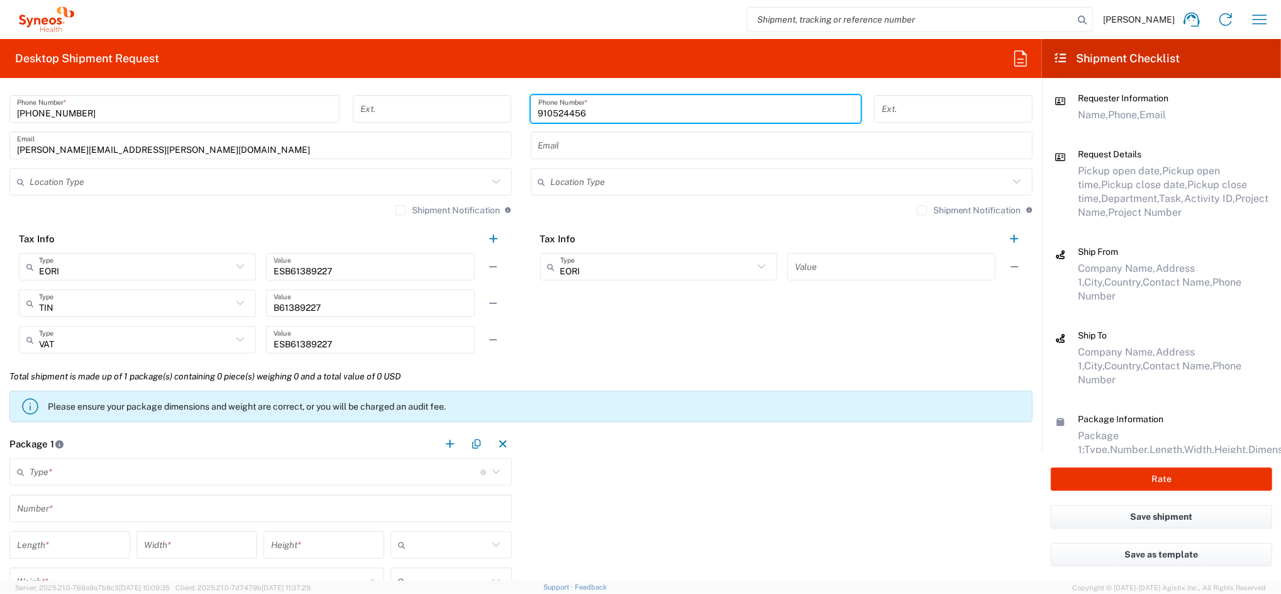
scroll to position [1006, 0]
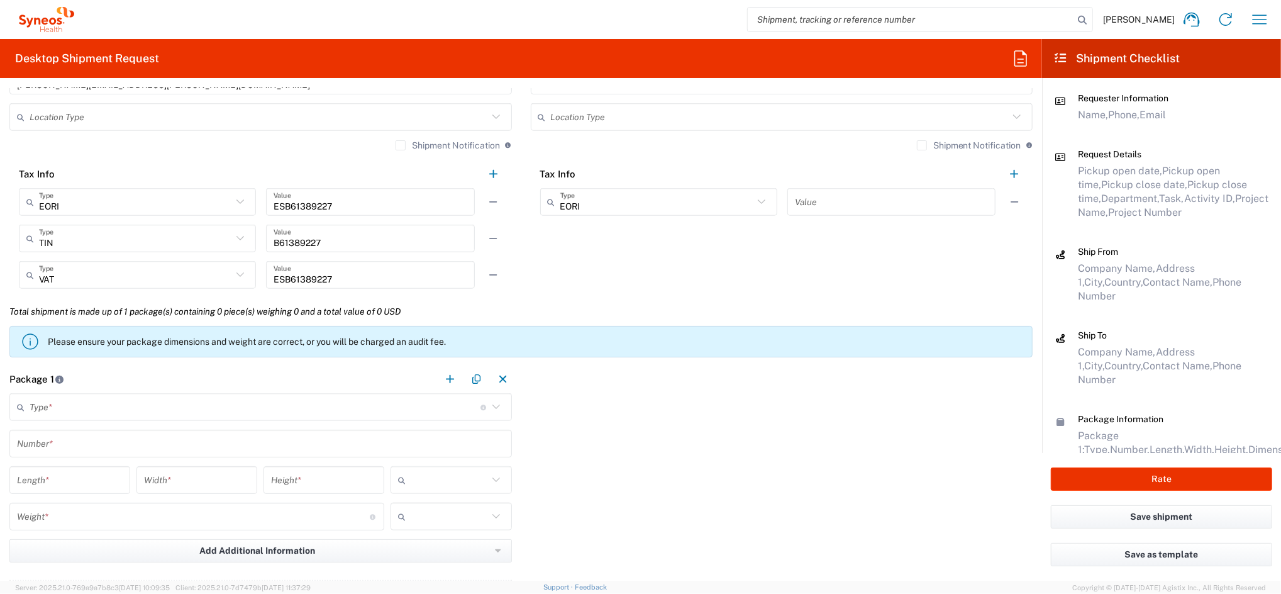
type input "910524456"
click at [146, 403] on input "text" at bounding box center [255, 407] width 451 height 22
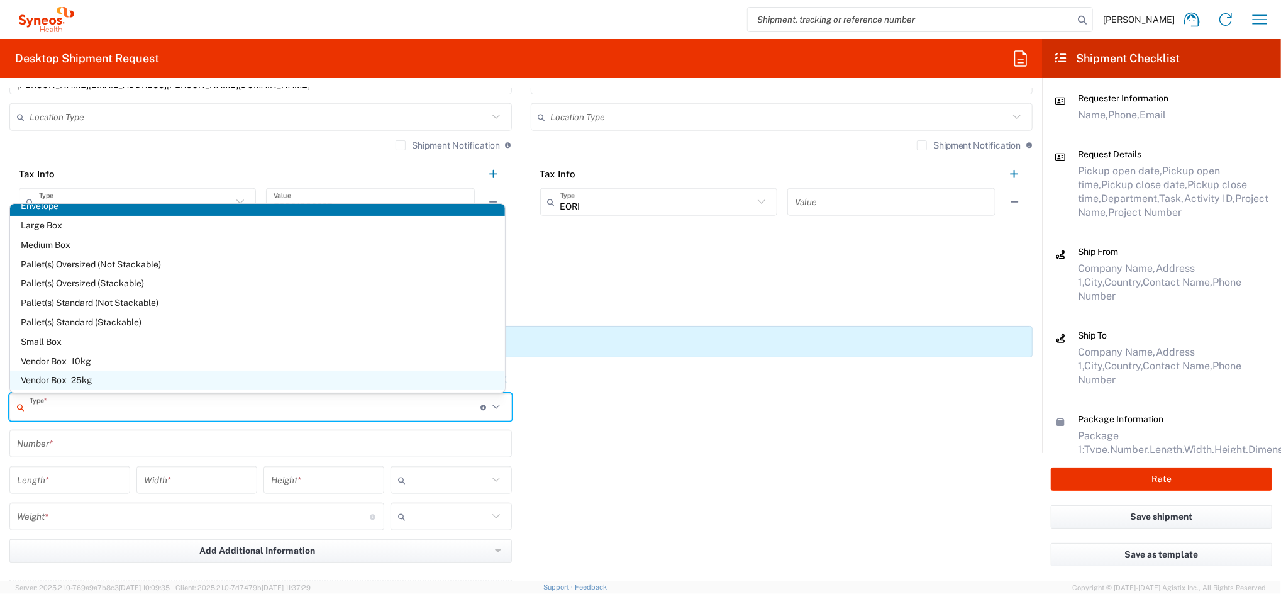
scroll to position [0, 0]
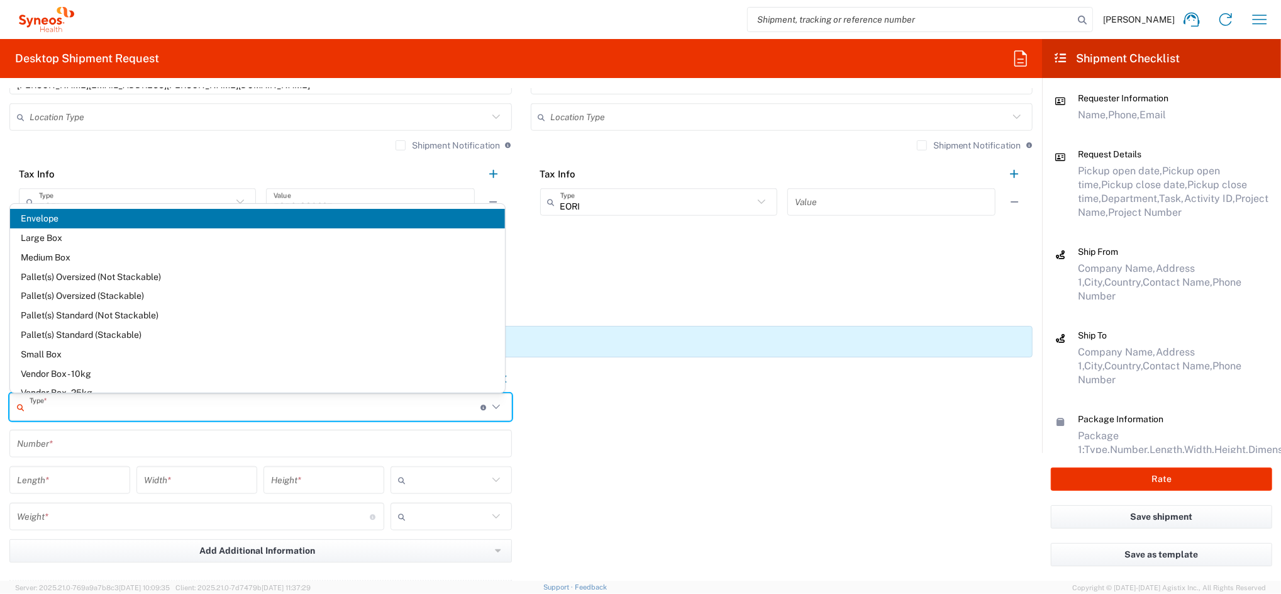
click at [55, 214] on span "Envelope" at bounding box center [257, 218] width 495 height 19
type input "Envelope"
type input "1"
type input "9.5"
type input "12.5"
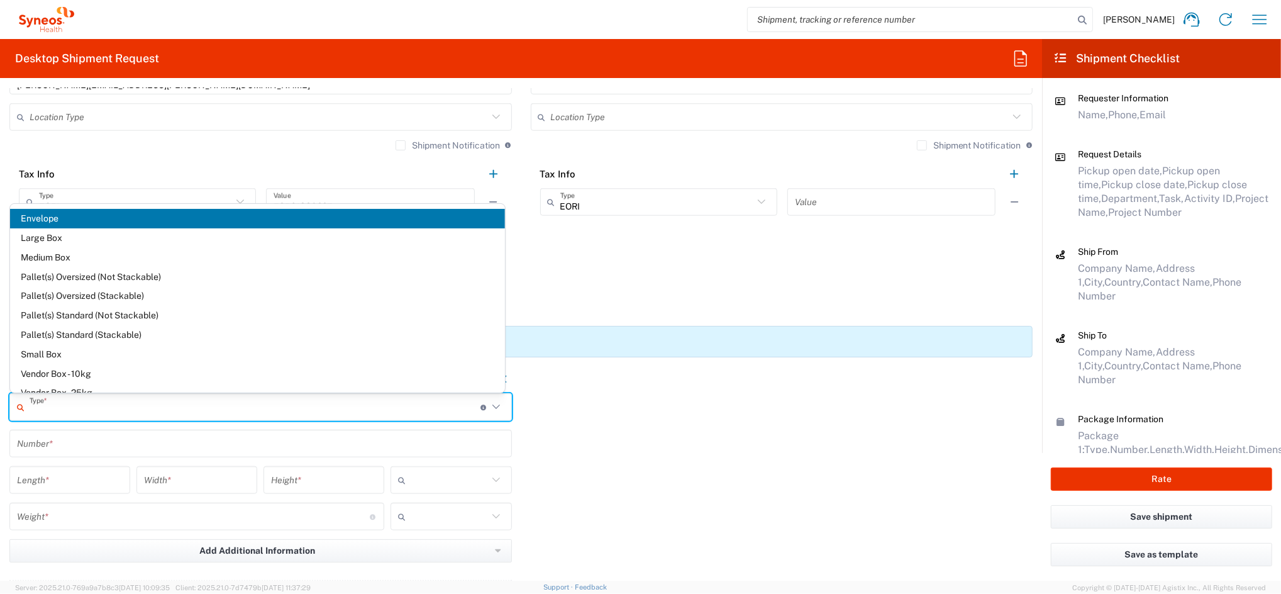
type input "0.25"
type input "in"
type input "0.45"
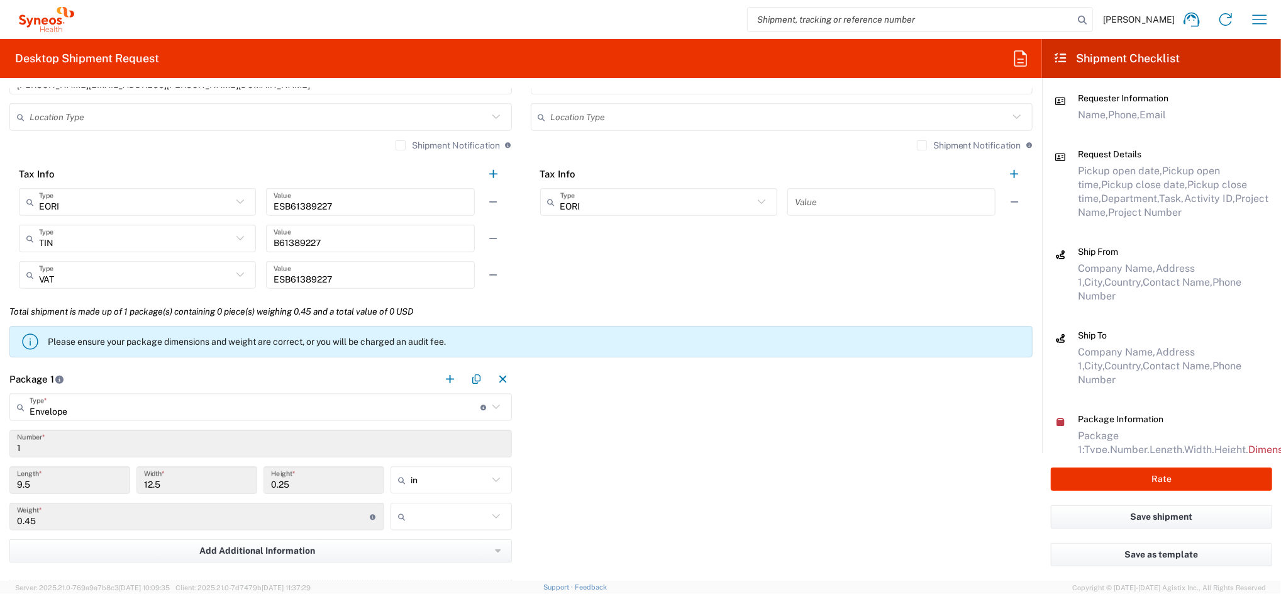
click at [491, 481] on icon at bounding box center [496, 480] width 16 height 16
click at [416, 528] on span "cm" at bounding box center [446, 530] width 118 height 19
type input "24.13"
type input "31.75"
type input "0.64"
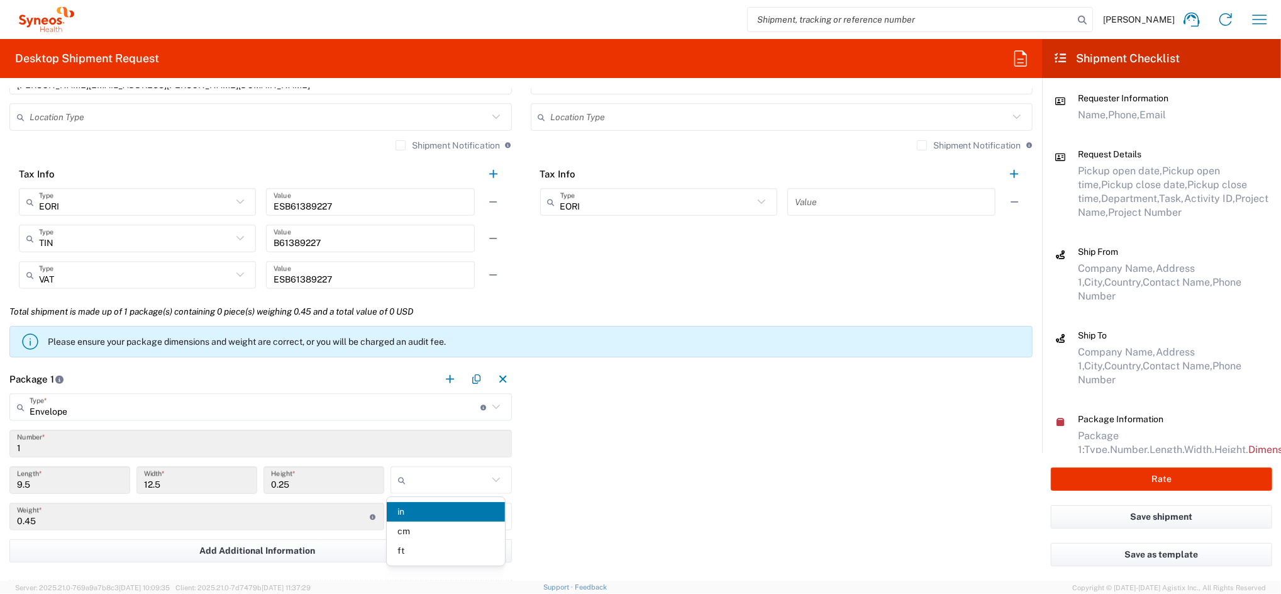
type input "cm"
click at [477, 519] on input "text" at bounding box center [449, 516] width 77 height 20
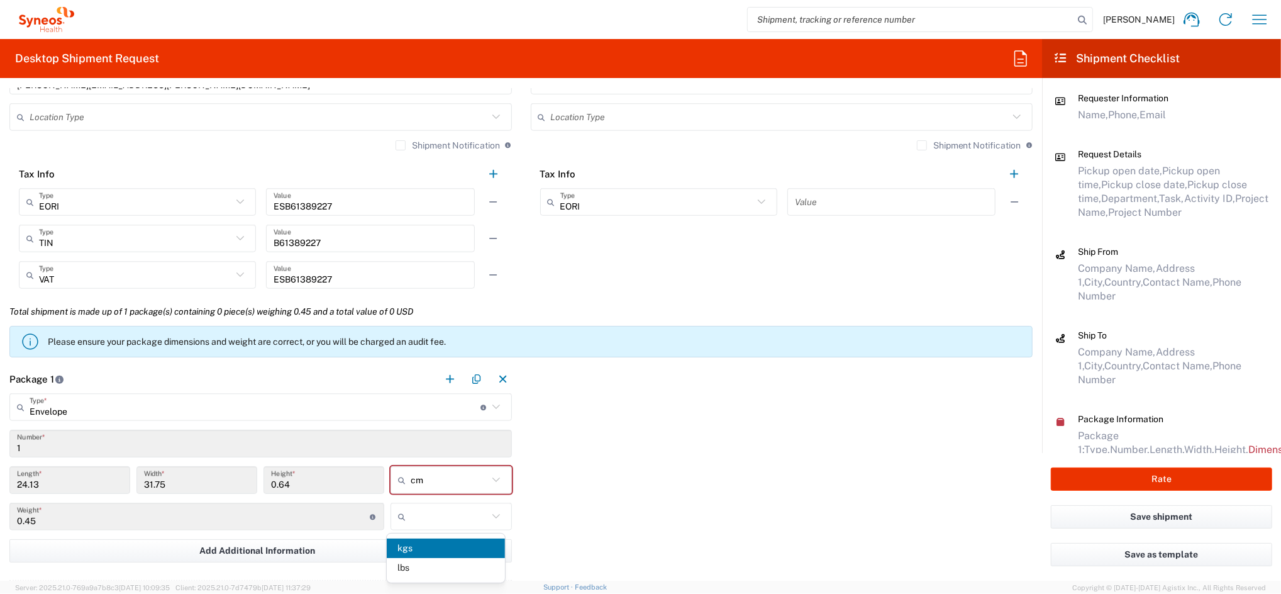
click at [426, 548] on span "kgs" at bounding box center [446, 547] width 118 height 19
type input "kgs"
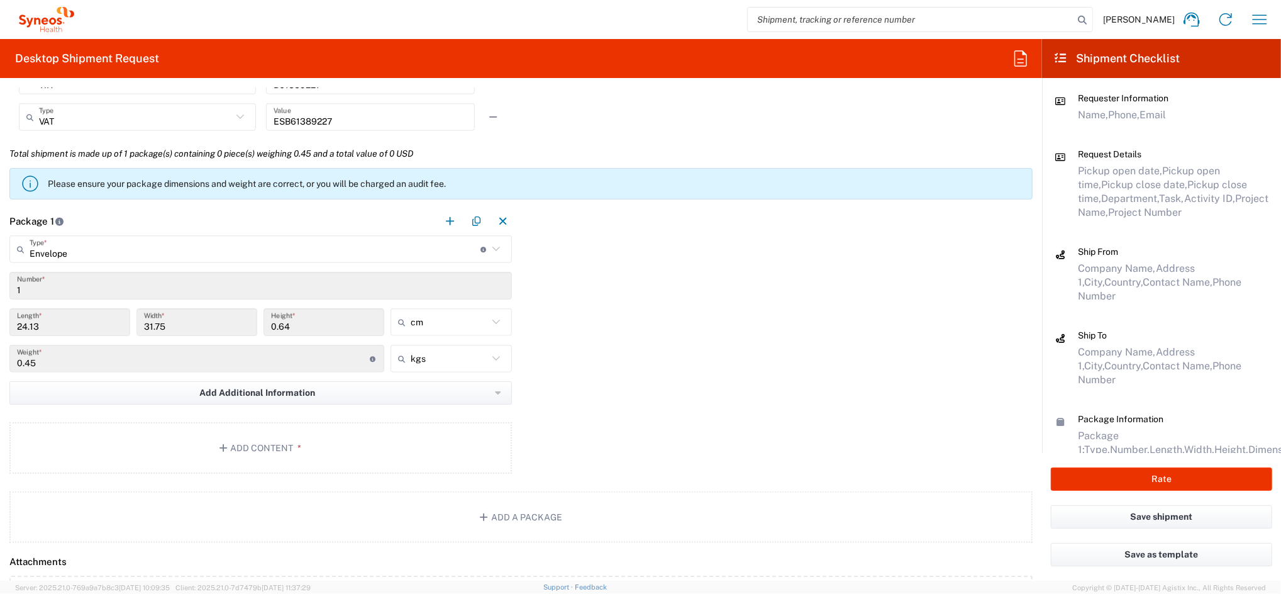
scroll to position [1174, 0]
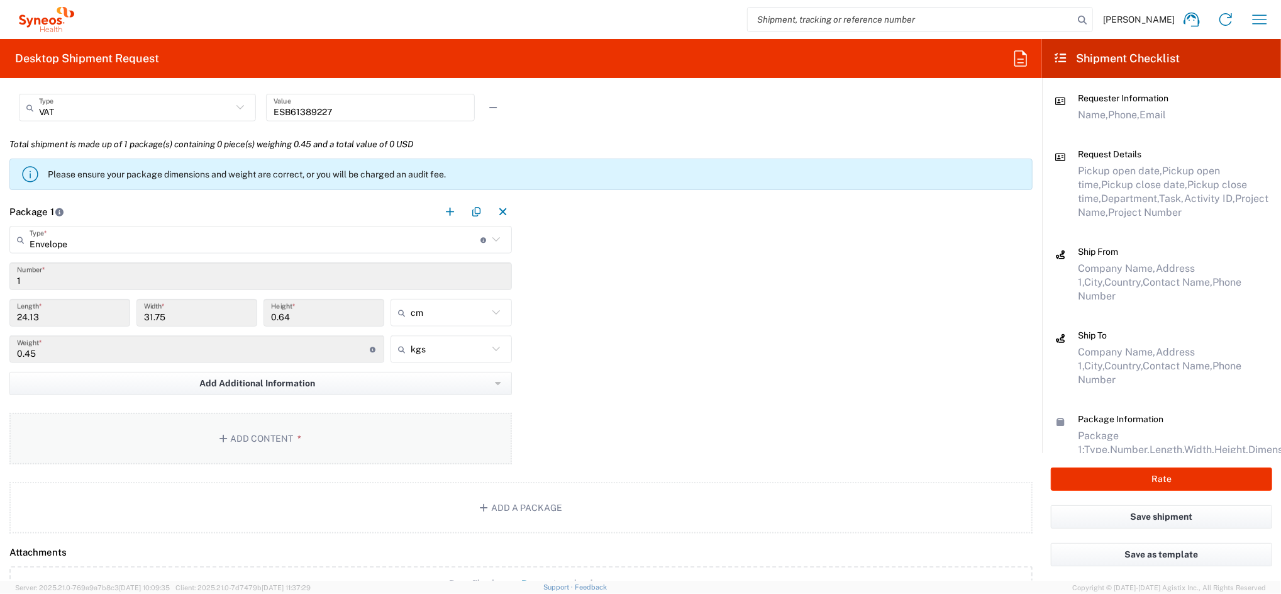
click at [197, 442] on button "Add Content *" at bounding box center [260, 439] width 503 height 52
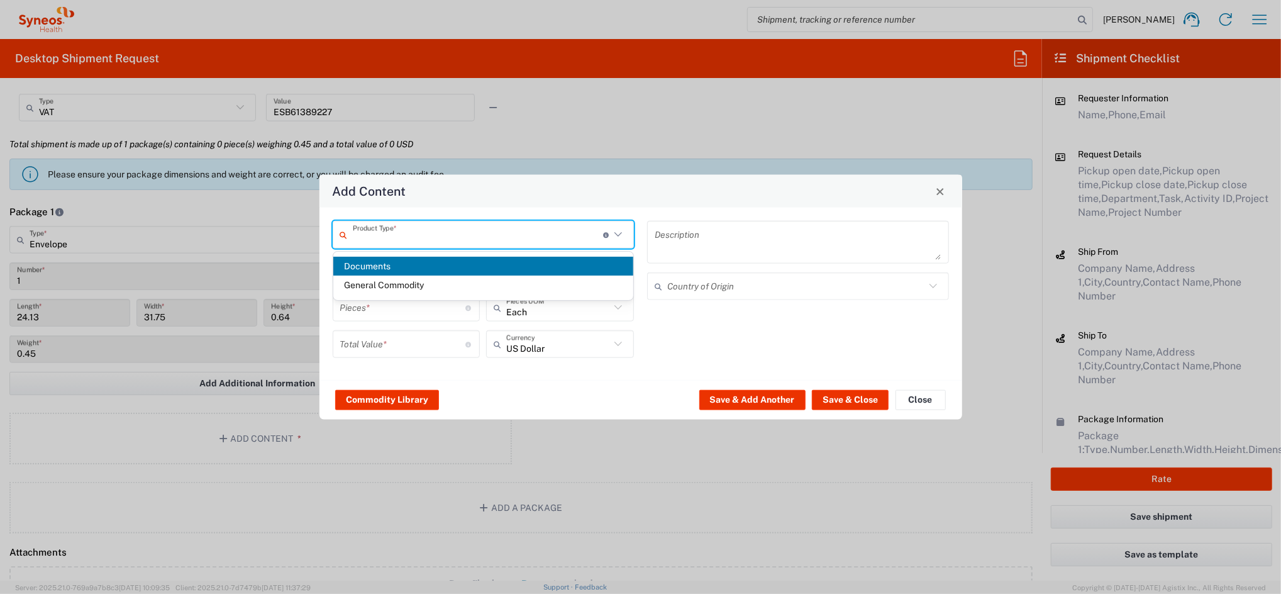
click at [421, 240] on input "text" at bounding box center [478, 234] width 250 height 22
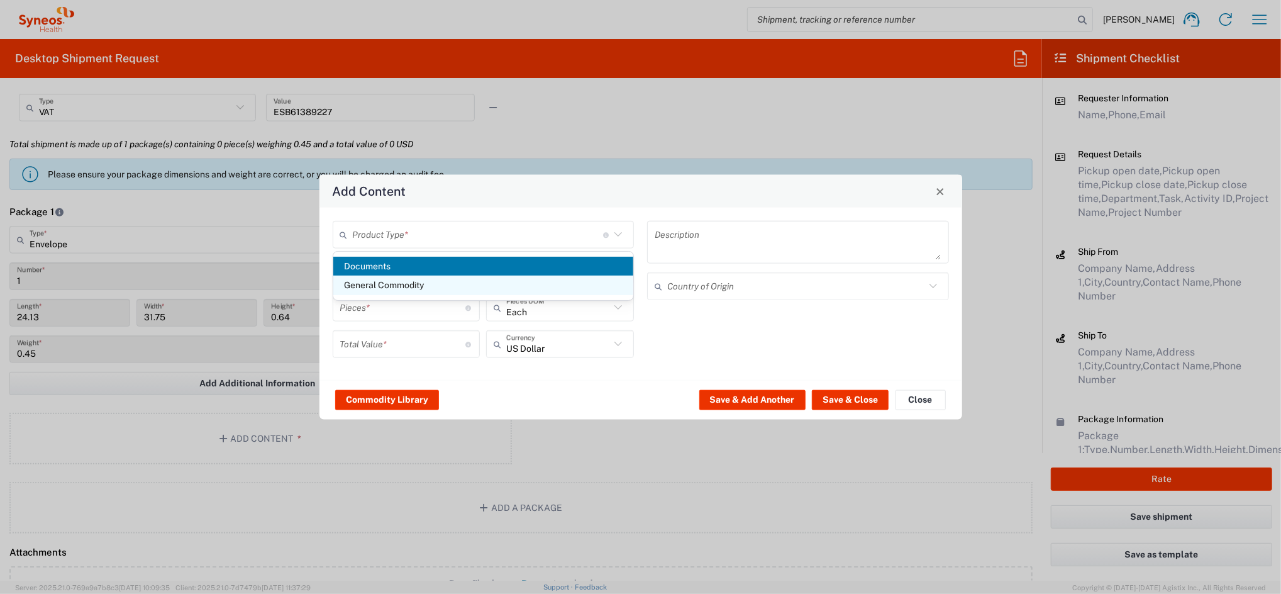
click at [405, 285] on span "General Commodity" at bounding box center [483, 284] width 300 height 19
type input "General Commodity"
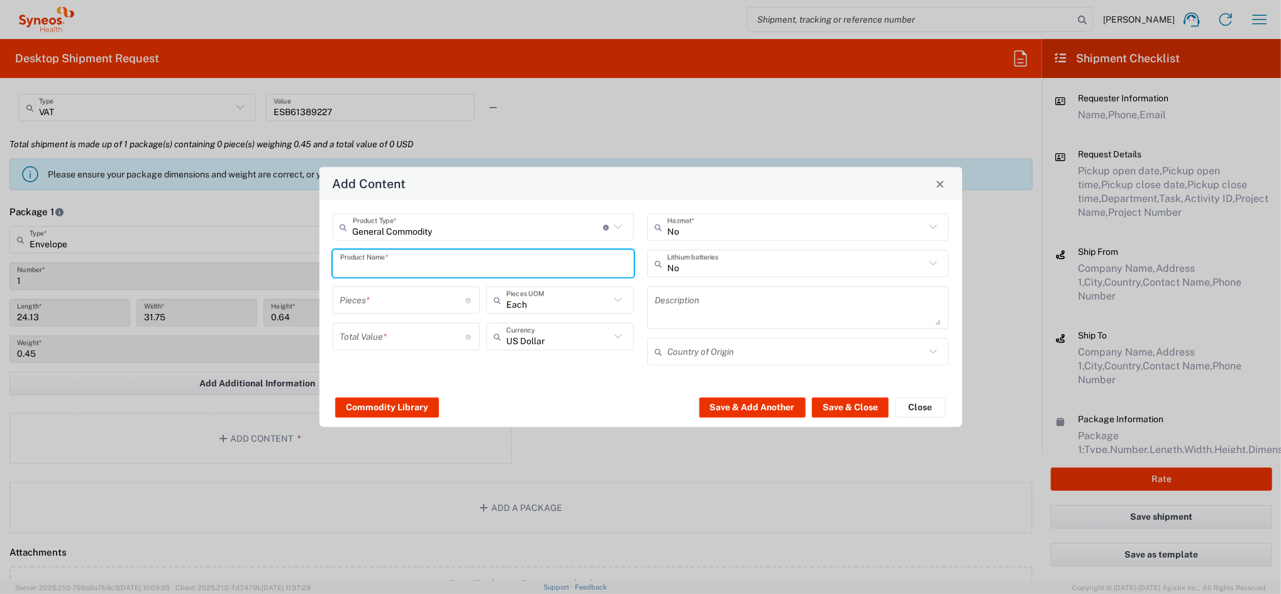
click at [398, 265] on input "text" at bounding box center [483, 263] width 287 height 22
drag, startPoint x: 389, startPoint y: 267, endPoint x: 287, endPoint y: 269, distance: 102.5
click at [299, 269] on div "Add Content General Commodity Product Type * Document: Paper document generated…" at bounding box center [640, 297] width 1281 height 594
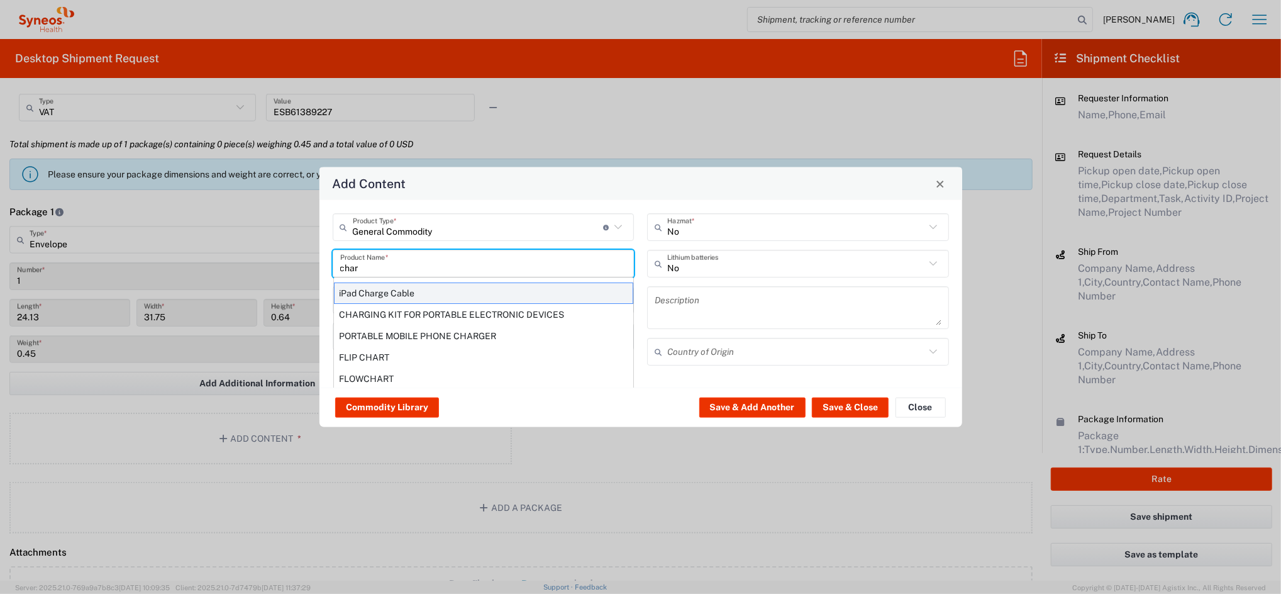
type input "char"
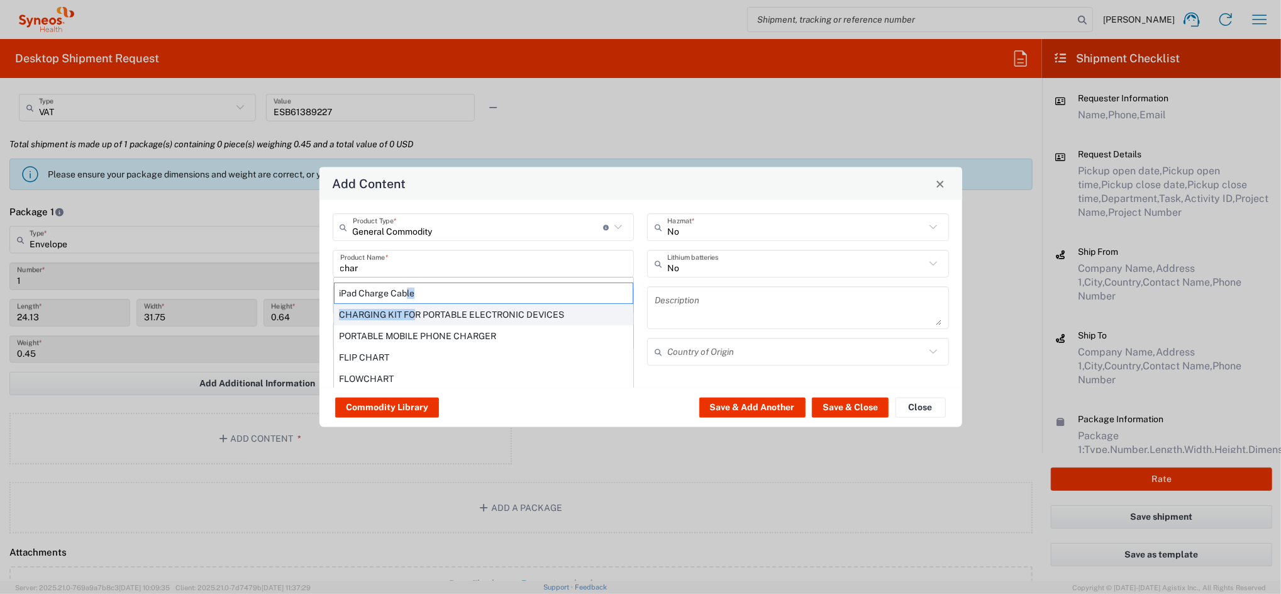
drag, startPoint x: 407, startPoint y: 287, endPoint x: 414, endPoint y: 306, distance: 20.1
click at [414, 306] on div "iPad Charge Cable CHARGING KIT FOR PORTABLE ELECTRONIC DEVICES PORTABLE MOBILE …" at bounding box center [483, 379] width 299 height 194
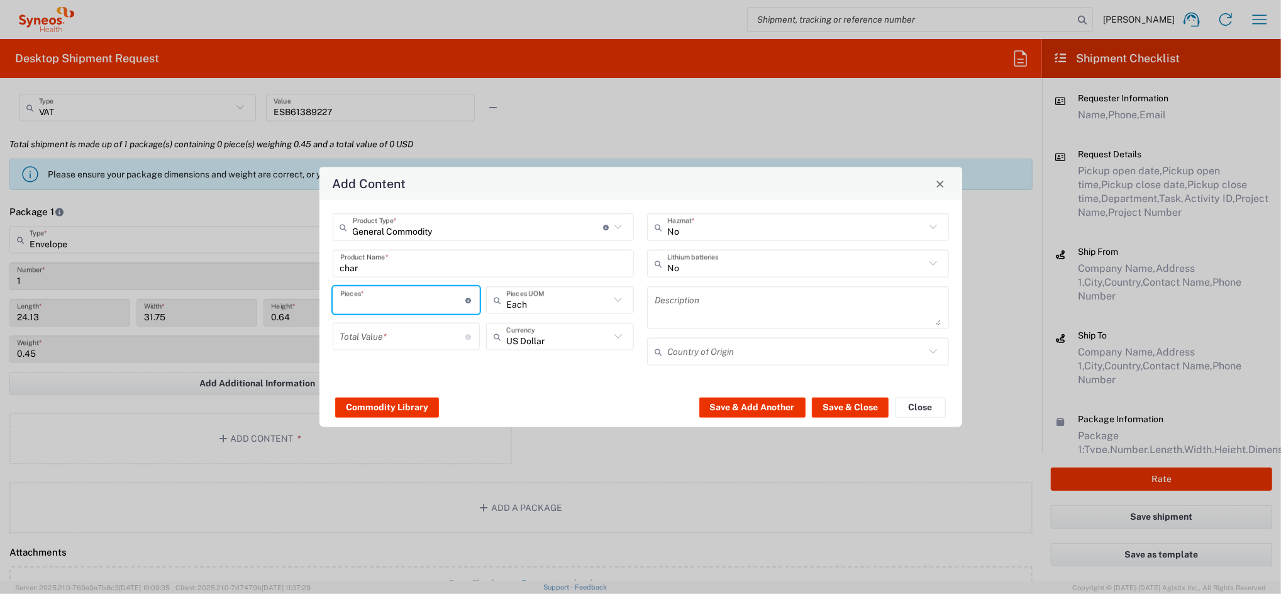
click at [399, 308] on input "number" at bounding box center [403, 300] width 126 height 22
type input "1"
click at [386, 335] on input "number" at bounding box center [403, 336] width 126 height 22
type input "50"
click at [619, 336] on icon at bounding box center [618, 336] width 16 height 16
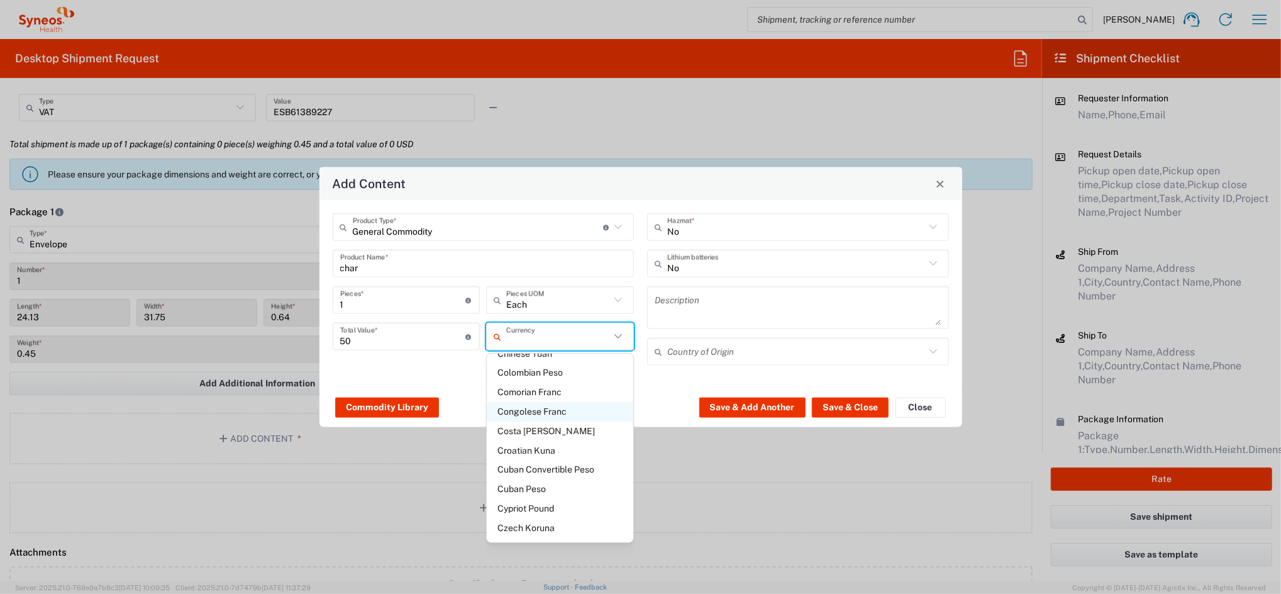
scroll to position [922, 0]
click at [516, 521] on span "Euro" at bounding box center [560, 530] width 147 height 19
type input "Euro"
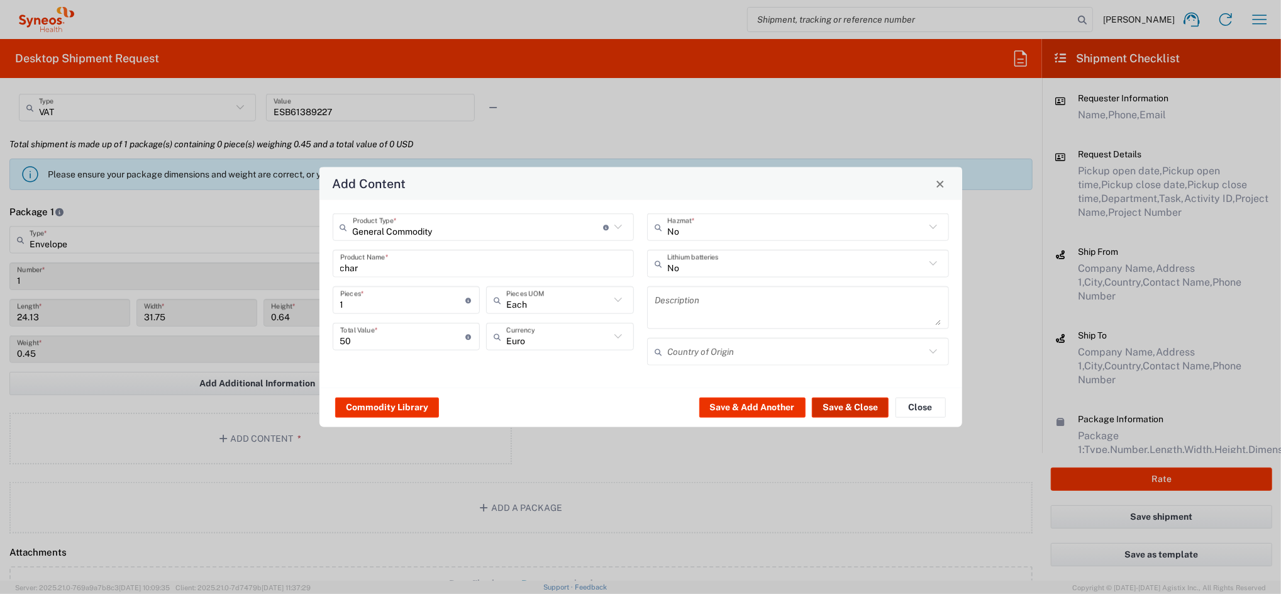
click at [851, 405] on button "Save & Close" at bounding box center [850, 407] width 77 height 20
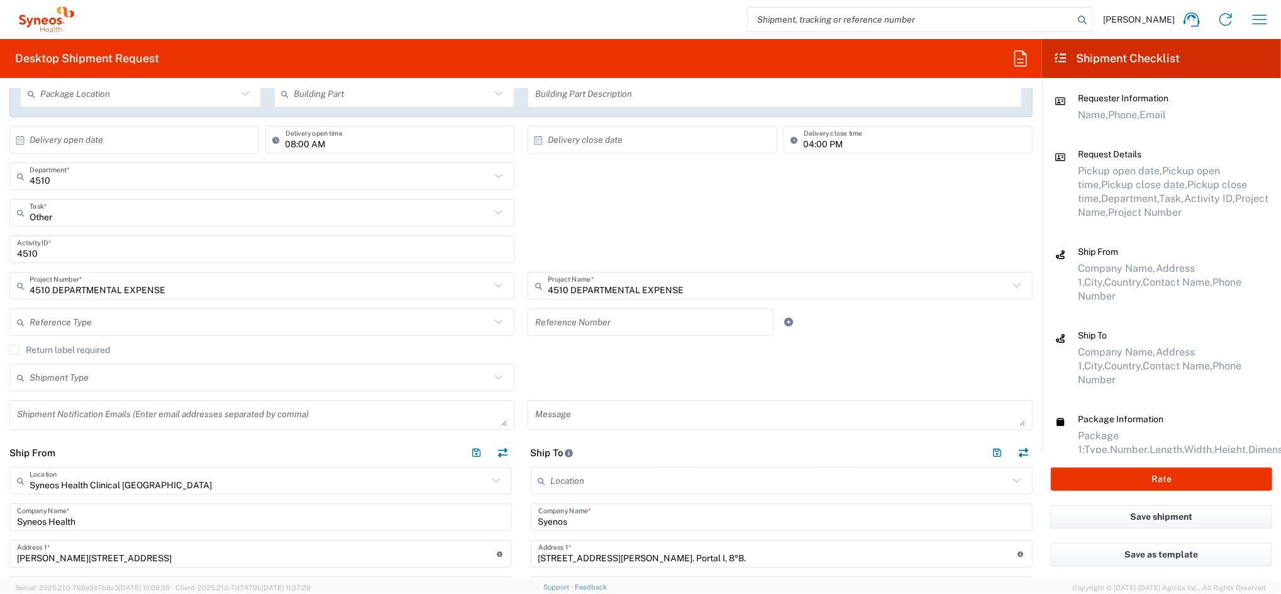
scroll to position [252, 0]
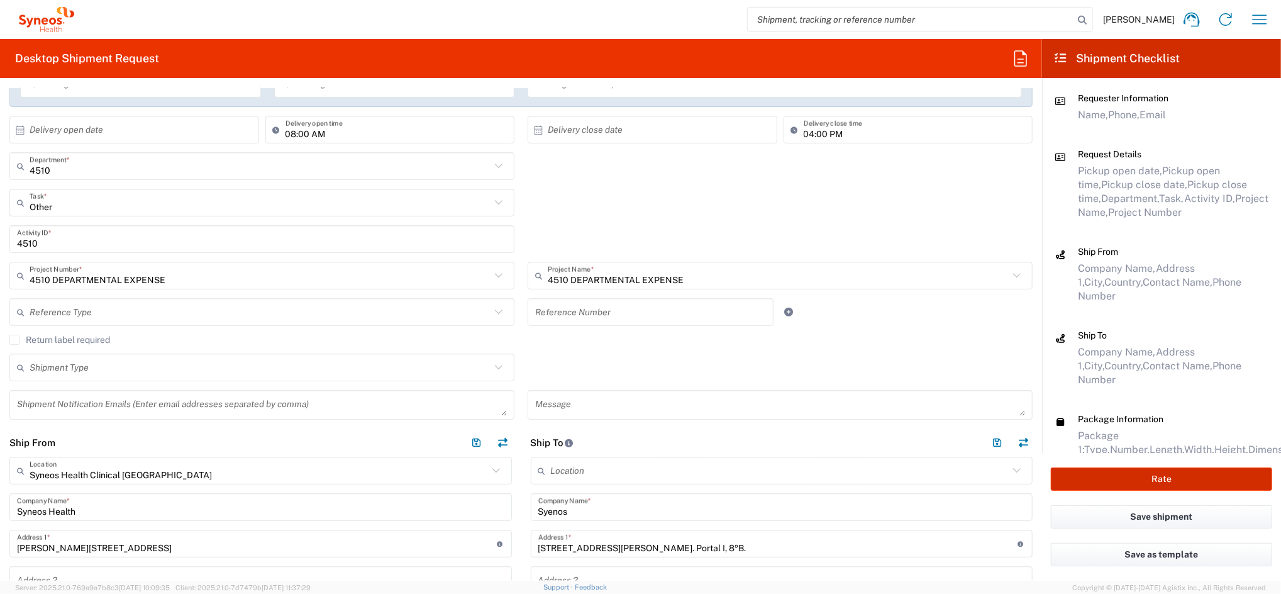
click at [1133, 481] on button "Rate" at bounding box center [1161, 478] width 221 height 23
type input "4510"
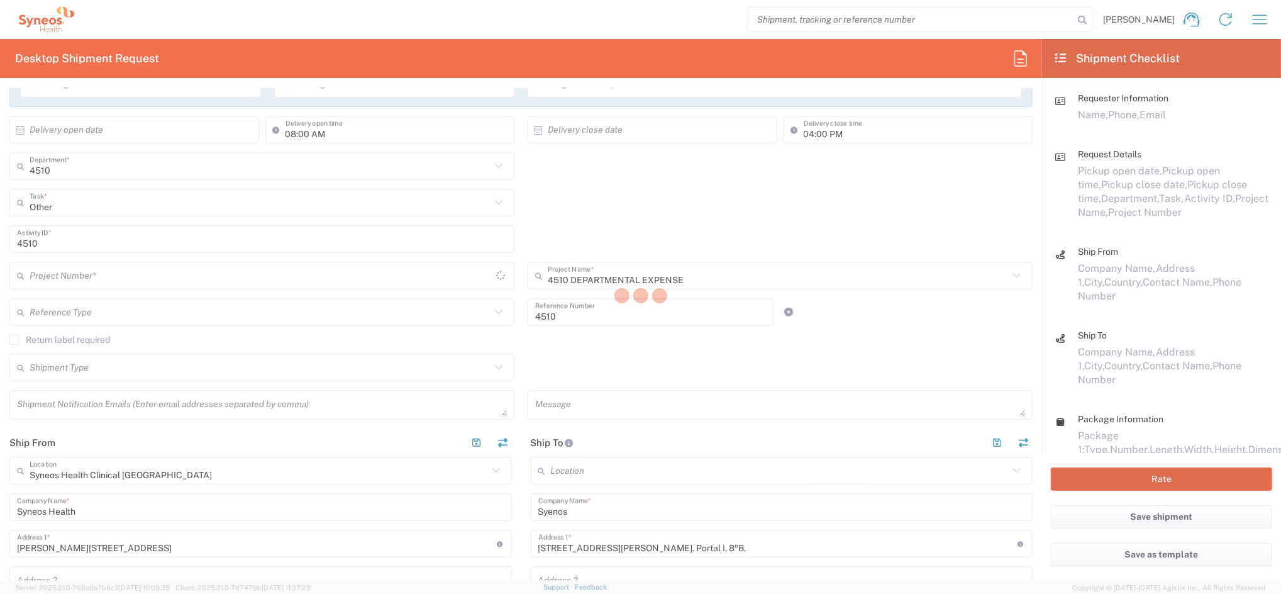
type input "4510 DEPARTMENTAL EXPENSE"
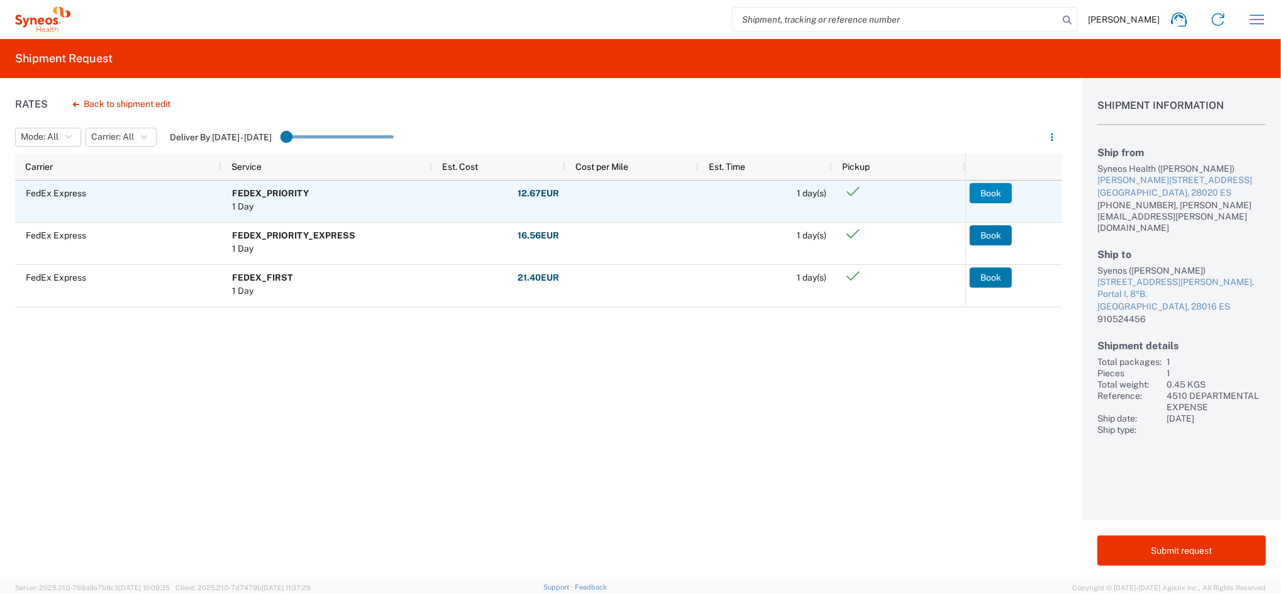
click at [983, 194] on button "Book" at bounding box center [991, 193] width 42 height 20
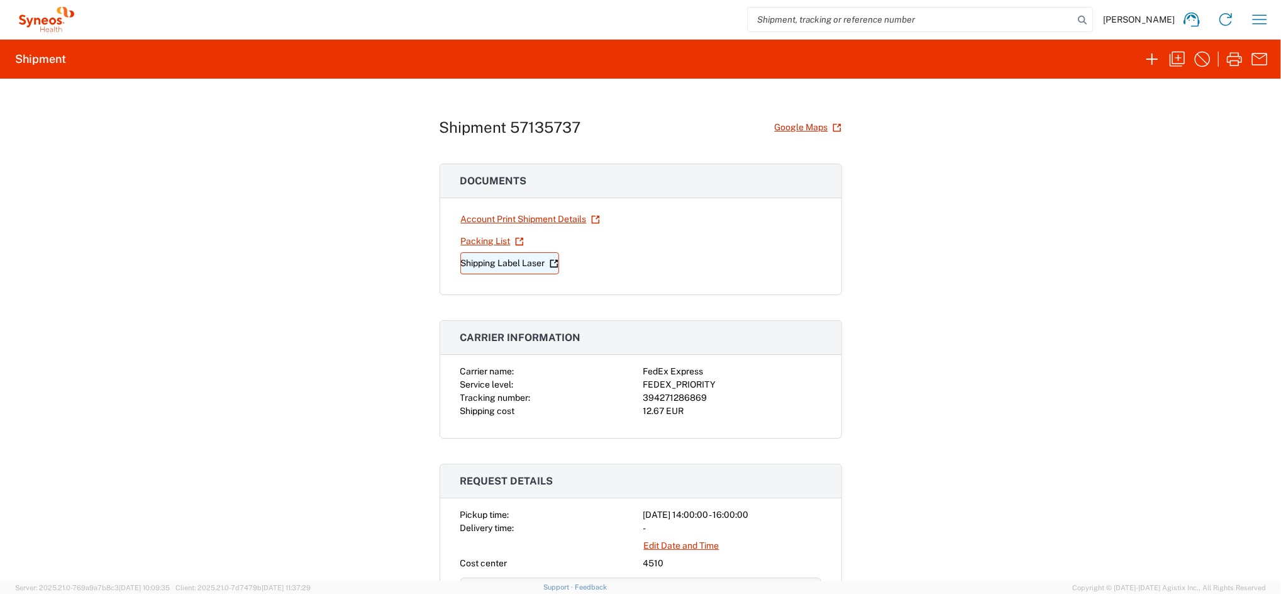
click at [534, 264] on link "Shipping Label Laser" at bounding box center [509, 263] width 99 height 22
